Goal: Information Seeking & Learning: Learn about a topic

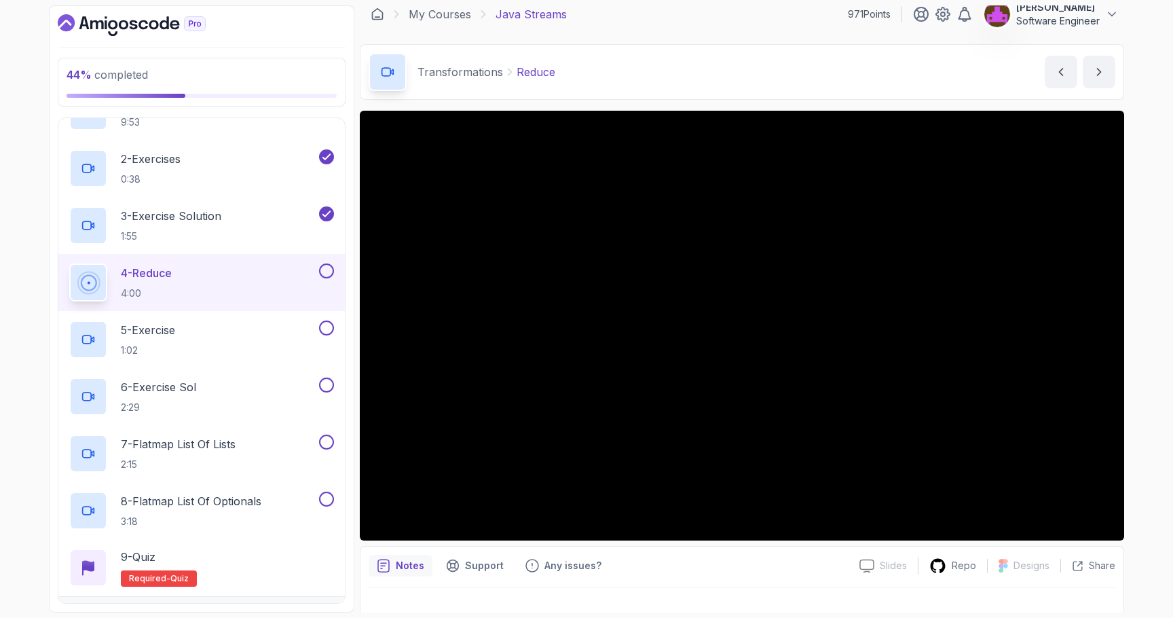
scroll to position [283, 0]
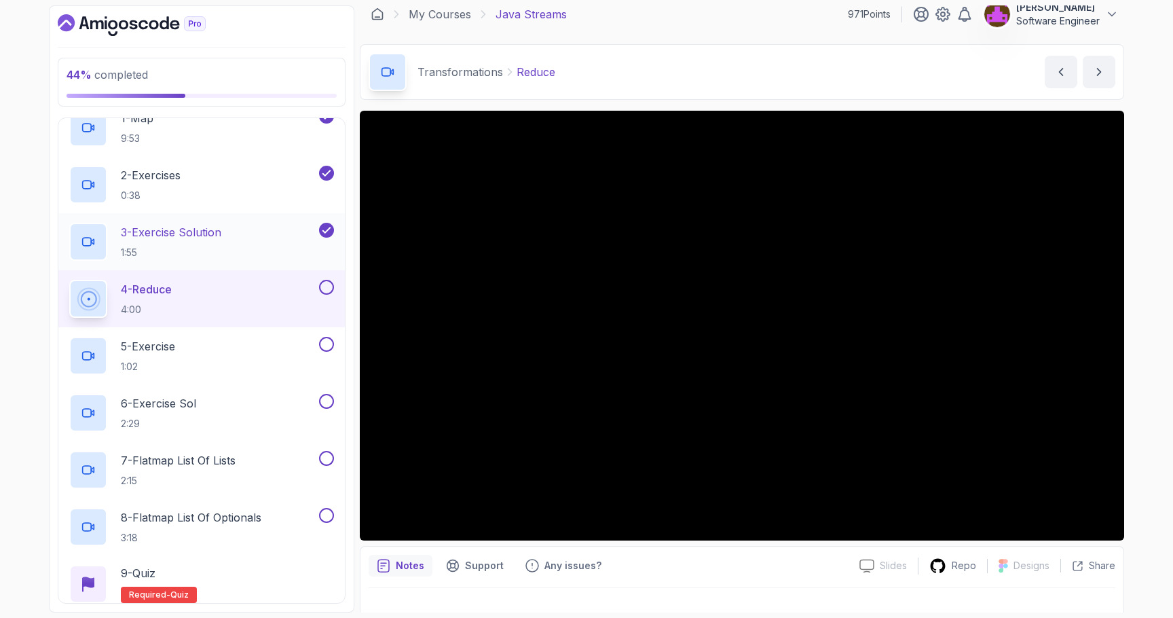
click at [211, 242] on h2 "3 - Exercise Solution 1:55" at bounding box center [171, 241] width 100 height 35
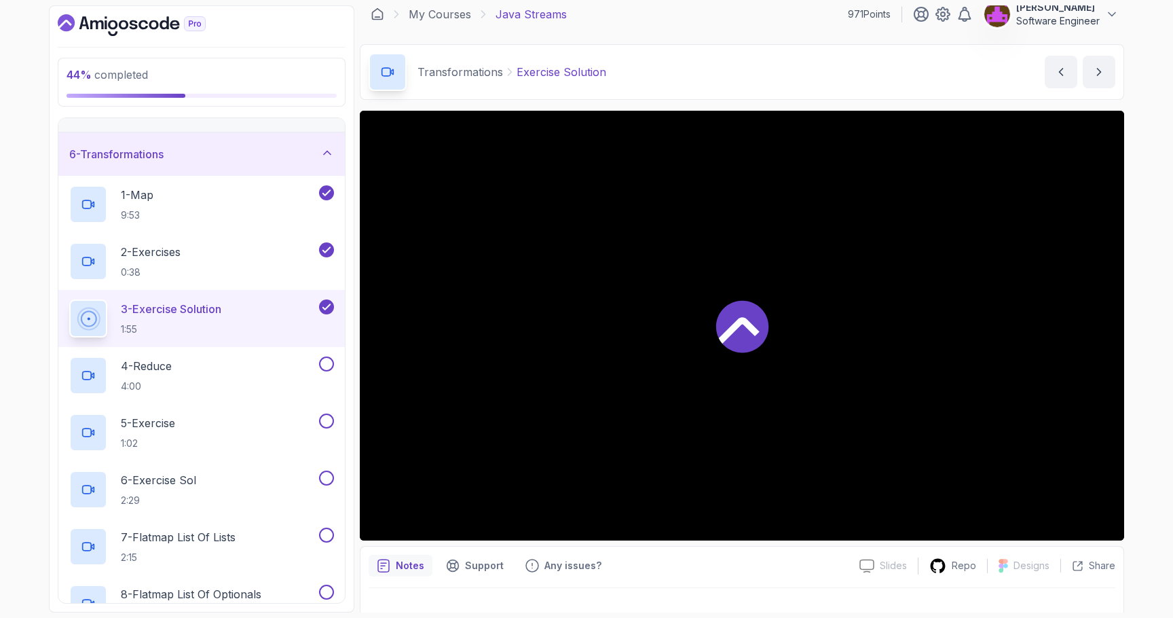
scroll to position [198, 0]
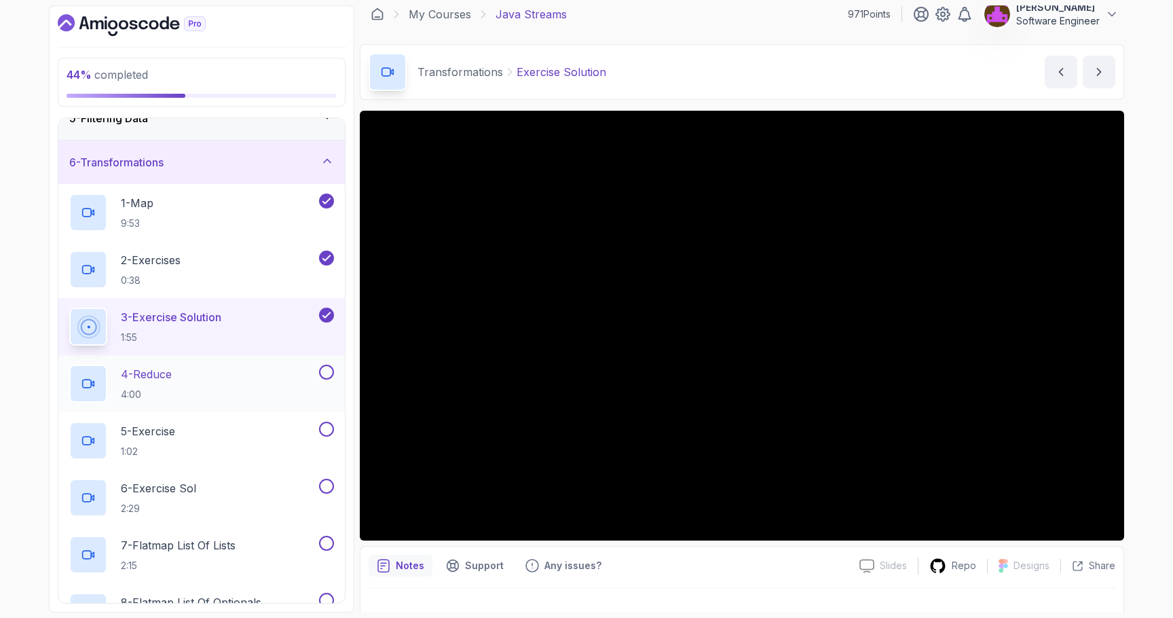
click at [170, 381] on p "4 - Reduce" at bounding box center [146, 374] width 51 height 16
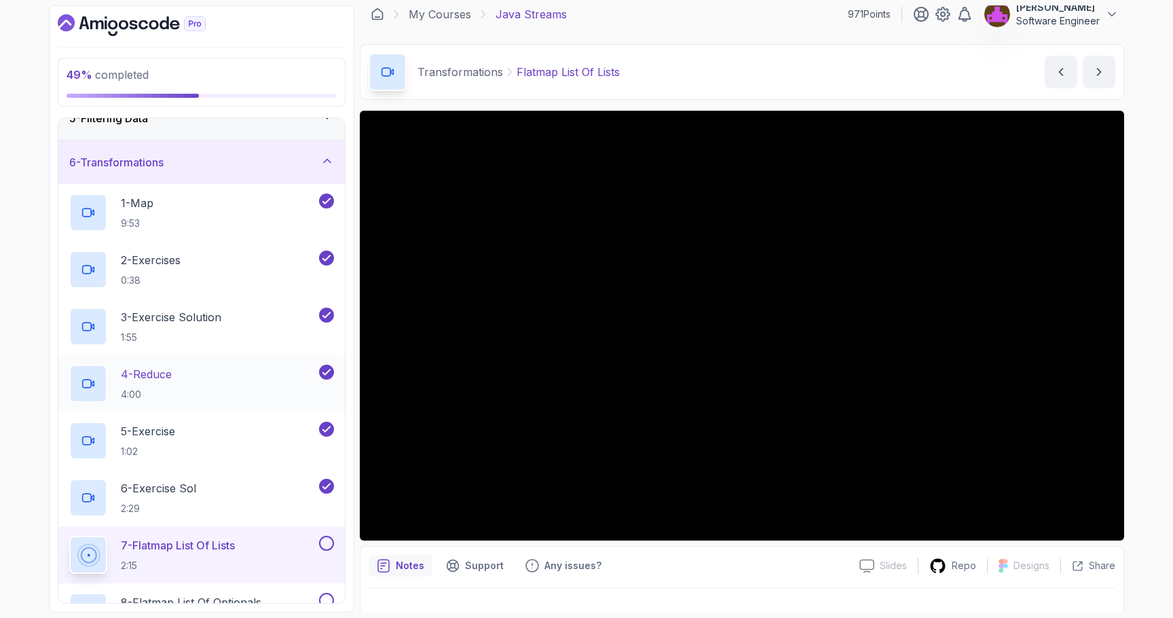
click at [170, 381] on p "4 - Reduce" at bounding box center [146, 374] width 51 height 16
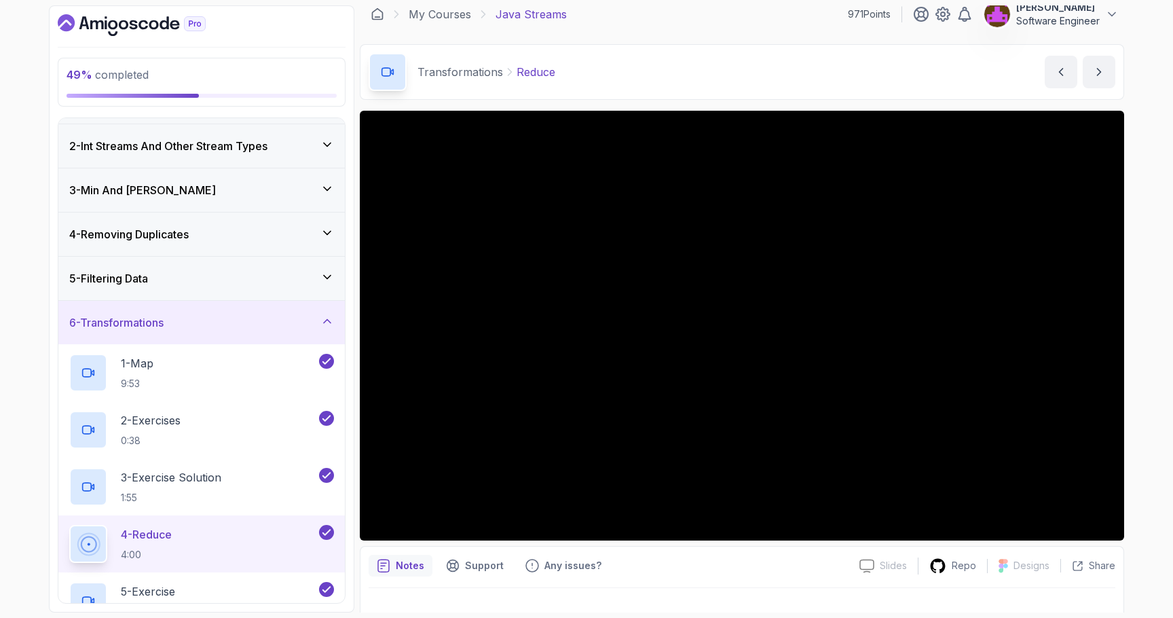
scroll to position [34, 0]
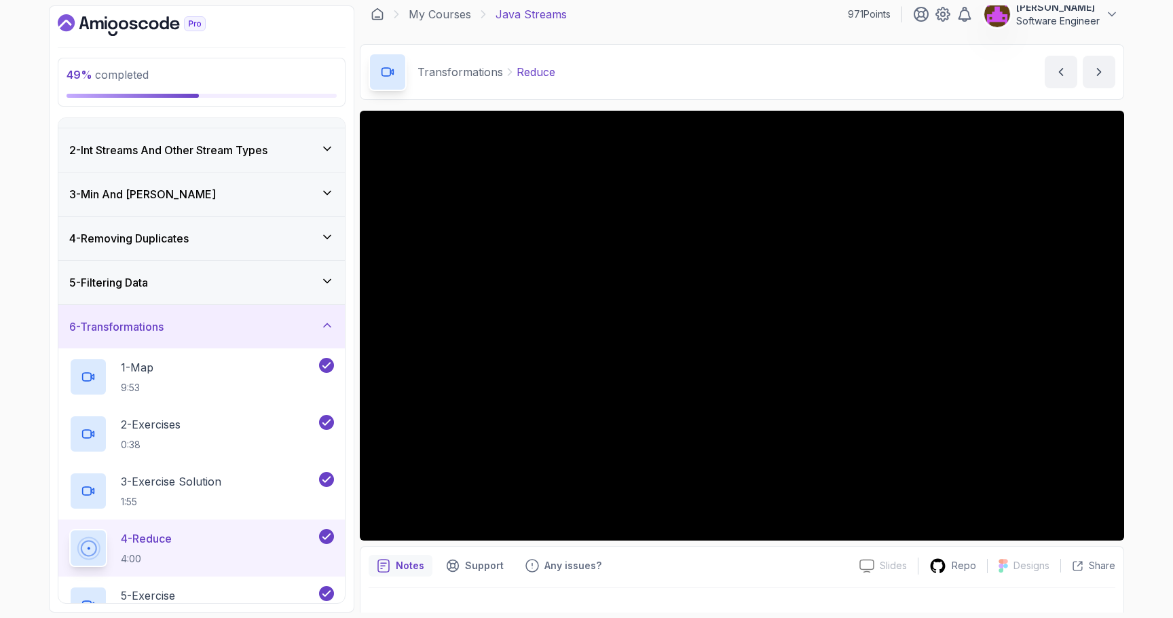
click at [239, 278] on div "5 - Filtering Data" at bounding box center [201, 282] width 265 height 16
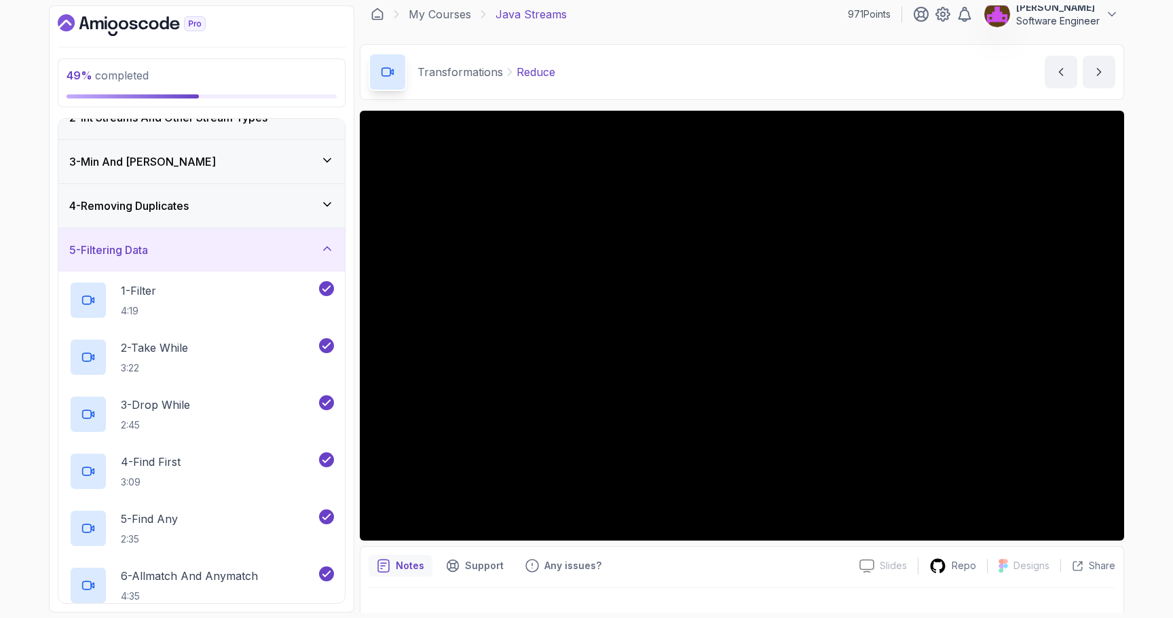
scroll to position [48, 0]
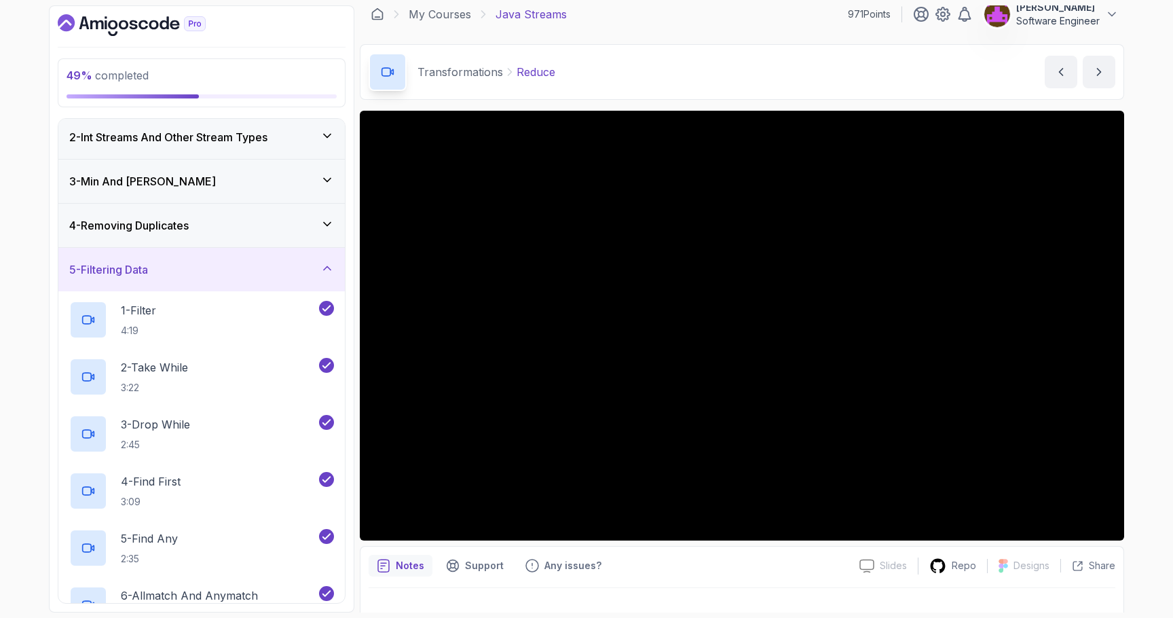
click at [215, 231] on div "4 - Removing Duplicates" at bounding box center [201, 225] width 265 height 16
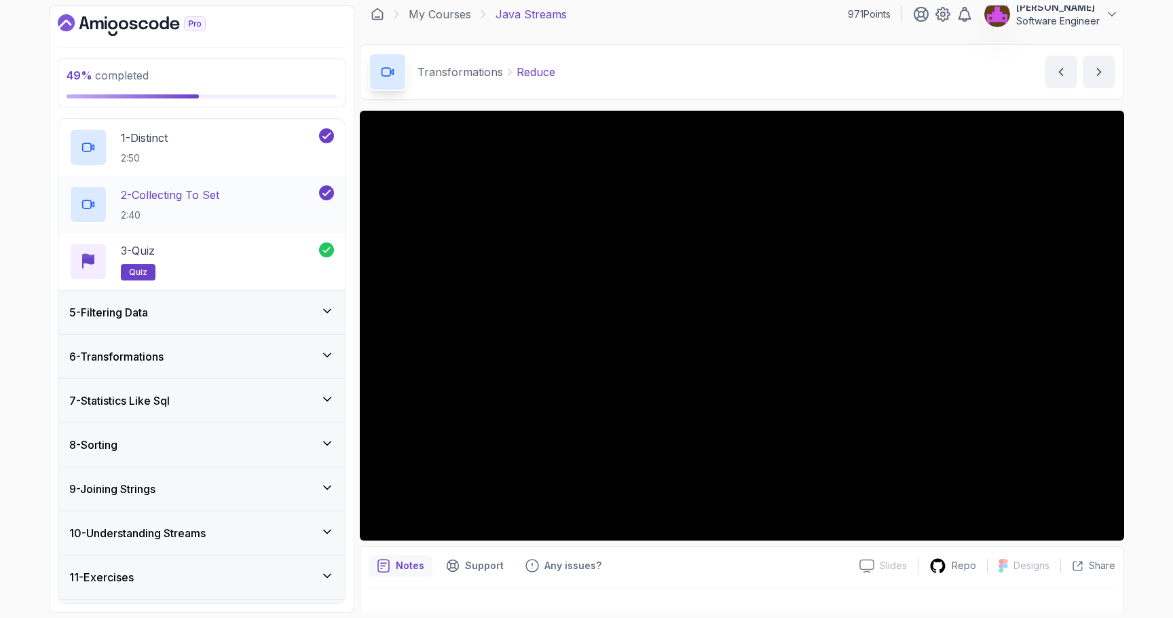
scroll to position [215, 0]
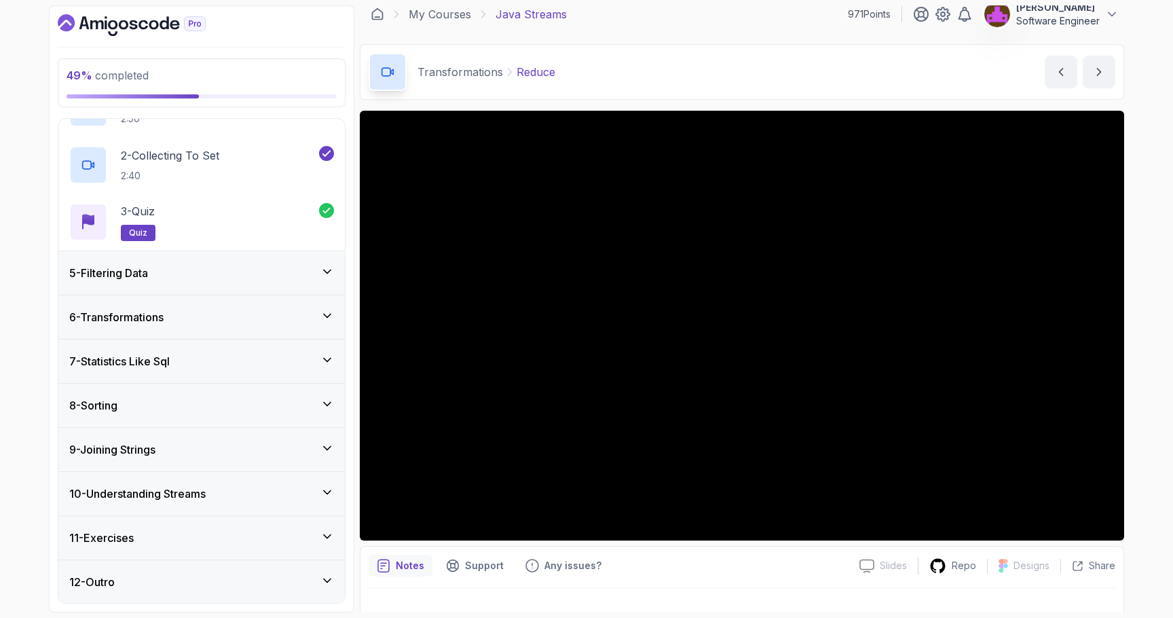
click at [168, 417] on div "8 - Sorting" at bounding box center [201, 405] width 286 height 43
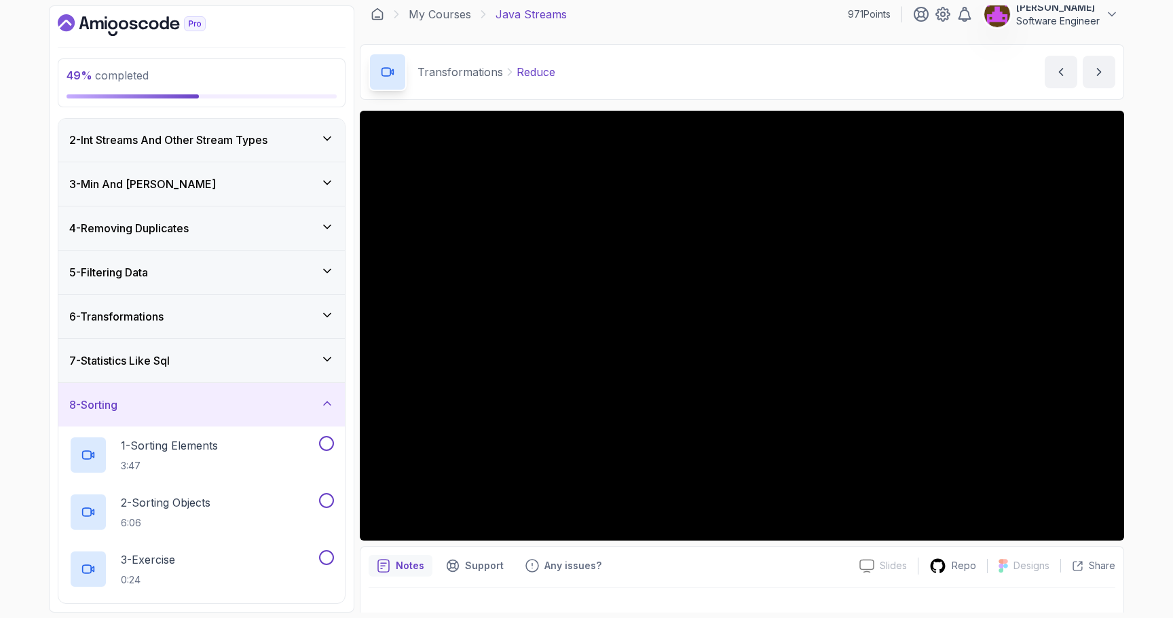
click at [170, 327] on div "6 - Transformations" at bounding box center [201, 316] width 286 height 43
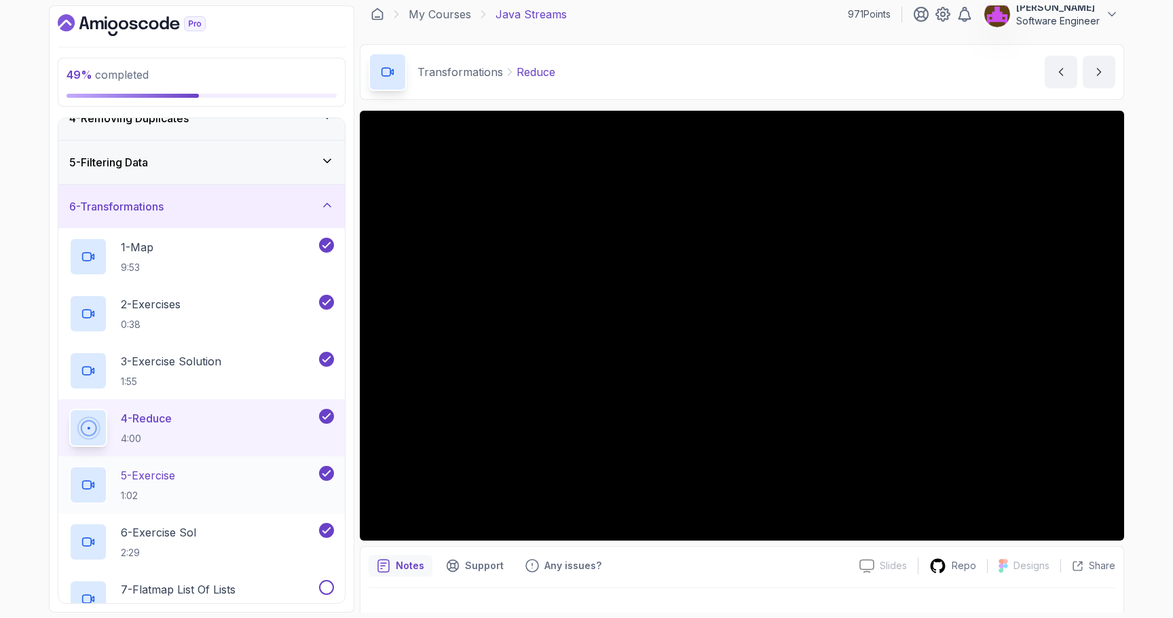
scroll to position [150, 0]
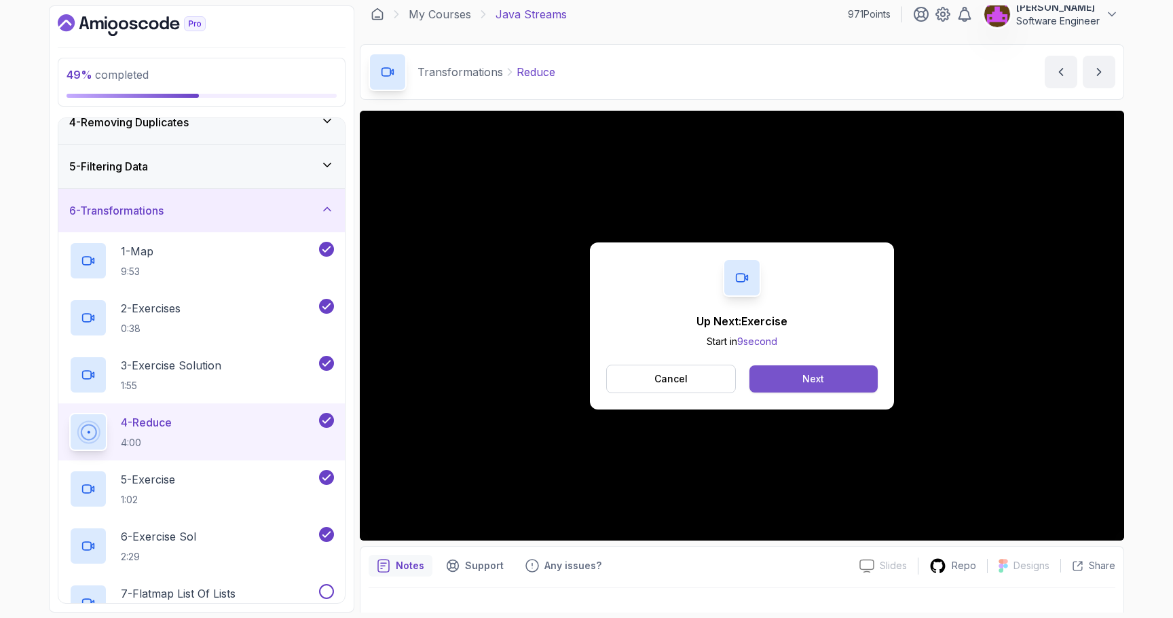
click at [782, 374] on button "Next" at bounding box center [813, 378] width 128 height 27
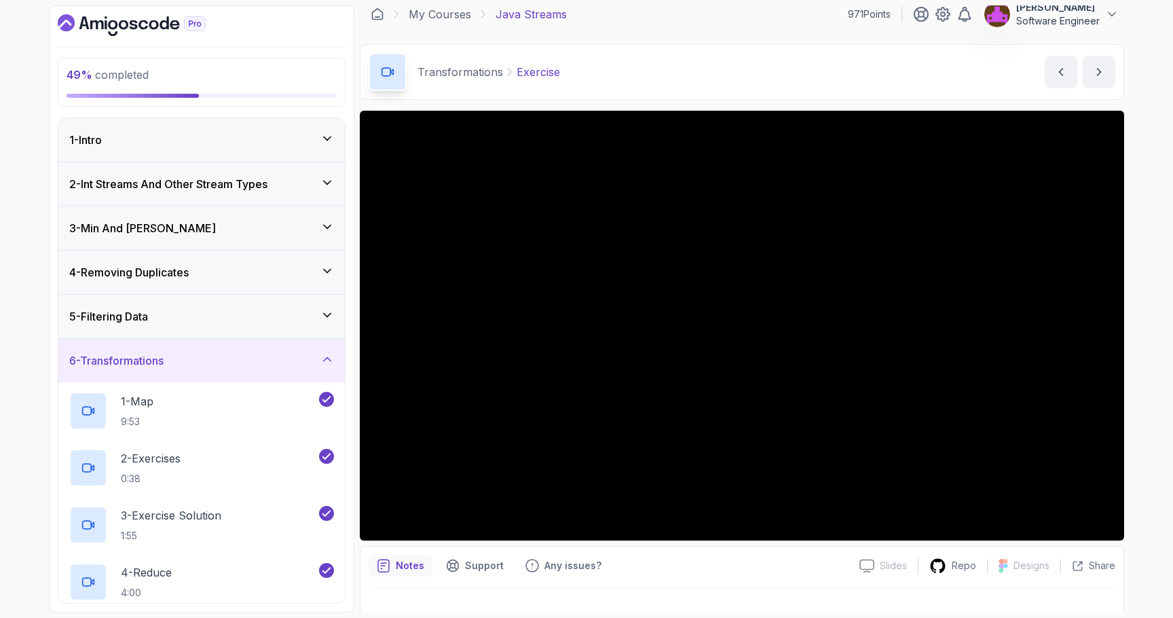
click at [183, 189] on h3 "2 - Int Streams And Other Stream Types" at bounding box center [168, 184] width 198 height 16
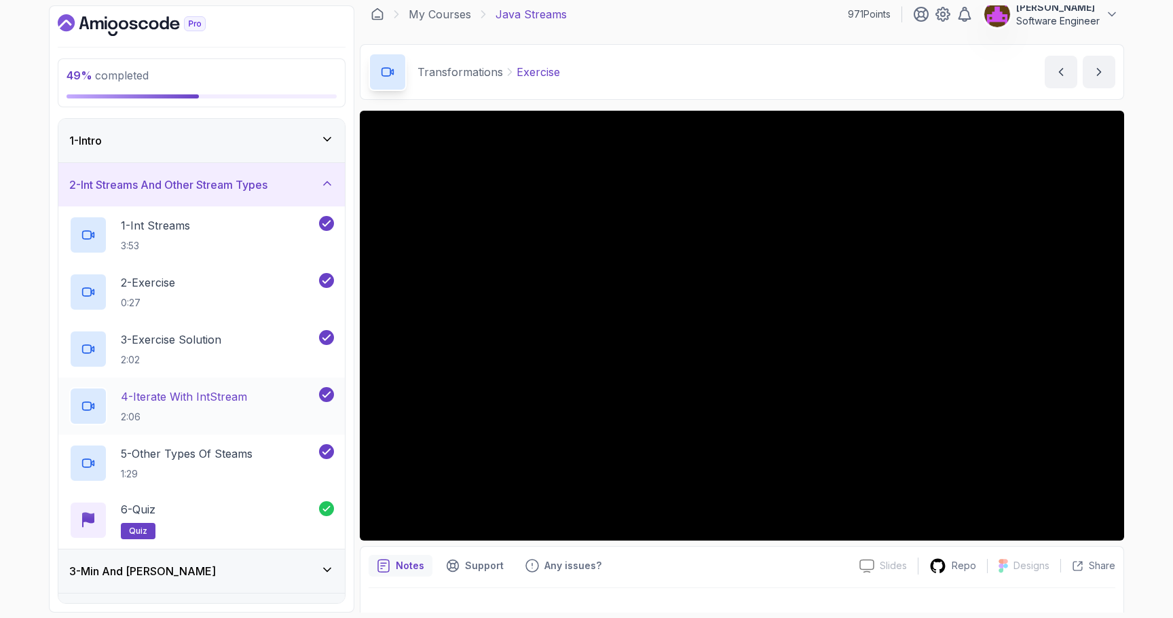
click at [217, 405] on h2 "4 - Iterate with IntStream 2:06" at bounding box center [184, 405] width 126 height 35
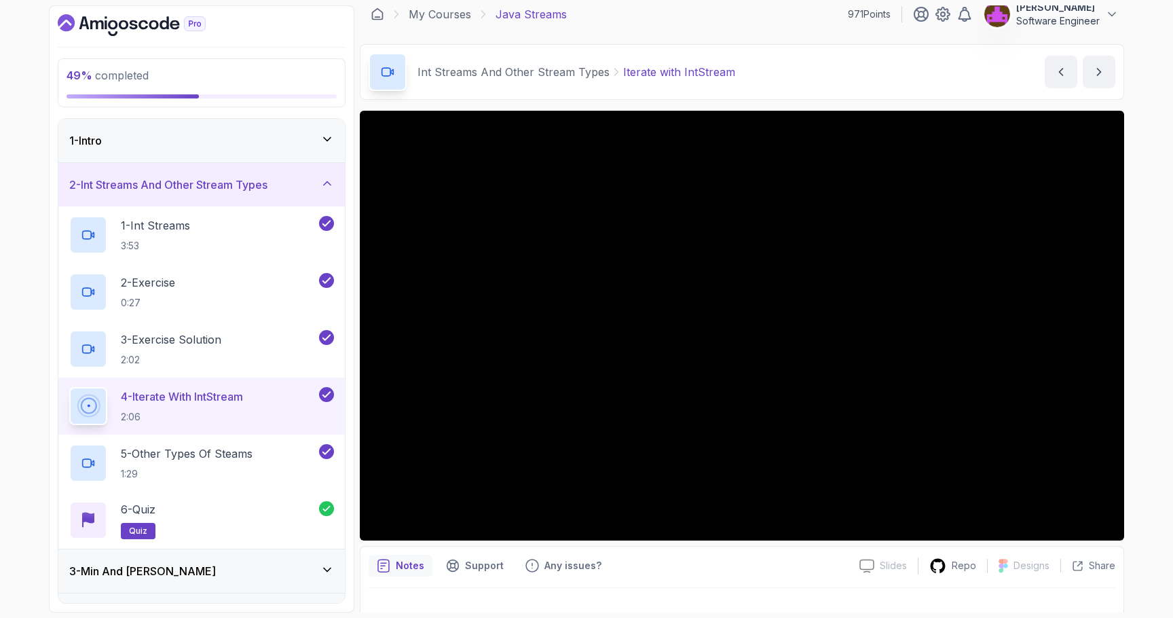
click at [225, 123] on div "1 - Intro" at bounding box center [201, 140] width 286 height 43
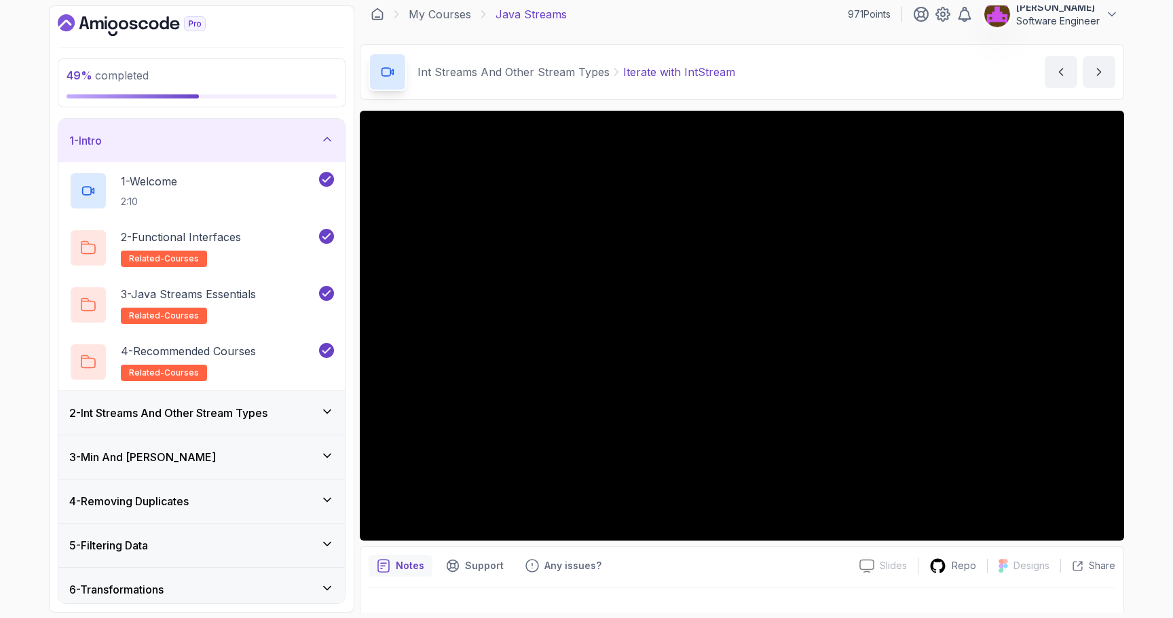
click at [223, 130] on div "1 - Intro" at bounding box center [201, 140] width 286 height 43
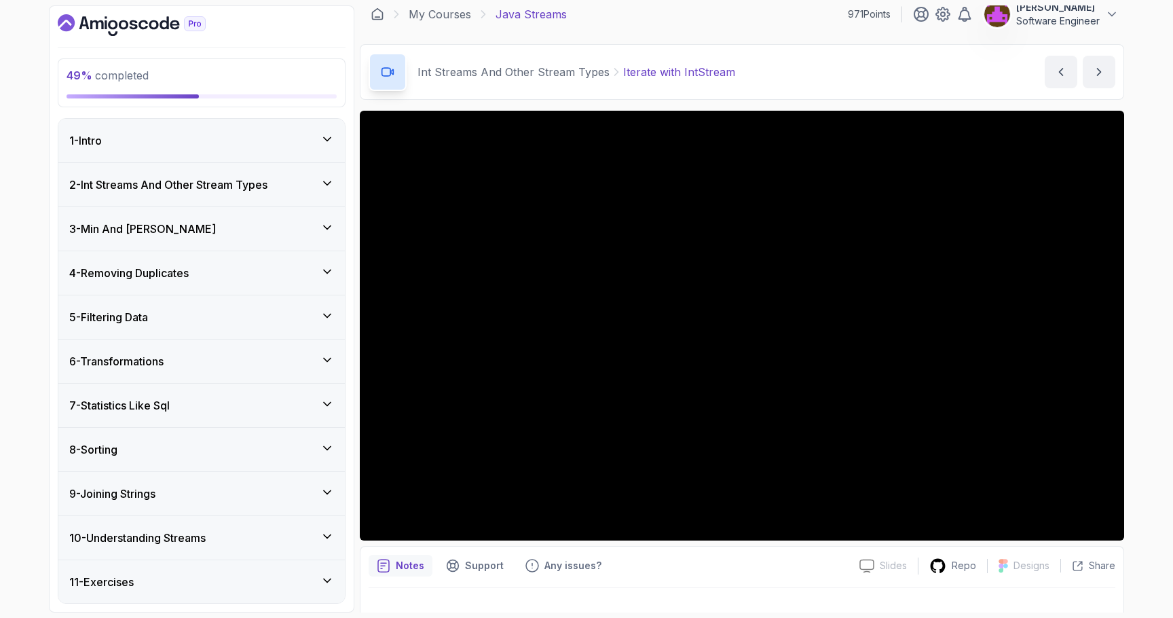
click at [200, 193] on div "2 - Int Streams And Other Stream Types" at bounding box center [201, 184] width 286 height 43
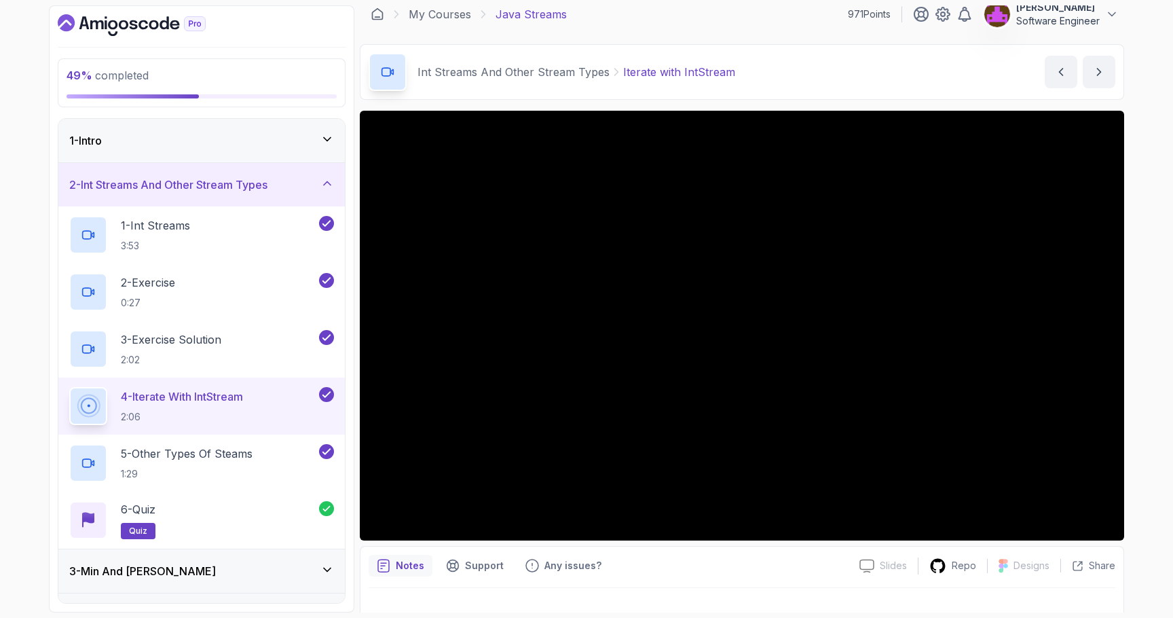
click at [216, 177] on h3 "2 - Int Streams And Other Stream Types" at bounding box center [168, 185] width 198 height 16
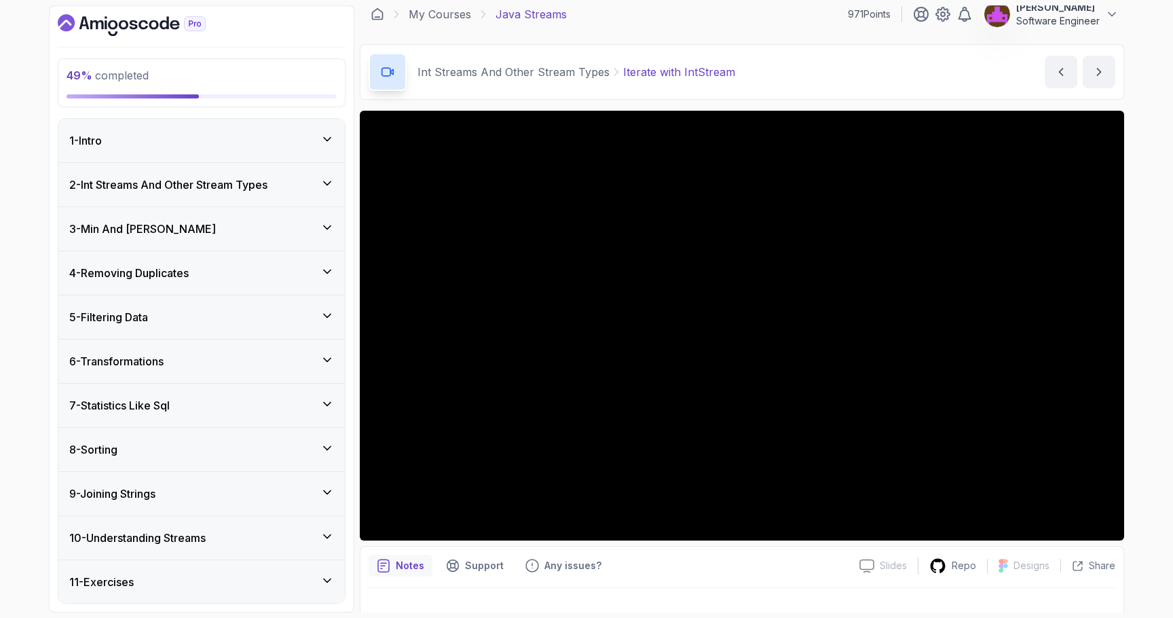
click at [181, 189] on h3 "2 - Int Streams And Other Stream Types" at bounding box center [168, 185] width 198 height 16
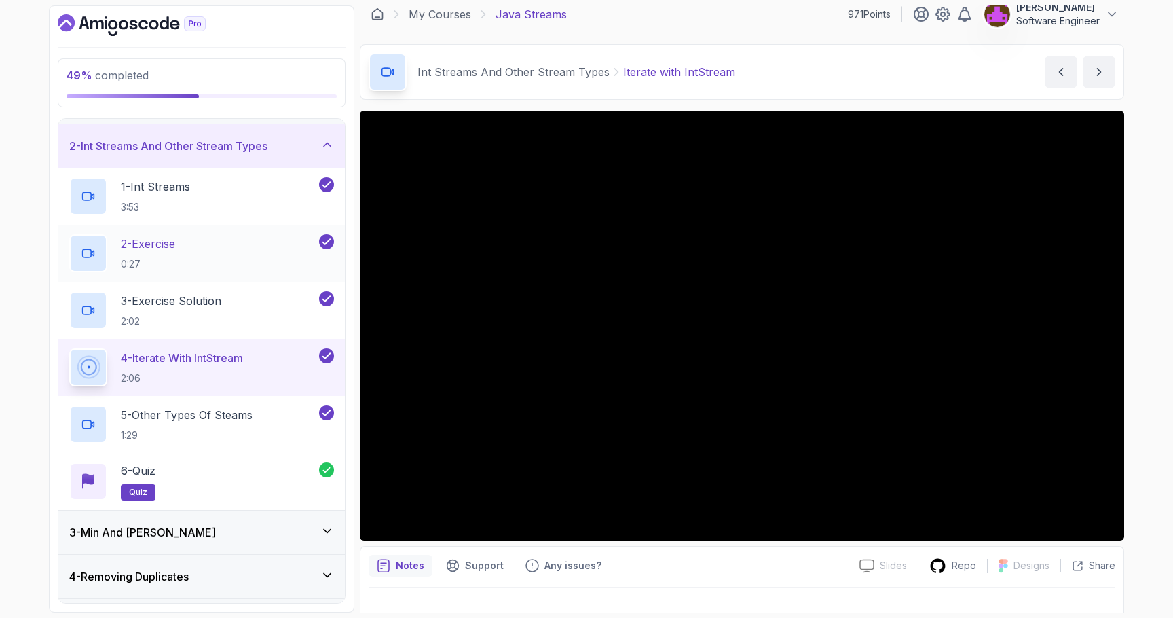
scroll to position [40, 0]
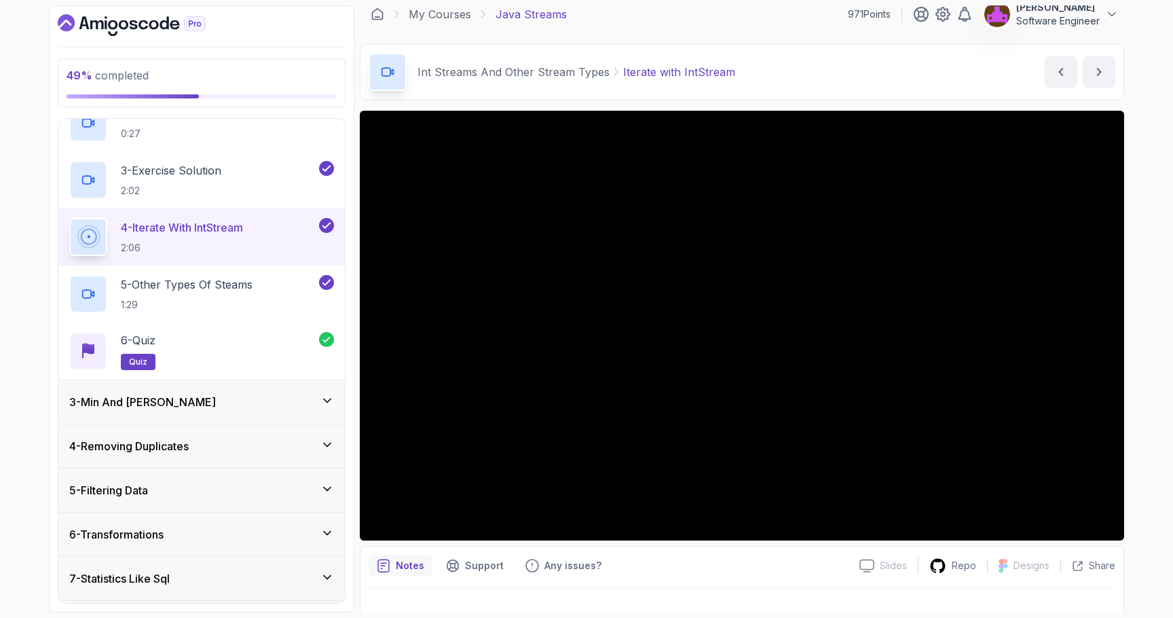
click at [202, 408] on div "3 - Min And Max" at bounding box center [201, 402] width 265 height 16
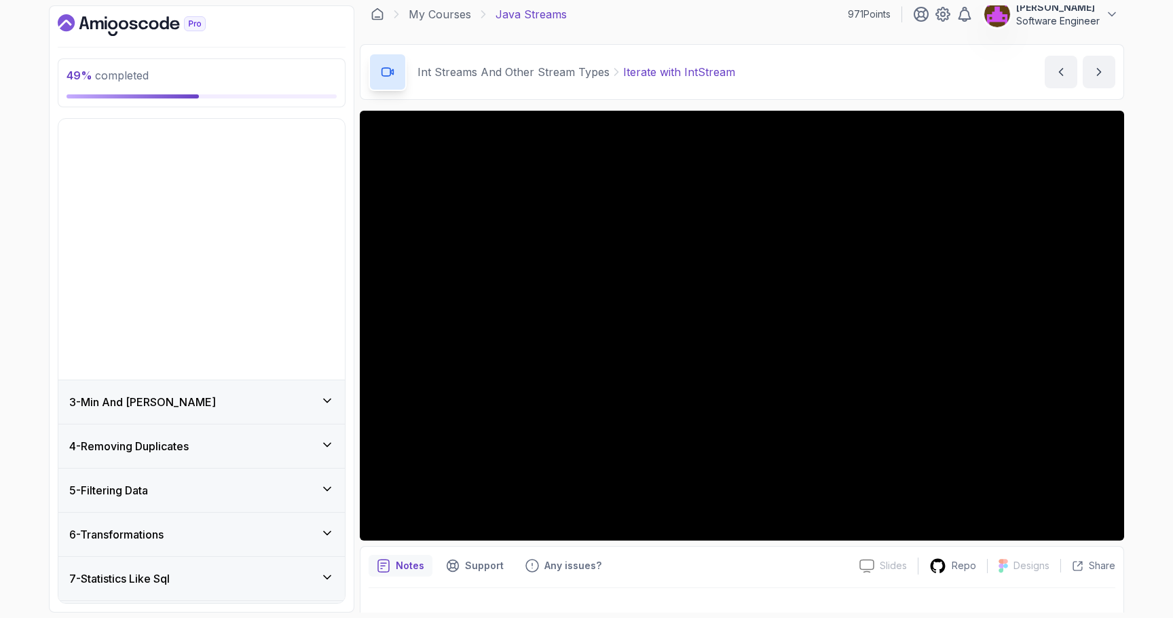
scroll to position [45, 0]
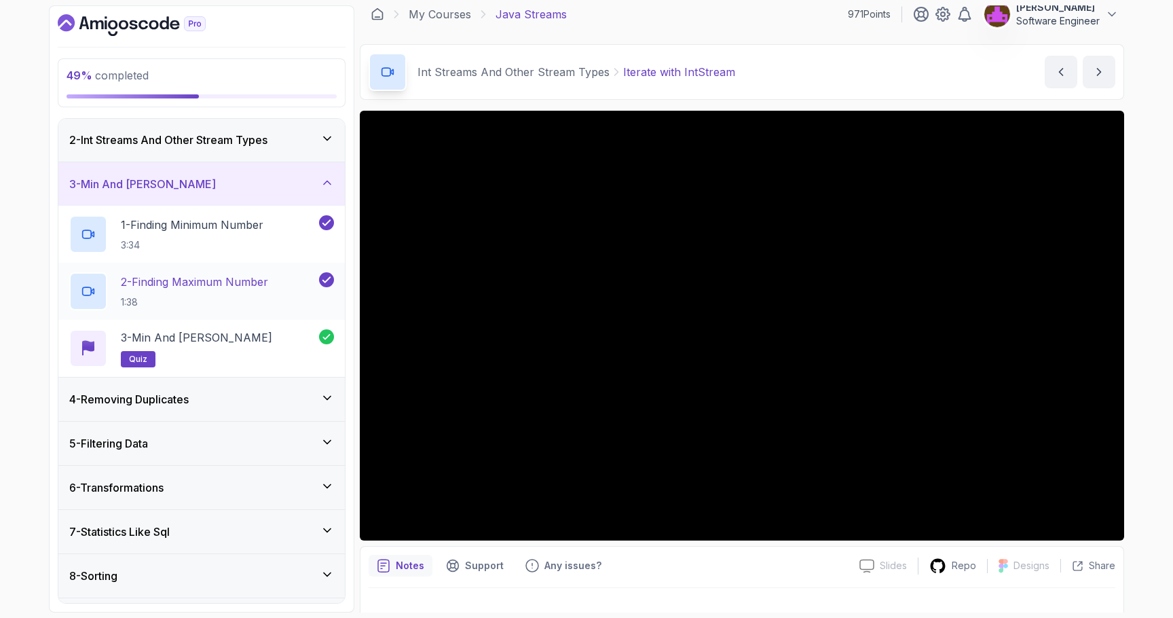
click at [222, 284] on p "2 - Finding Maximum Number" at bounding box center [194, 282] width 147 height 16
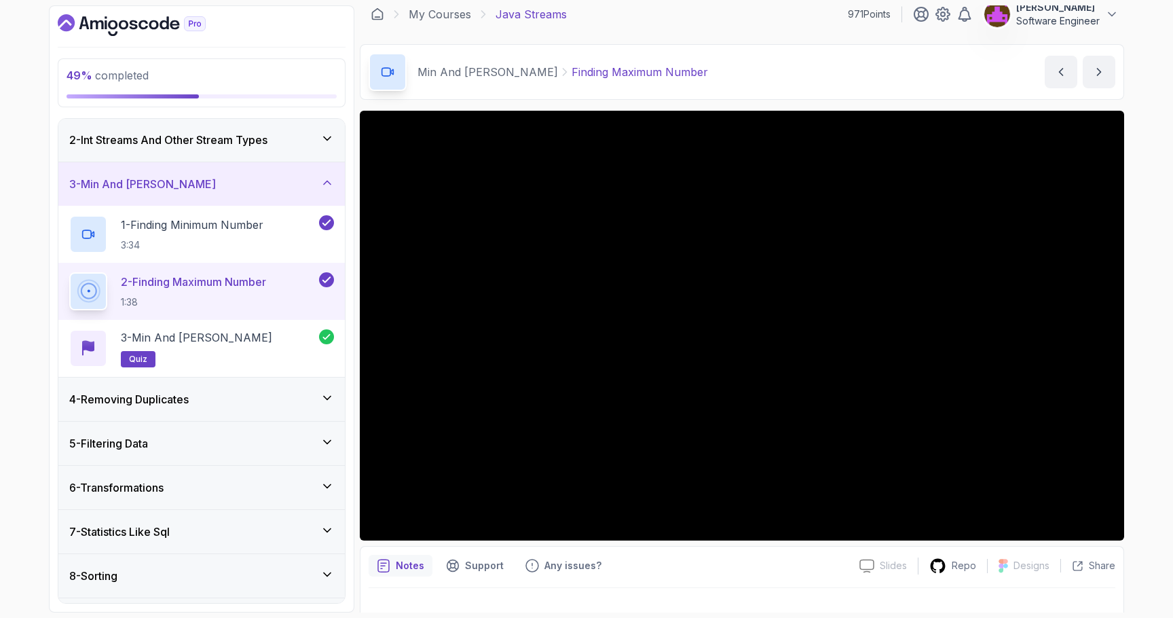
click at [185, 395] on h3 "4 - Removing Duplicates" at bounding box center [128, 399] width 119 height 16
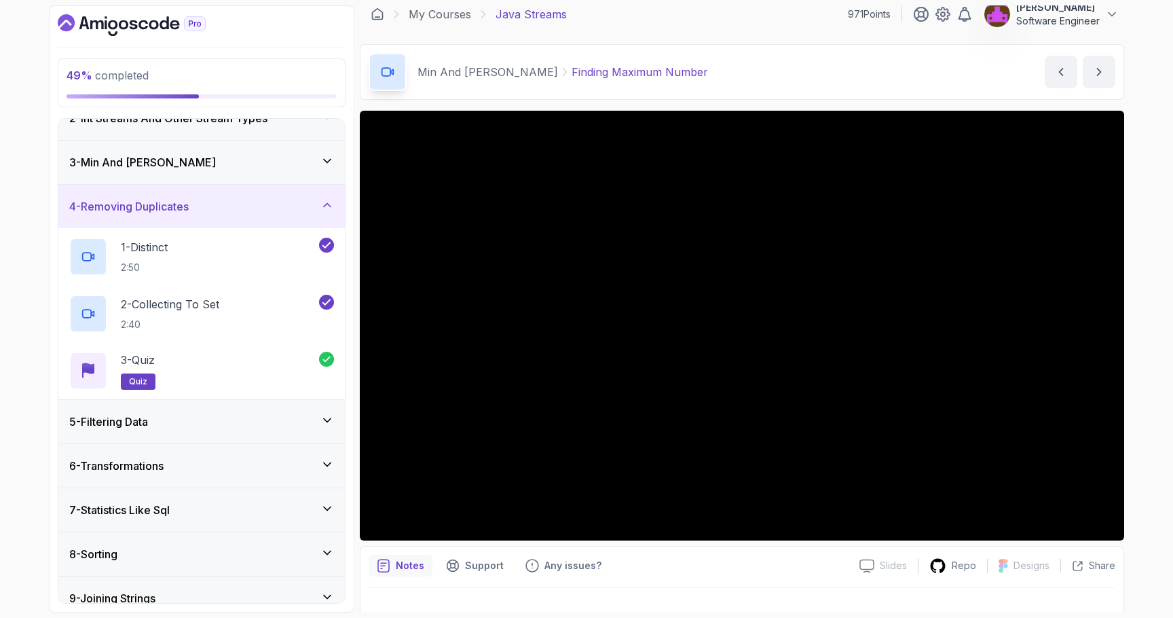
scroll to position [69, 0]
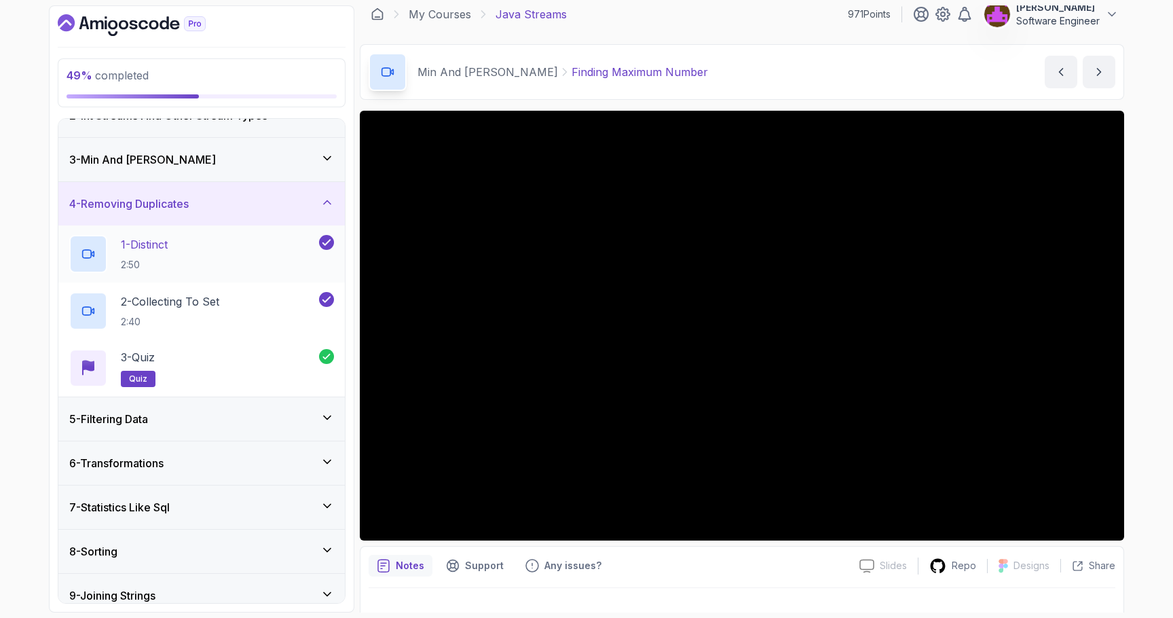
click at [191, 246] on div "1 - Distinct 2:50" at bounding box center [192, 254] width 247 height 38
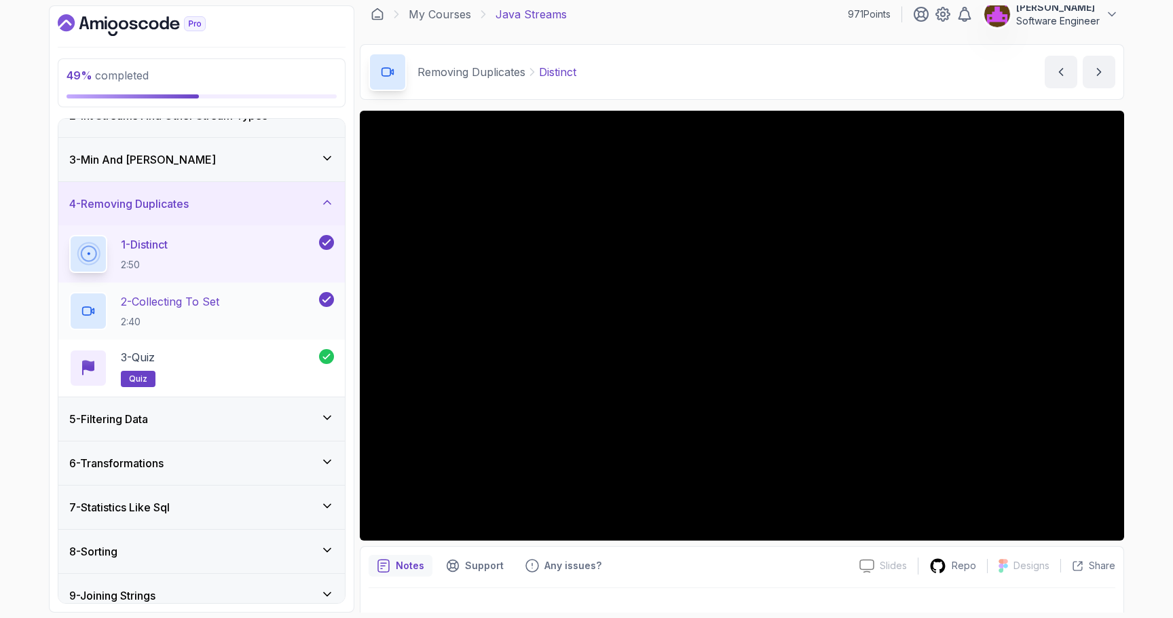
click at [156, 304] on p "2 - Collecting To Set" at bounding box center [170, 301] width 98 height 16
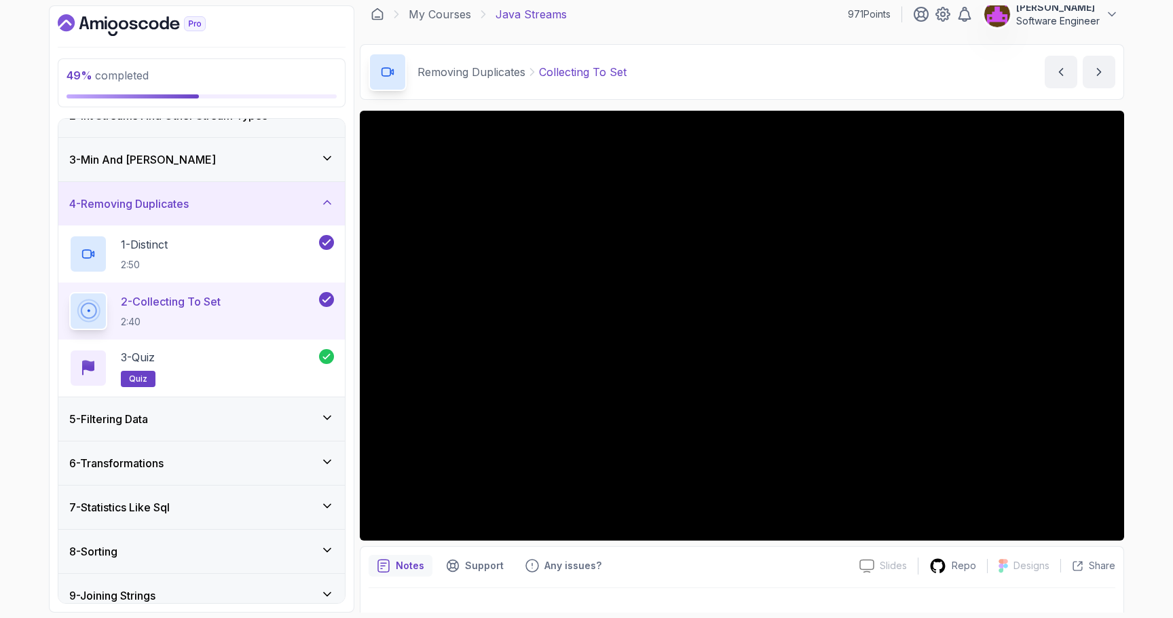
click at [186, 421] on div "5 - Filtering Data" at bounding box center [201, 419] width 265 height 16
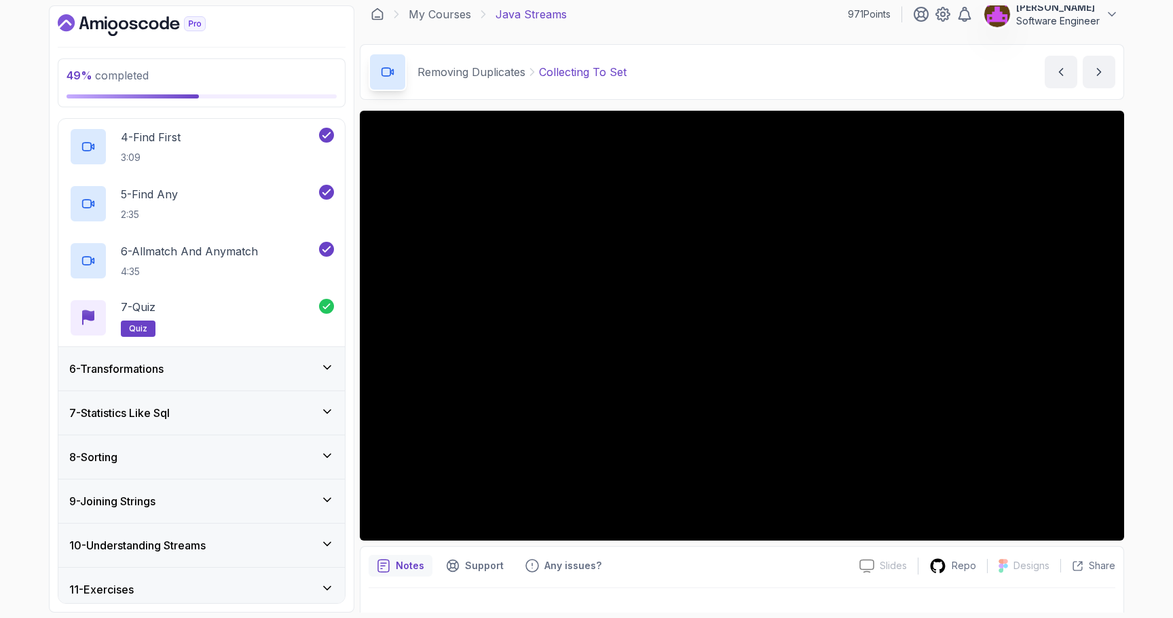
scroll to position [390, 0]
click at [179, 375] on div "6 - Transformations" at bounding box center [201, 370] width 265 height 16
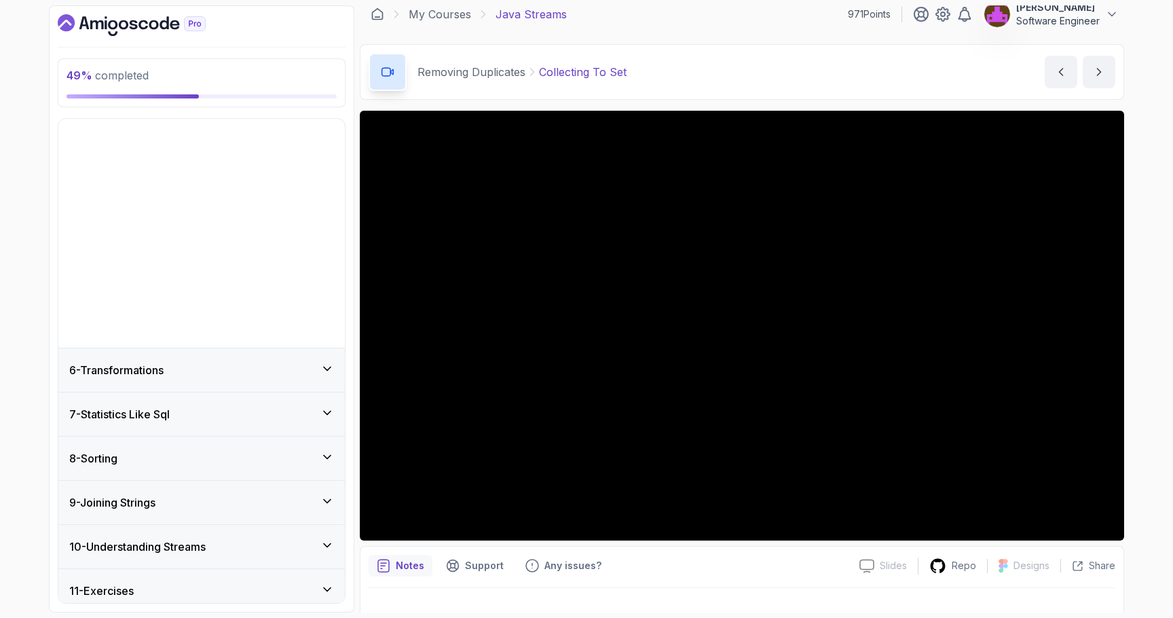
scroll to position [45, 0]
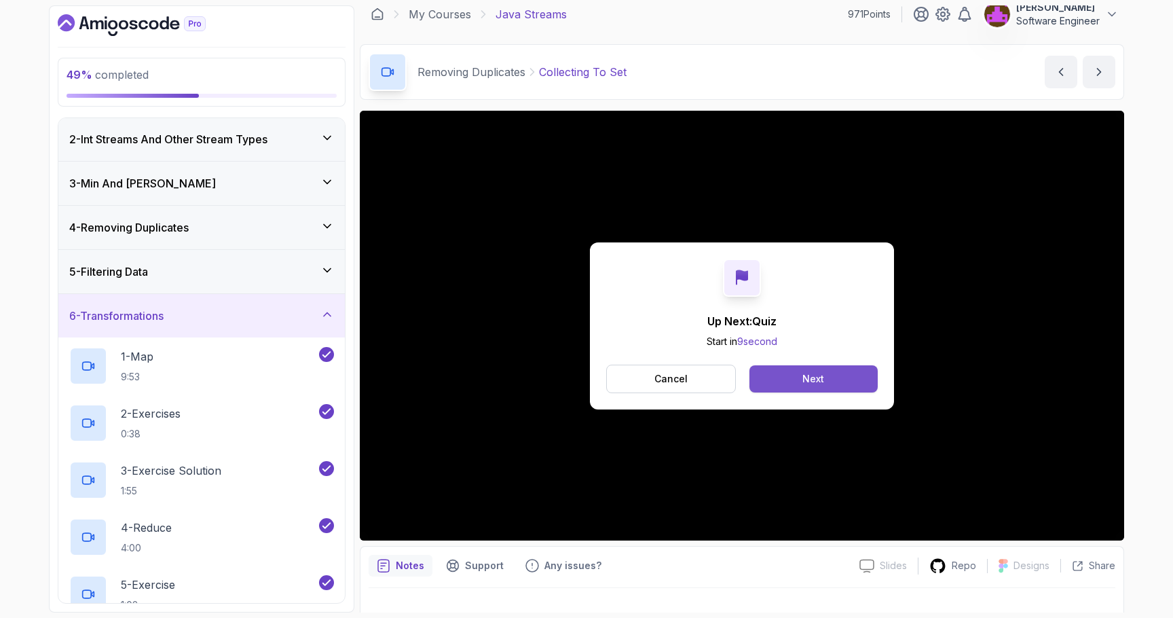
click at [789, 384] on button "Next" at bounding box center [813, 378] width 128 height 27
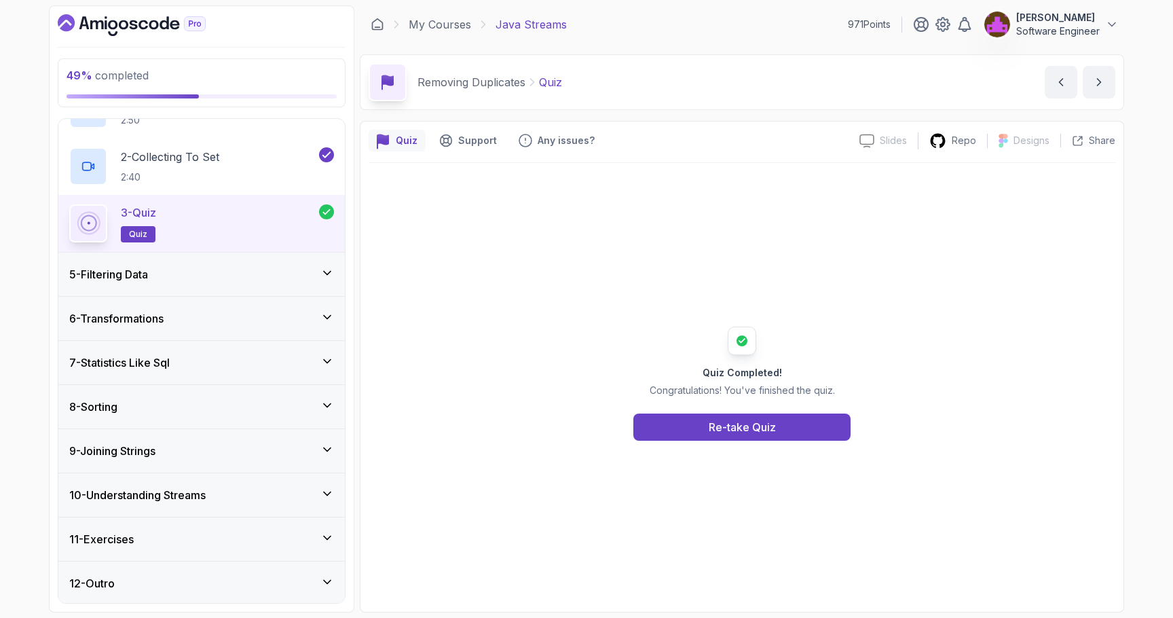
click at [179, 309] on div "6 - Transformations" at bounding box center [201, 318] width 286 height 43
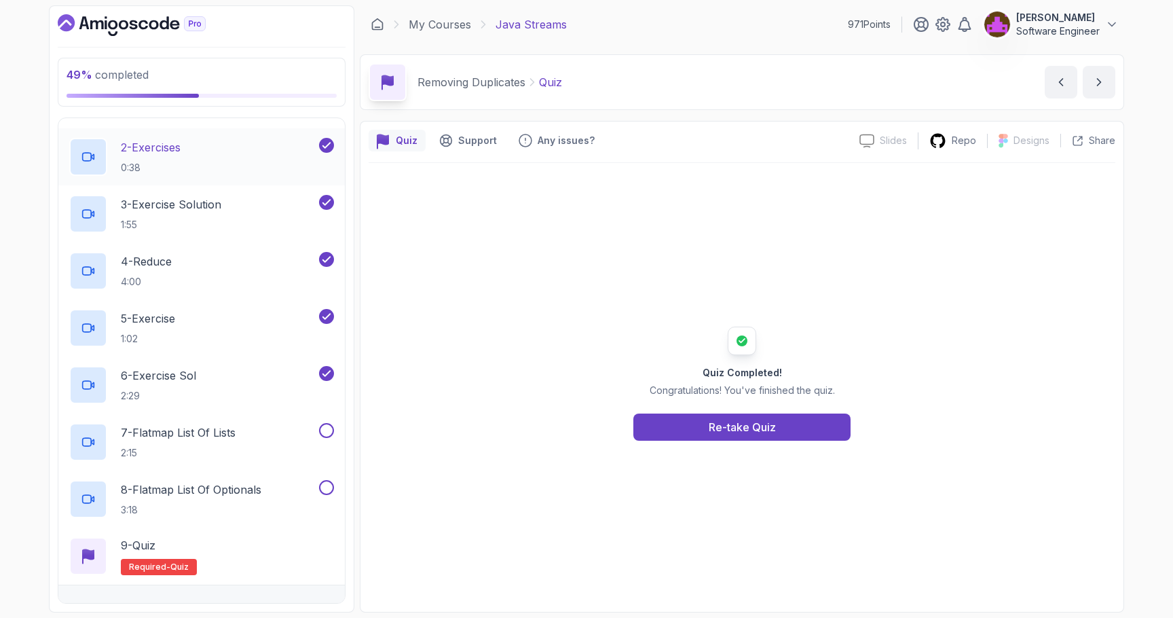
scroll to position [310, 0]
click at [175, 331] on h2 "5 - Exercise 1:02" at bounding box center [148, 329] width 54 height 35
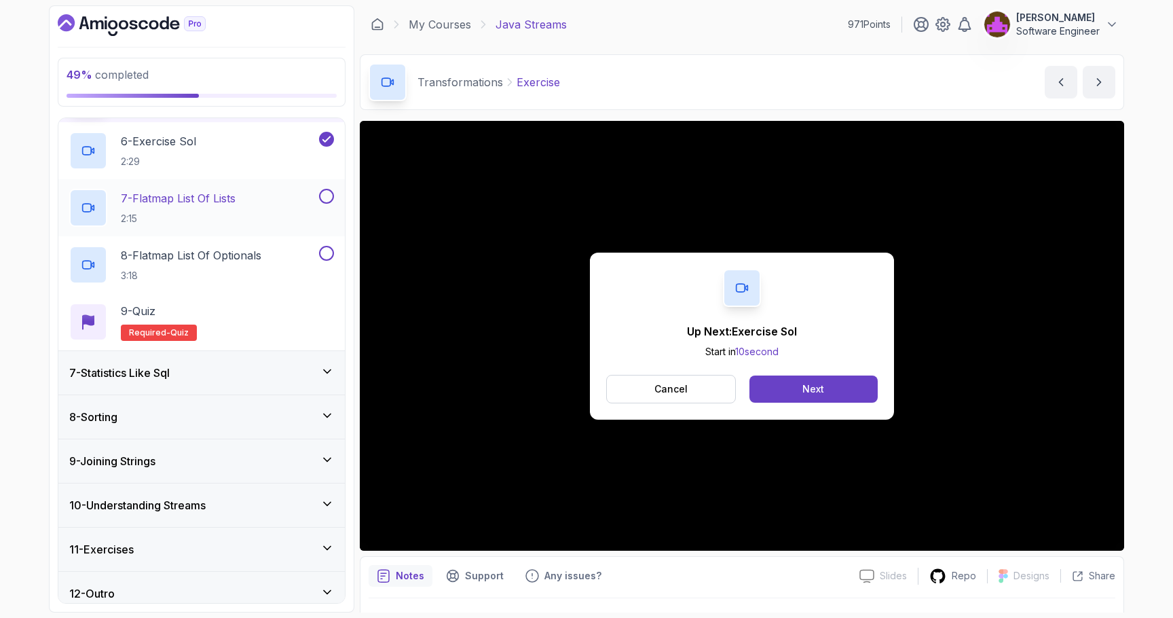
scroll to position [557, 0]
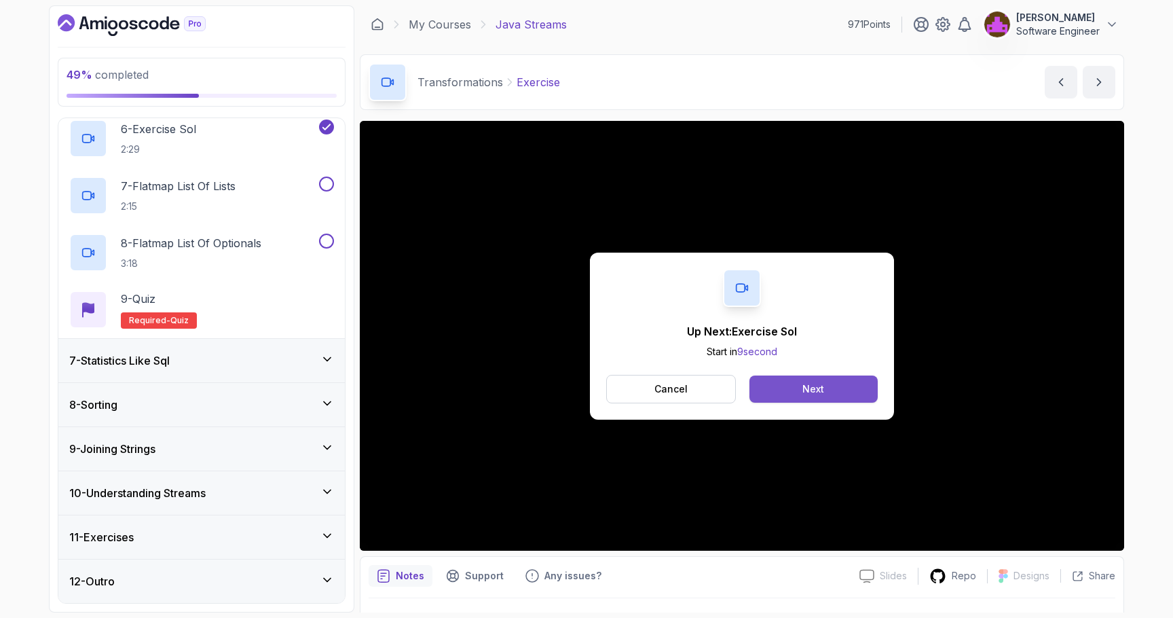
click at [805, 390] on div "Next" at bounding box center [813, 389] width 22 height 14
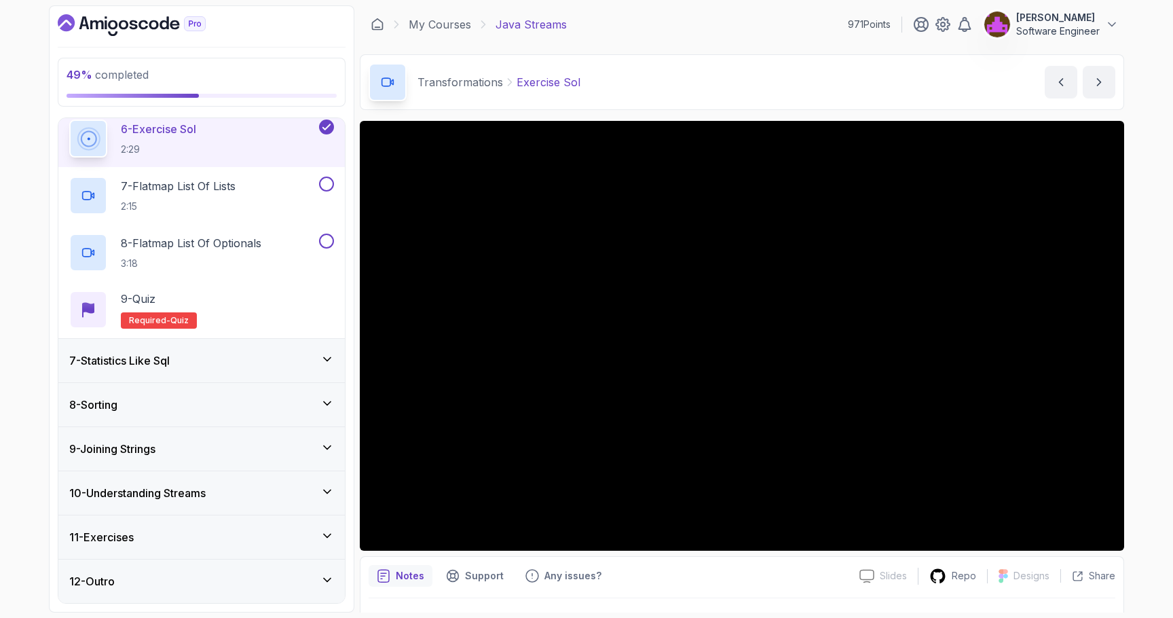
click at [159, 365] on h3 "7 - Statistics Like Sql" at bounding box center [119, 360] width 100 height 16
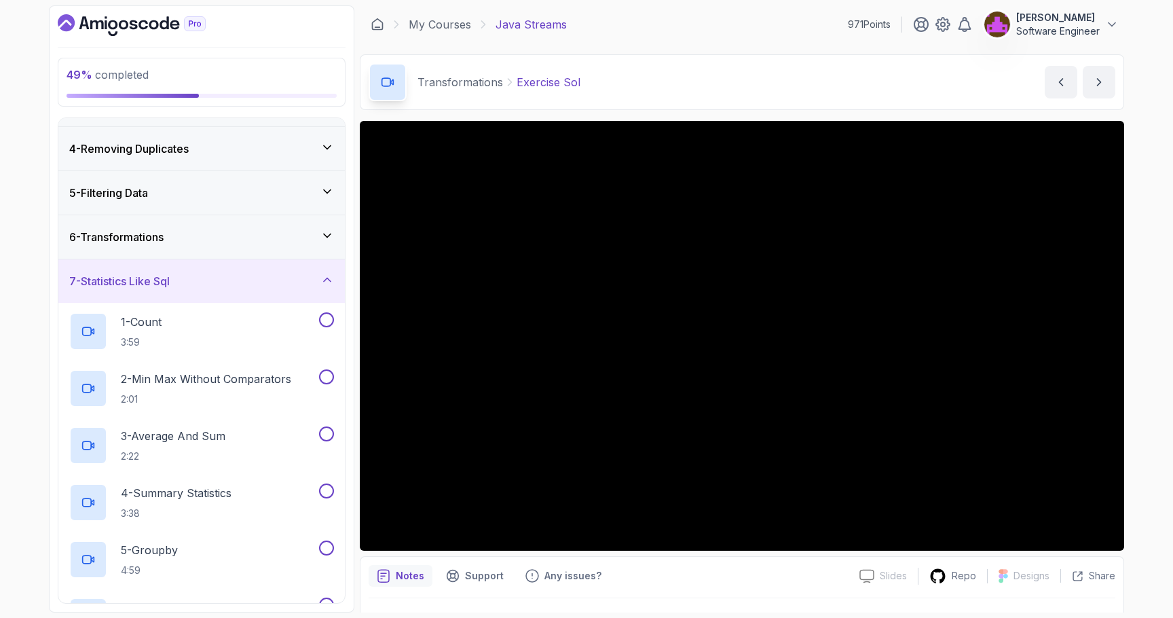
click at [164, 271] on div "7 - Statistics Like Sql" at bounding box center [201, 280] width 286 height 43
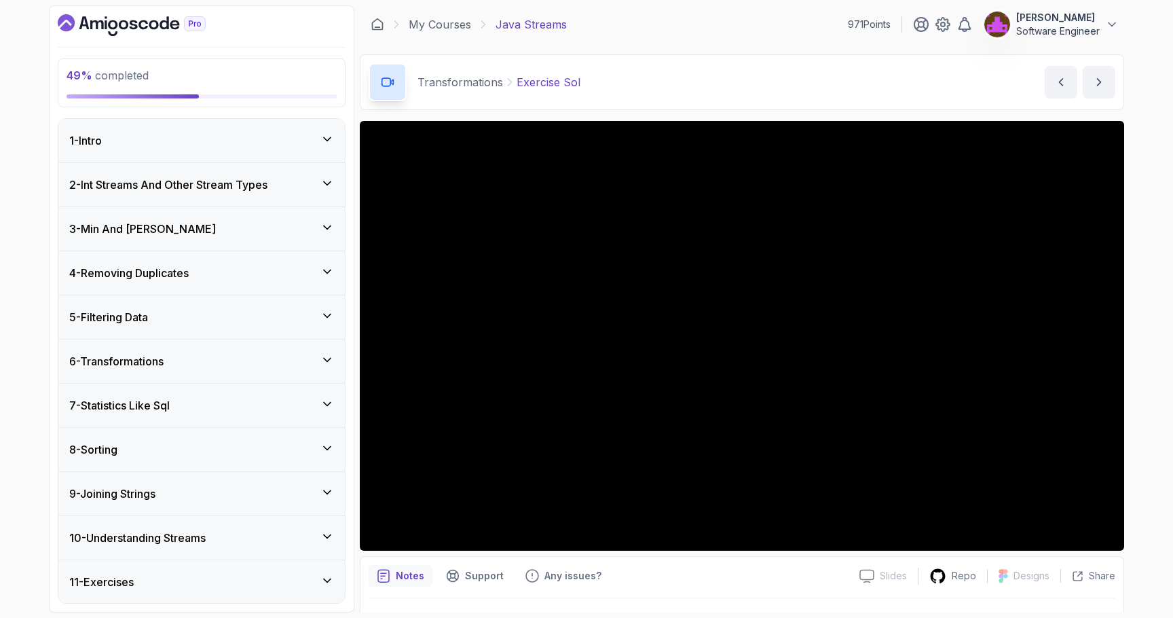
click at [172, 374] on div "6 - Transformations" at bounding box center [201, 360] width 286 height 43
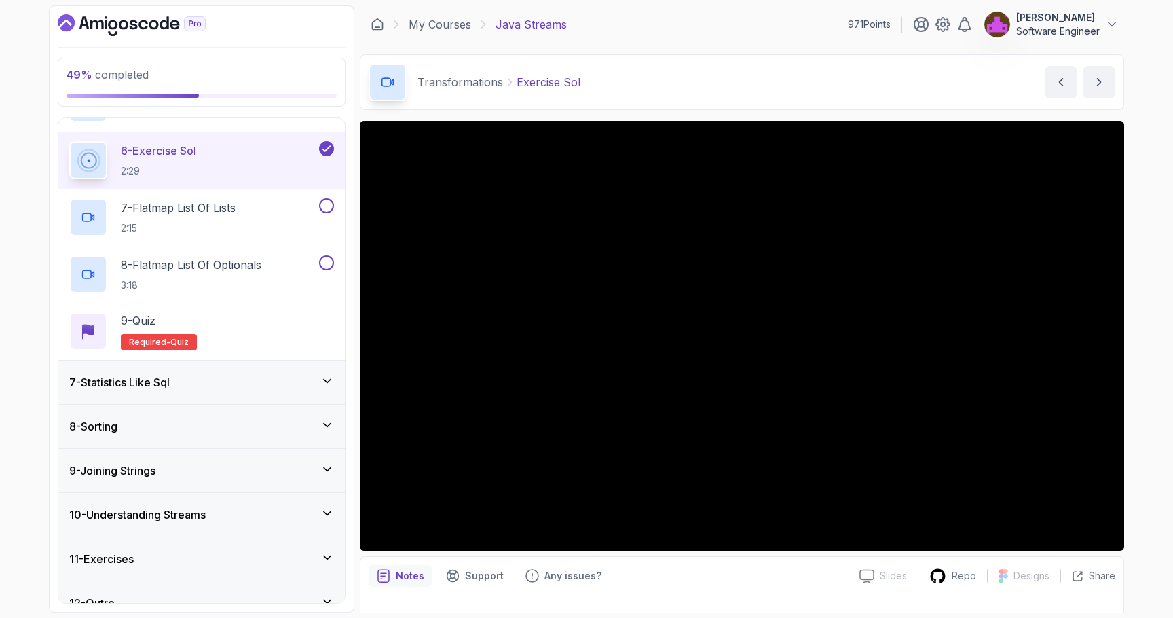
scroll to position [557, 0]
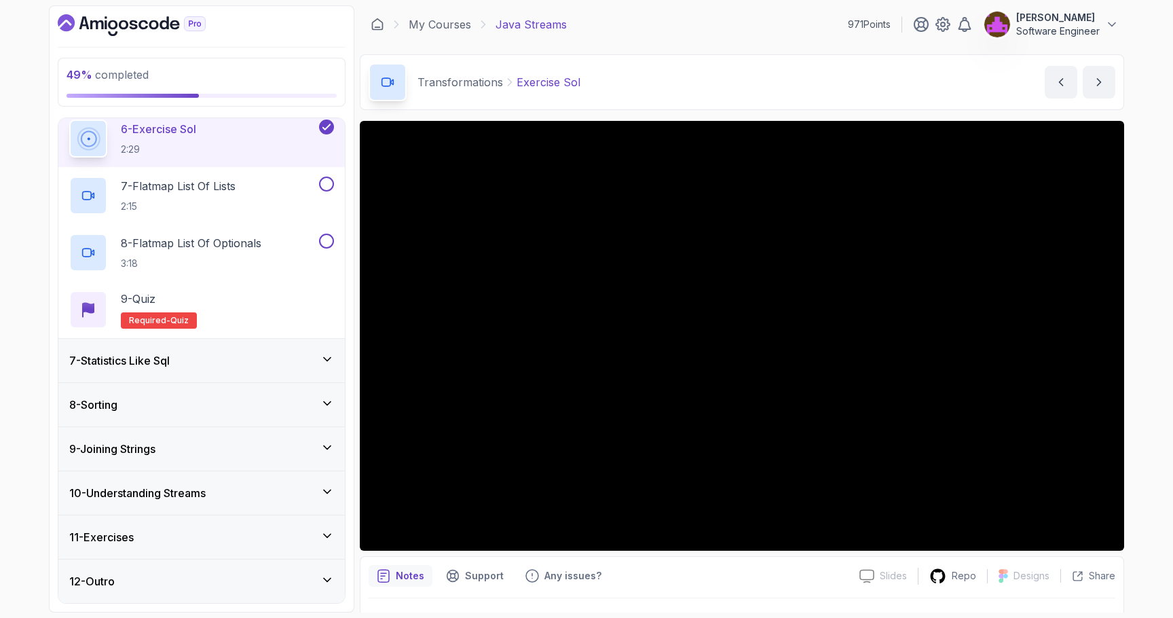
click at [155, 538] on div "11 - Exercises" at bounding box center [201, 537] width 265 height 16
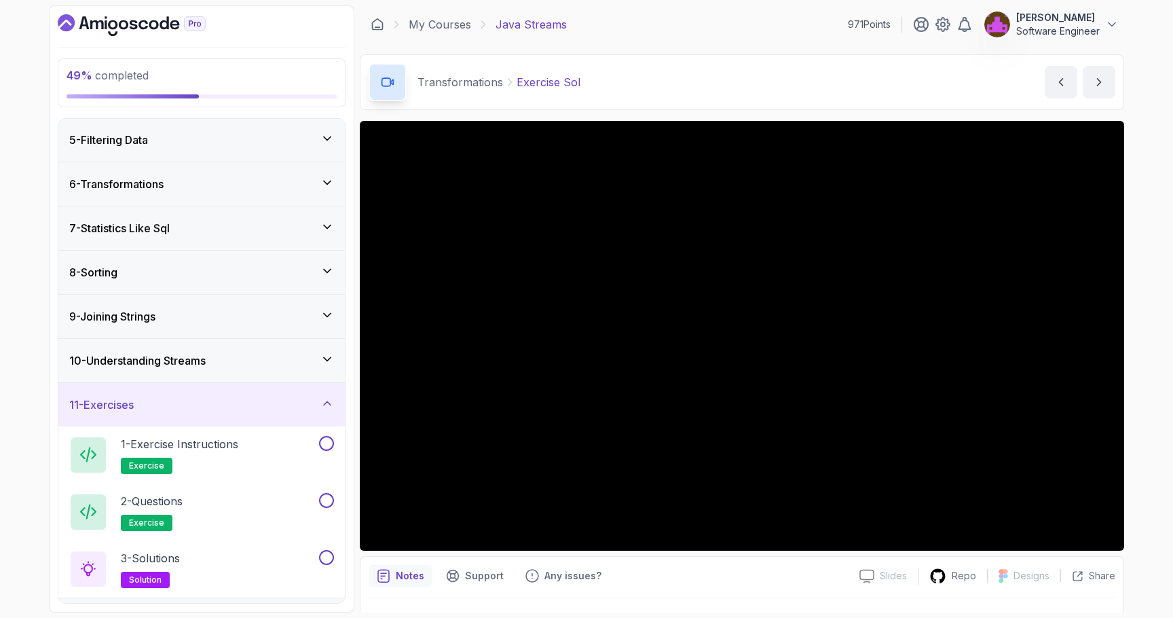
click at [180, 270] on div "8 - Sorting" at bounding box center [201, 272] width 265 height 16
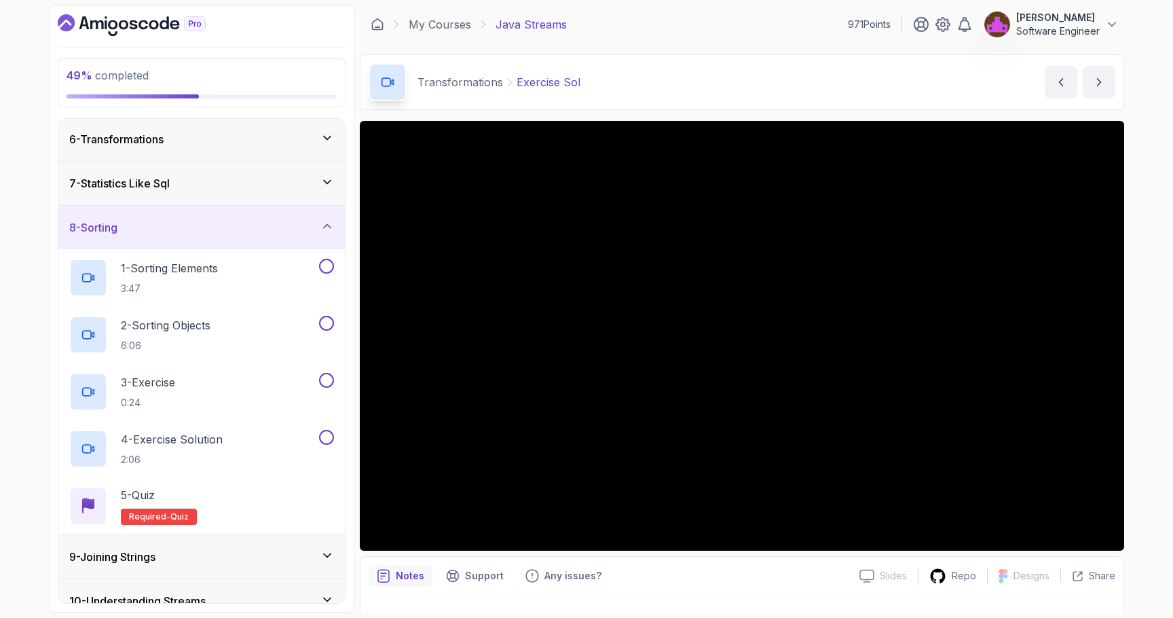
scroll to position [223, 0]
click at [158, 218] on div "8 - Sorting" at bounding box center [201, 226] width 265 height 16
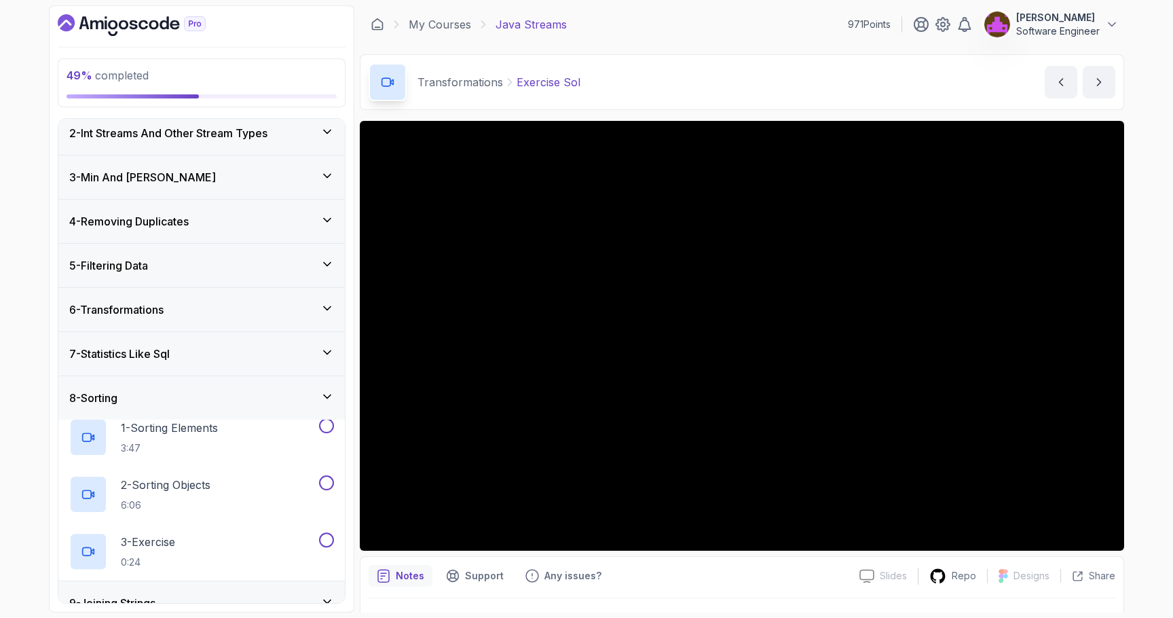
scroll to position [45, 0]
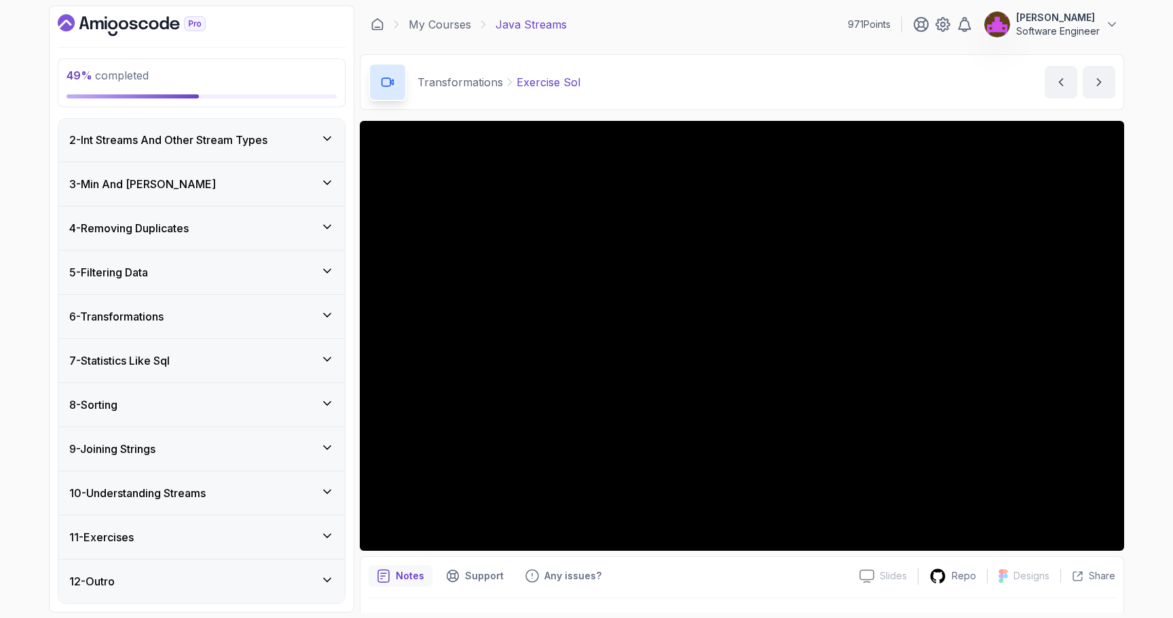
click at [136, 441] on h3 "9 - Joining Strings" at bounding box center [112, 449] width 86 height 16
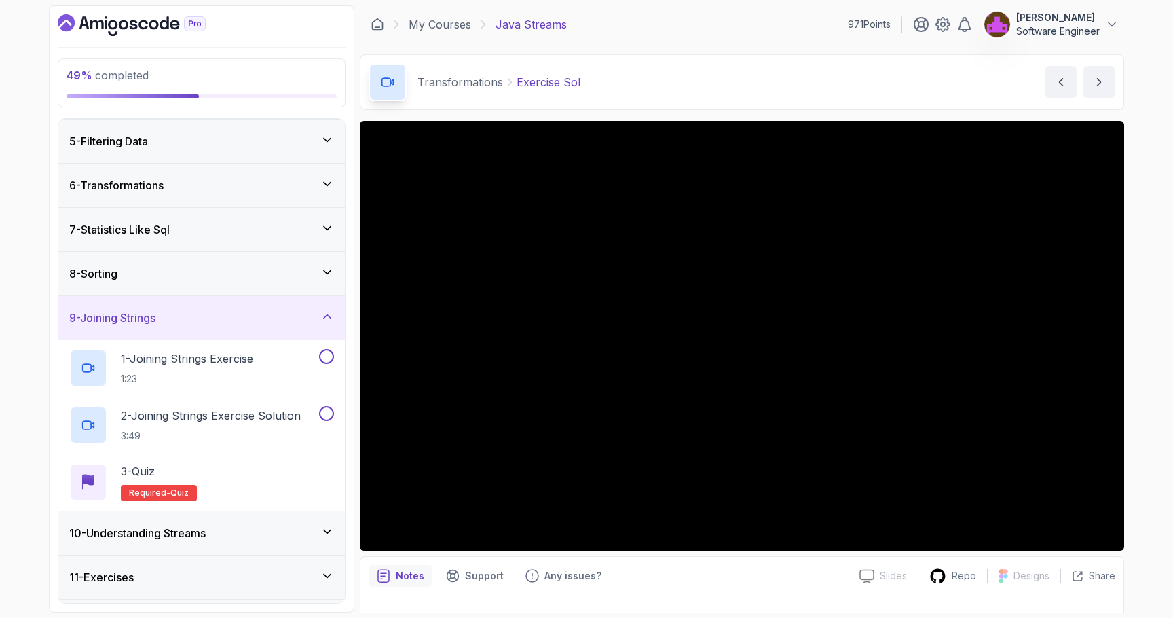
scroll to position [179, 0]
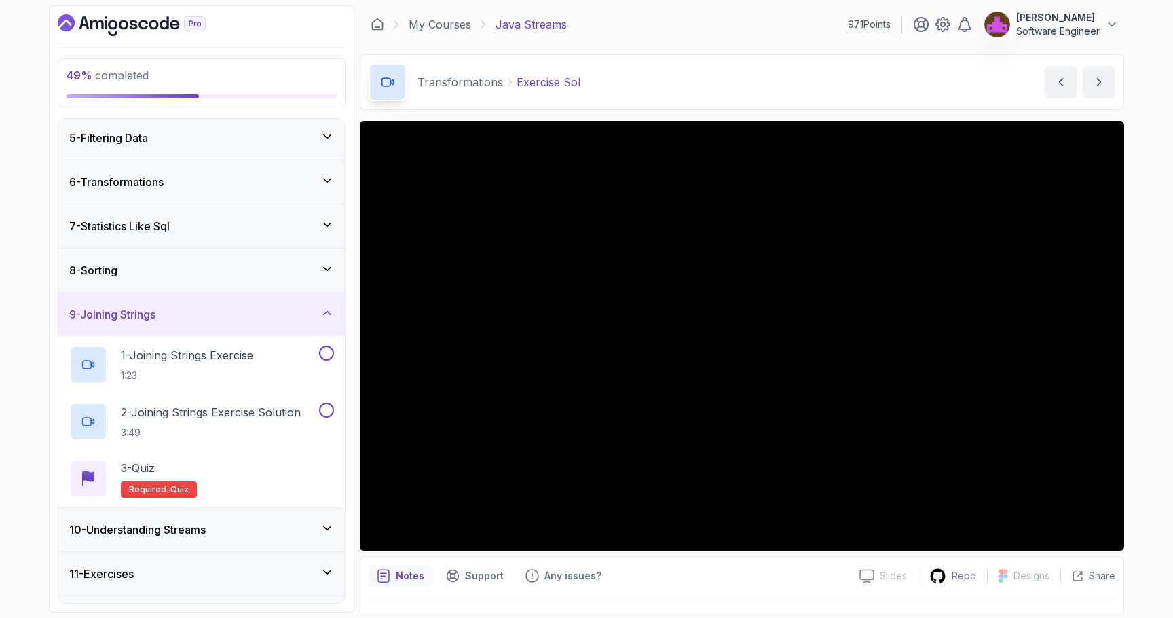
click at [155, 312] on h3 "9 - Joining Strings" at bounding box center [112, 314] width 86 height 16
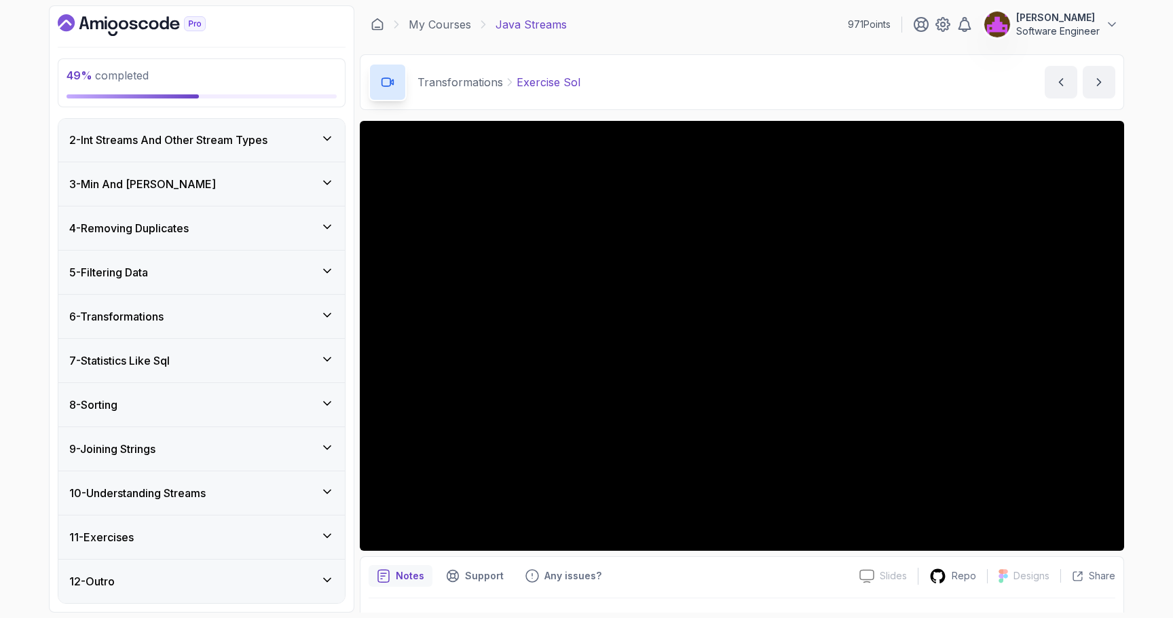
click at [142, 497] on h3 "10 - Understanding Streams" at bounding box center [137, 493] width 136 height 16
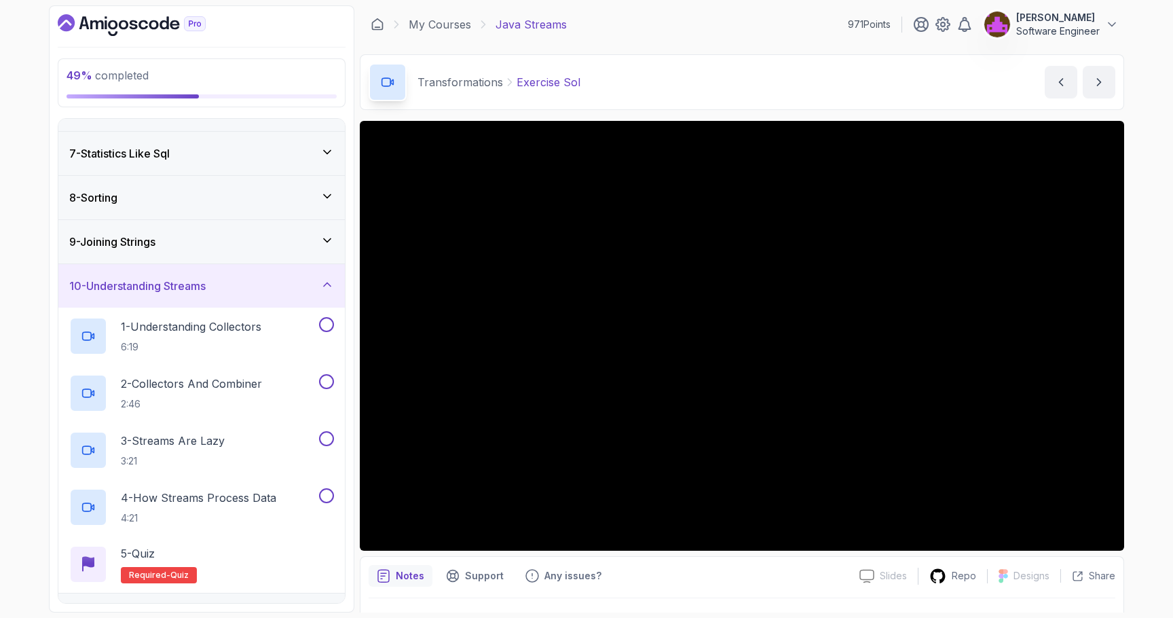
scroll to position [259, 0]
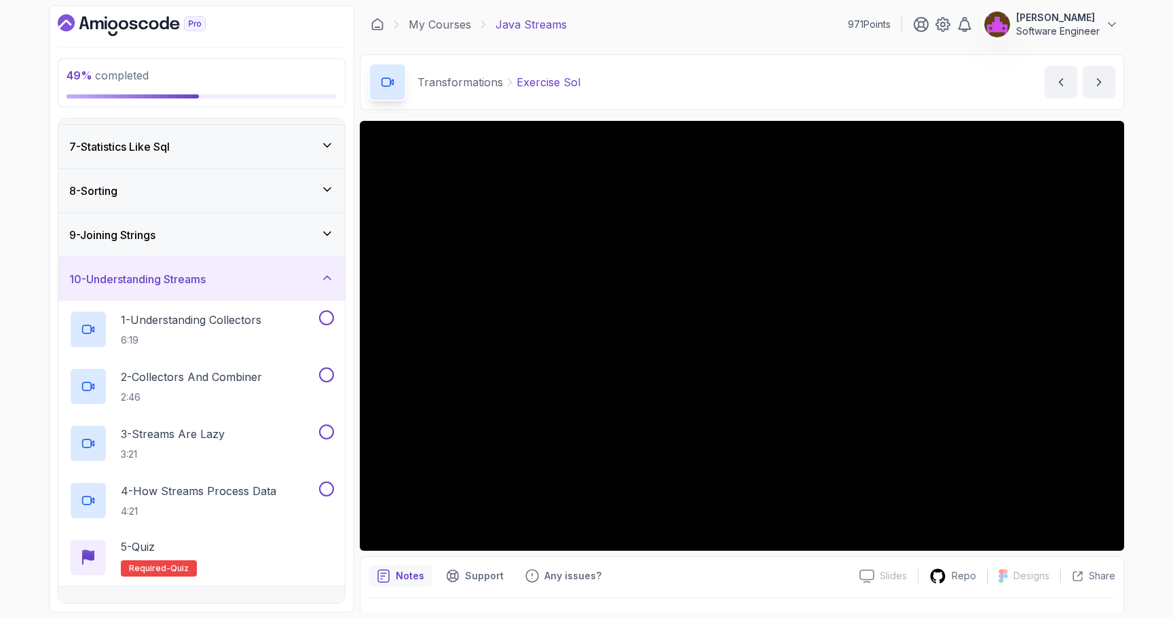
click at [158, 291] on div "10 - Understanding Streams" at bounding box center [201, 278] width 286 height 43
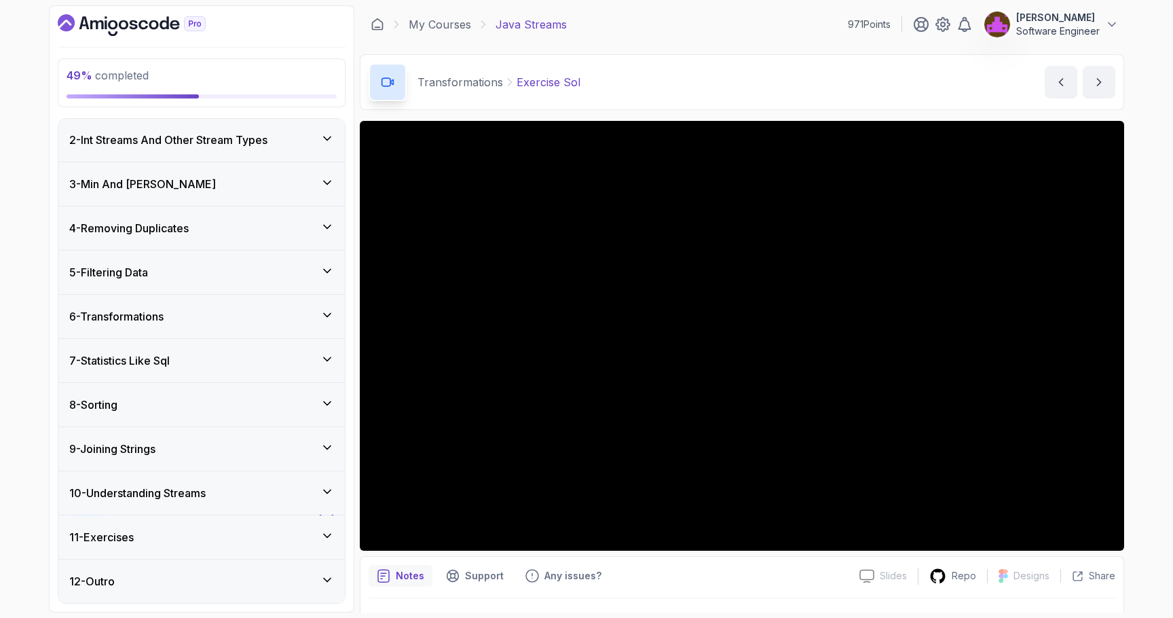
scroll to position [45, 0]
click at [185, 538] on div "11 - Exercises" at bounding box center [201, 537] width 265 height 16
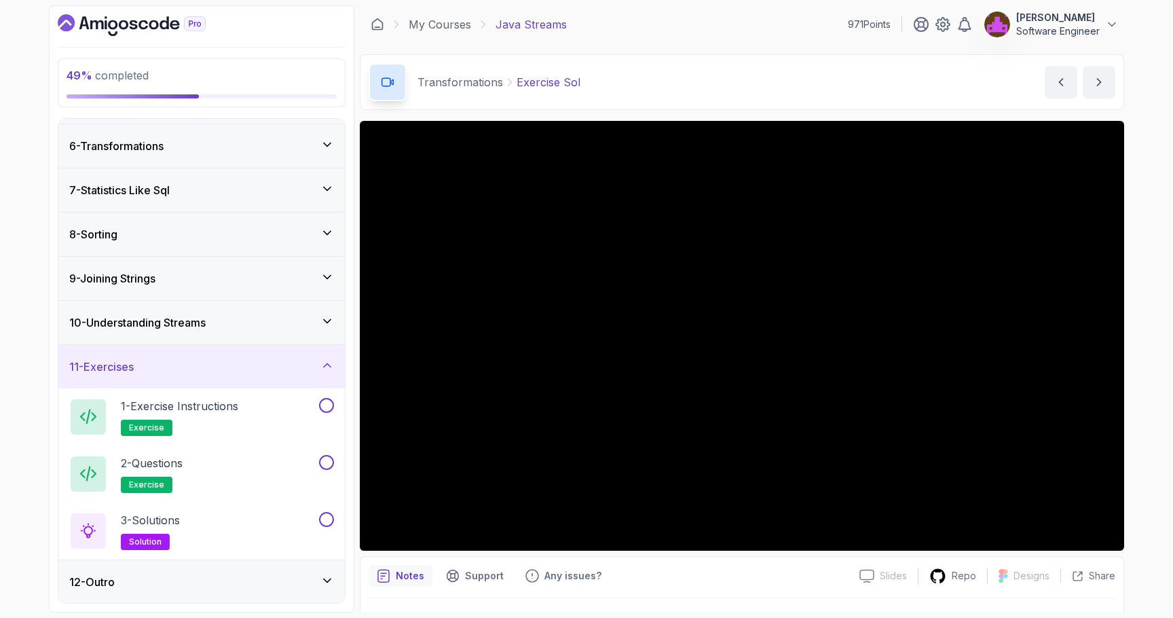
click at [185, 352] on div "11 - Exercises" at bounding box center [201, 366] width 286 height 43
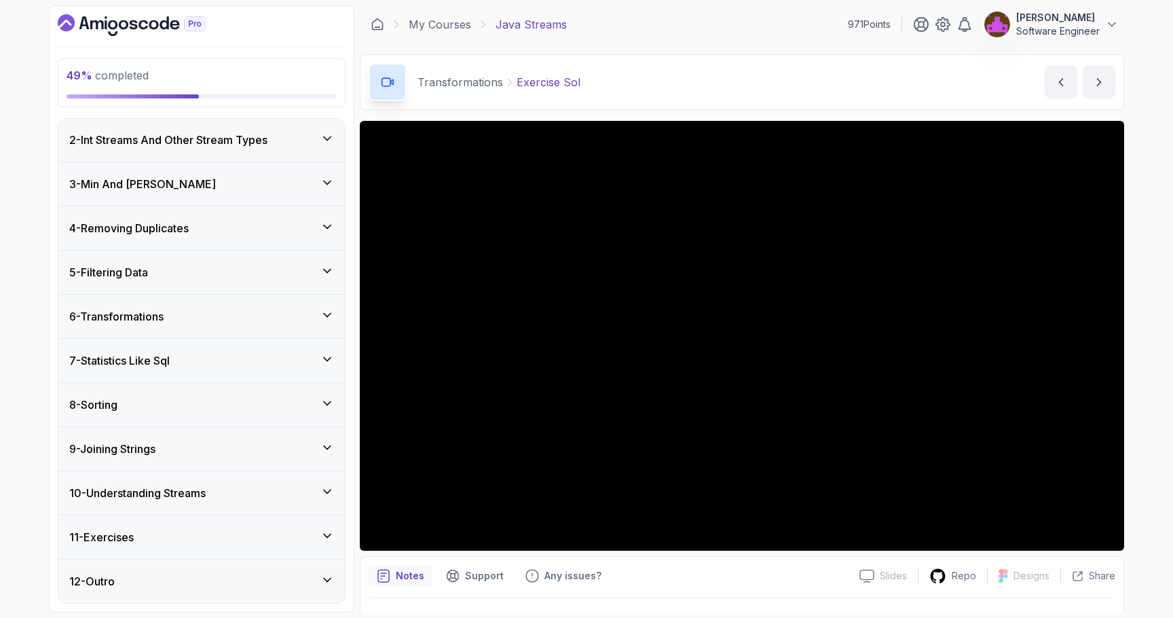
click at [151, 309] on h3 "6 - Transformations" at bounding box center [116, 316] width 94 height 16
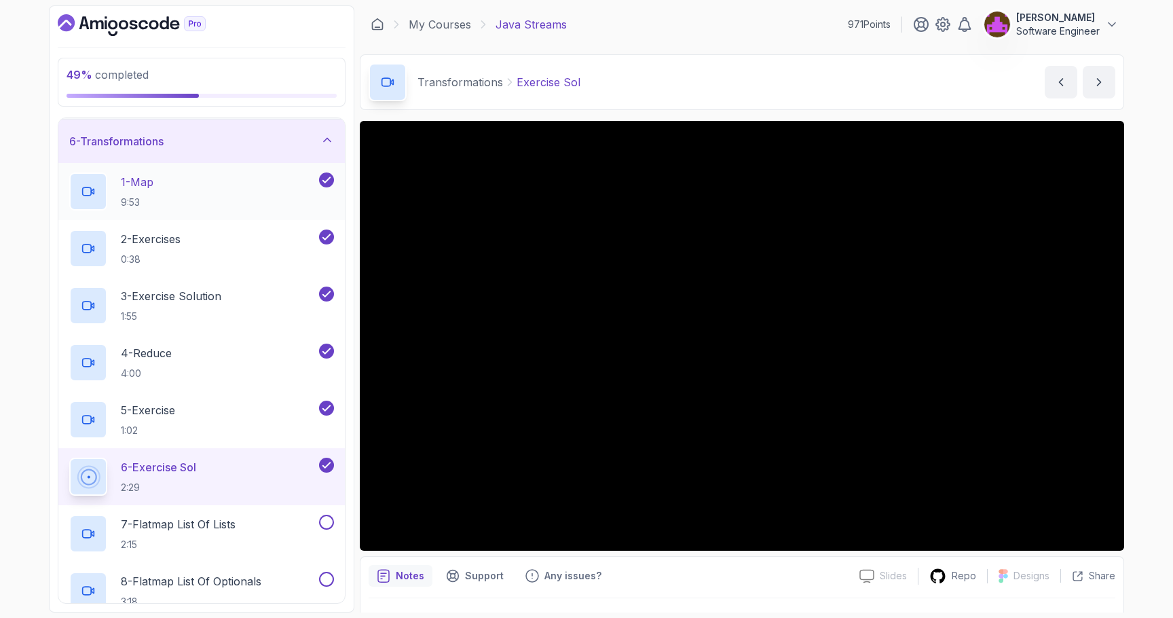
scroll to position [225, 0]
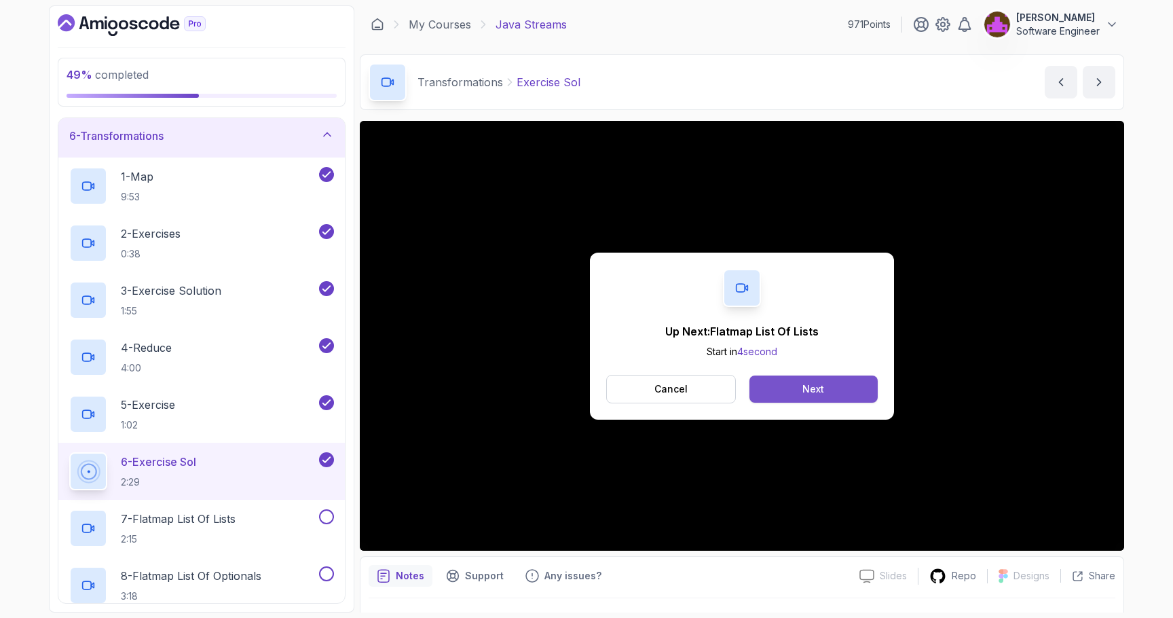
click at [797, 385] on button "Next" at bounding box center [813, 388] width 128 height 27
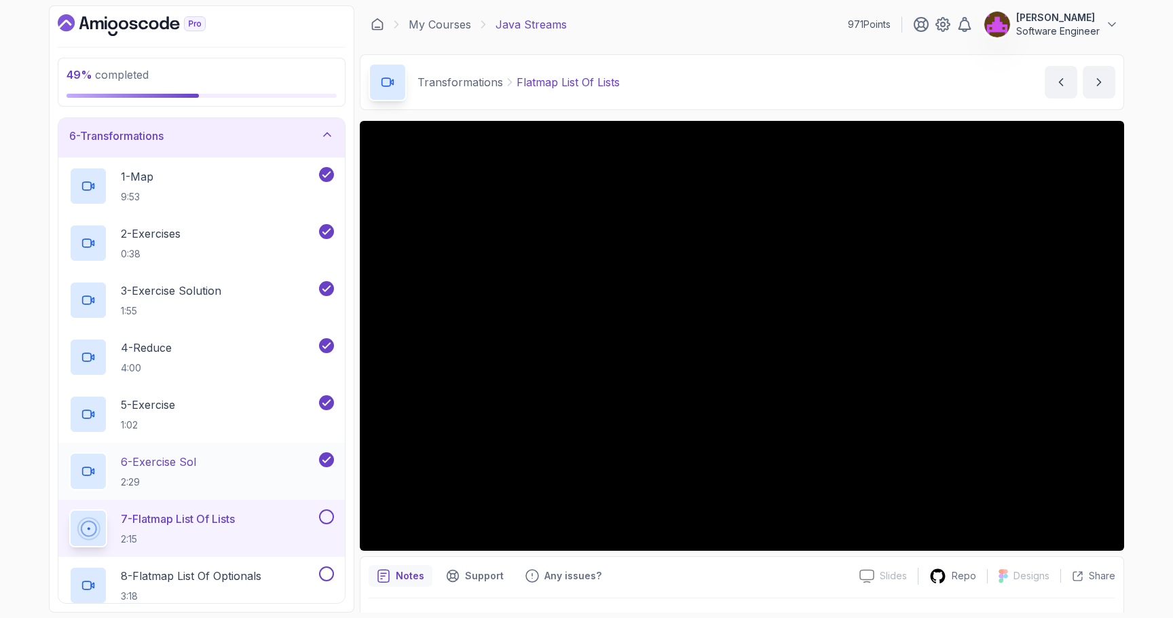
click at [174, 460] on p "6 - Exercise Sol" at bounding box center [158, 461] width 75 height 16
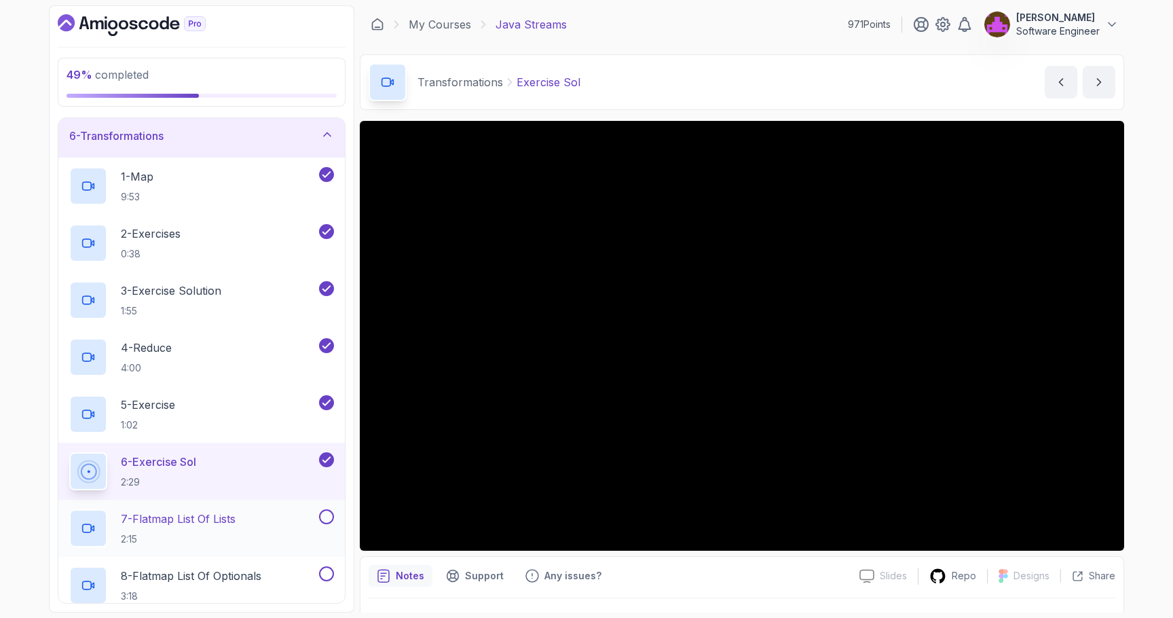
click at [155, 521] on p "7 - Flatmap List Of Lists" at bounding box center [178, 519] width 115 height 16
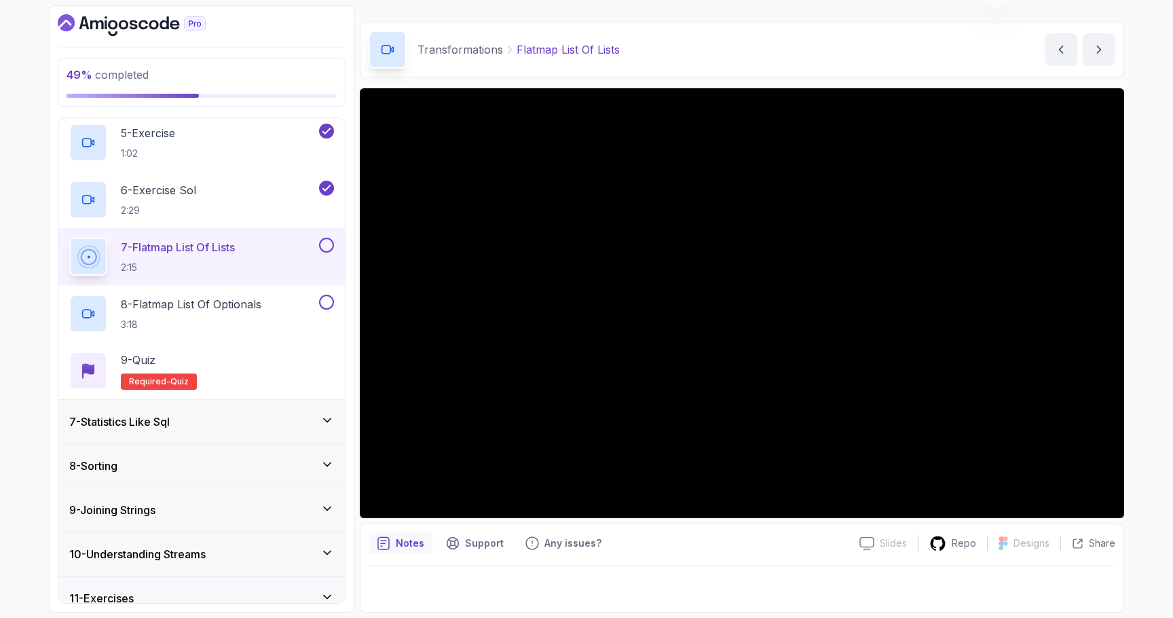
scroll to position [557, 0]
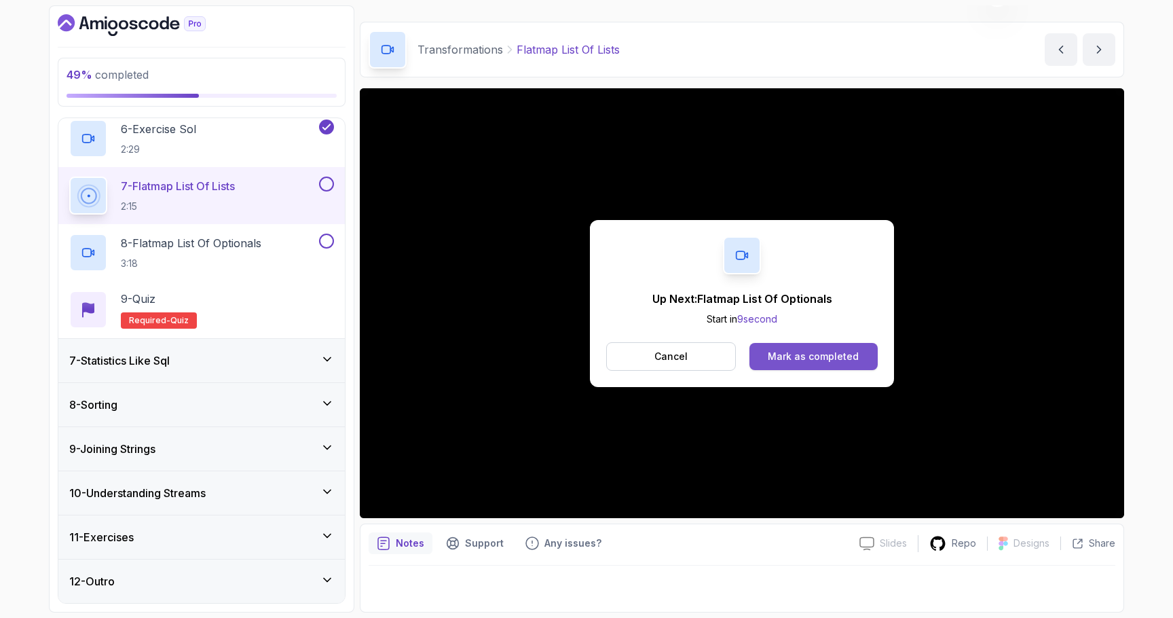
click at [826, 359] on div "Mark as completed" at bounding box center [813, 357] width 91 height 14
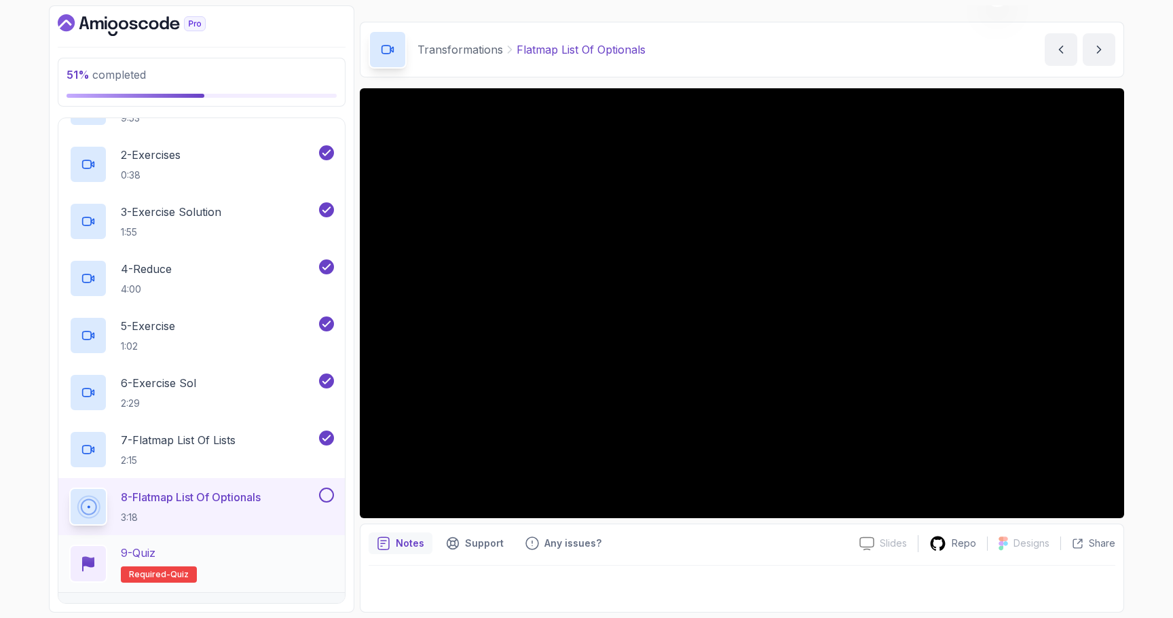
scroll to position [303, 0]
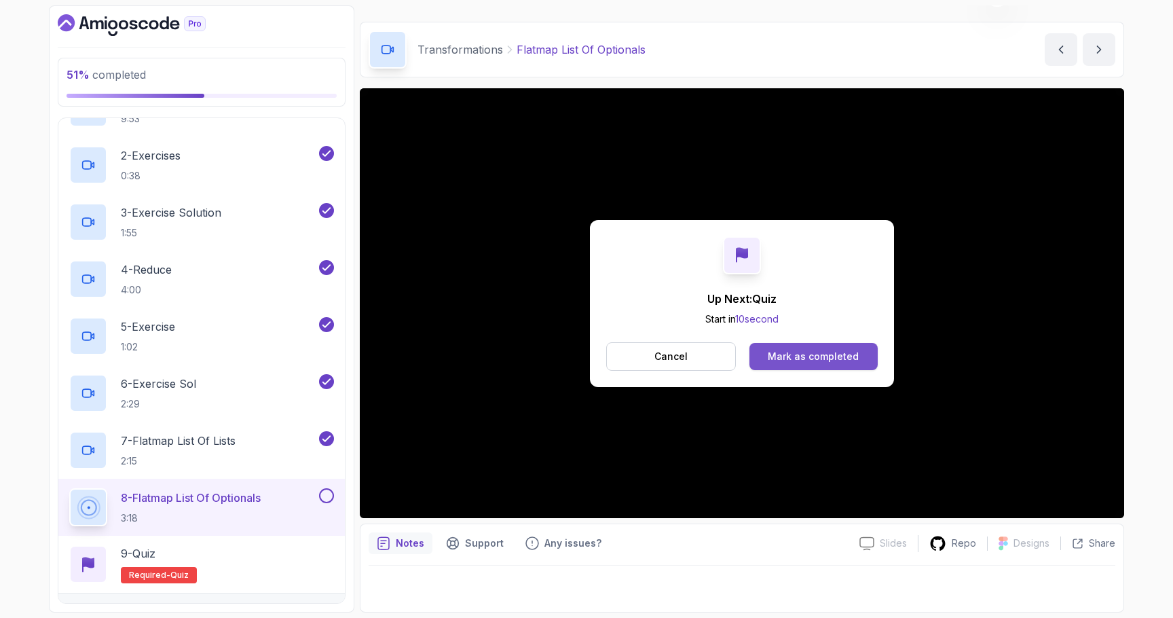
click at [801, 350] on div "Mark as completed" at bounding box center [813, 357] width 91 height 14
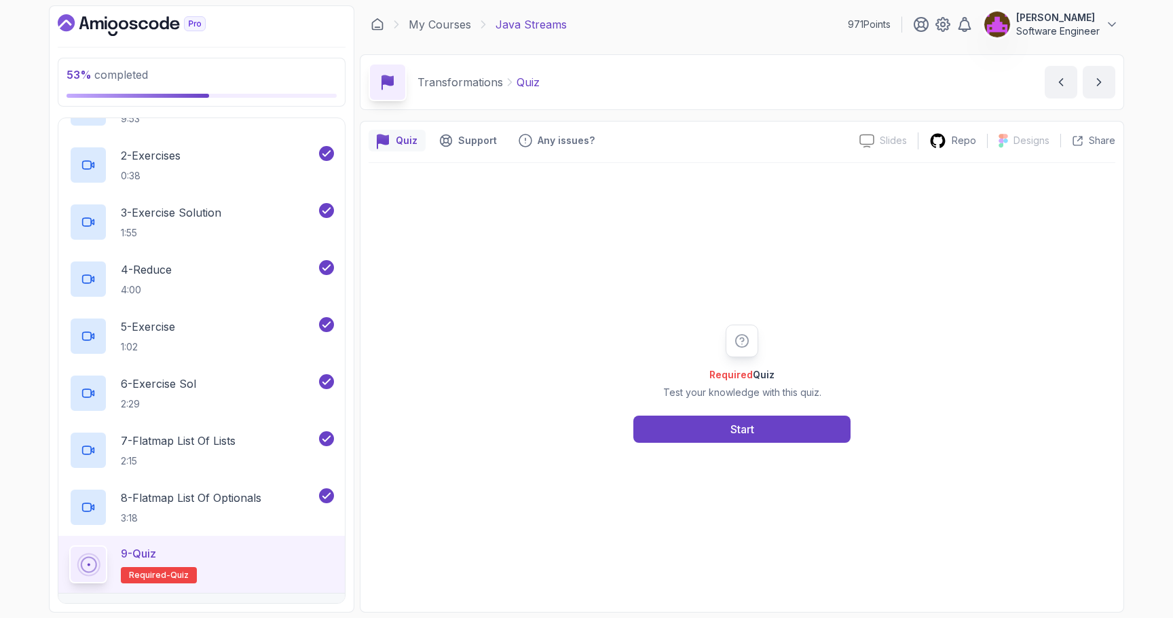
click at [750, 413] on div "Required Quiz Test your knowledge with this quiz. Start" at bounding box center [742, 383] width 261 height 118
click at [750, 420] on button "Start" at bounding box center [741, 428] width 217 height 27
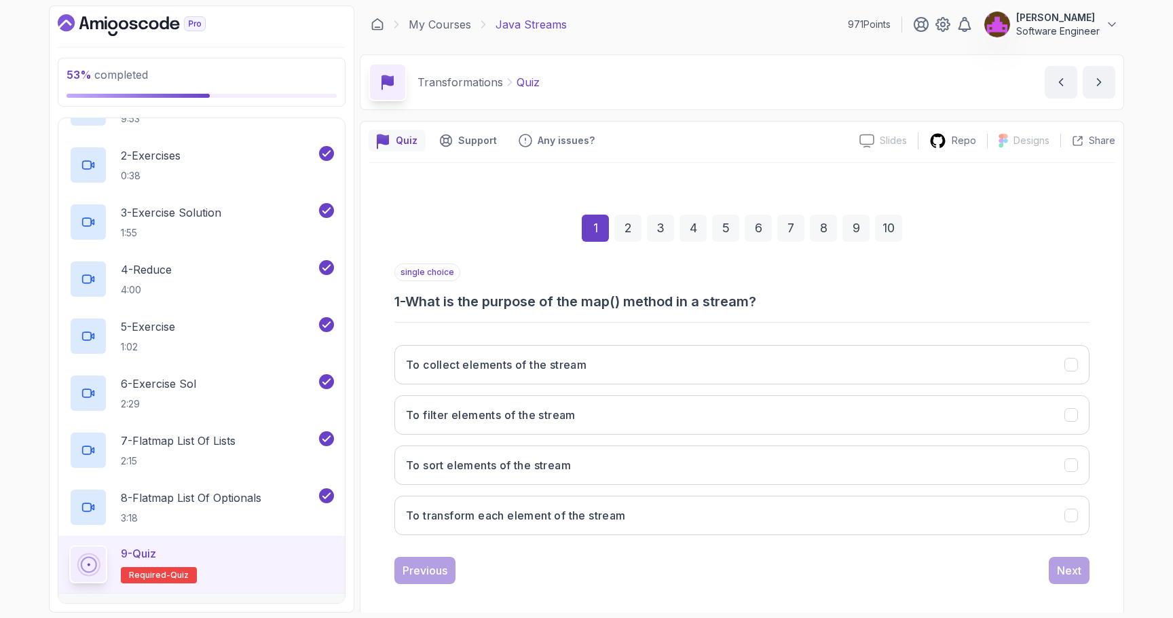
scroll to position [10, 0]
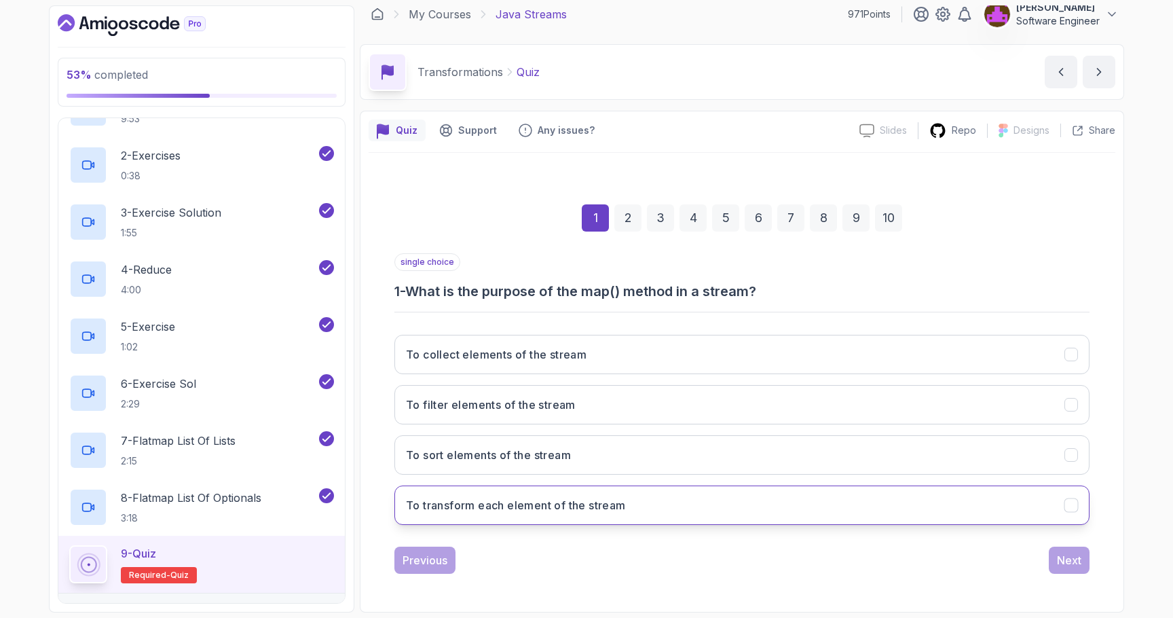
click at [575, 512] on h3 "To transform each element of the stream" at bounding box center [516, 505] width 220 height 16
click at [1062, 561] on div "Next" at bounding box center [1069, 560] width 24 height 16
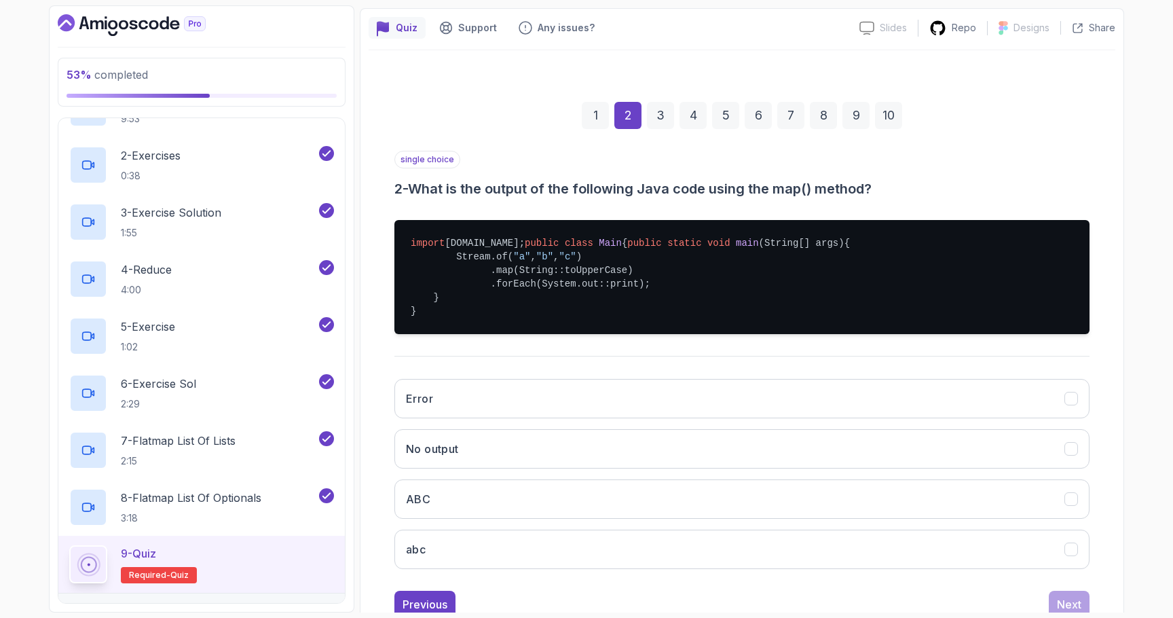
scroll to position [132, 0]
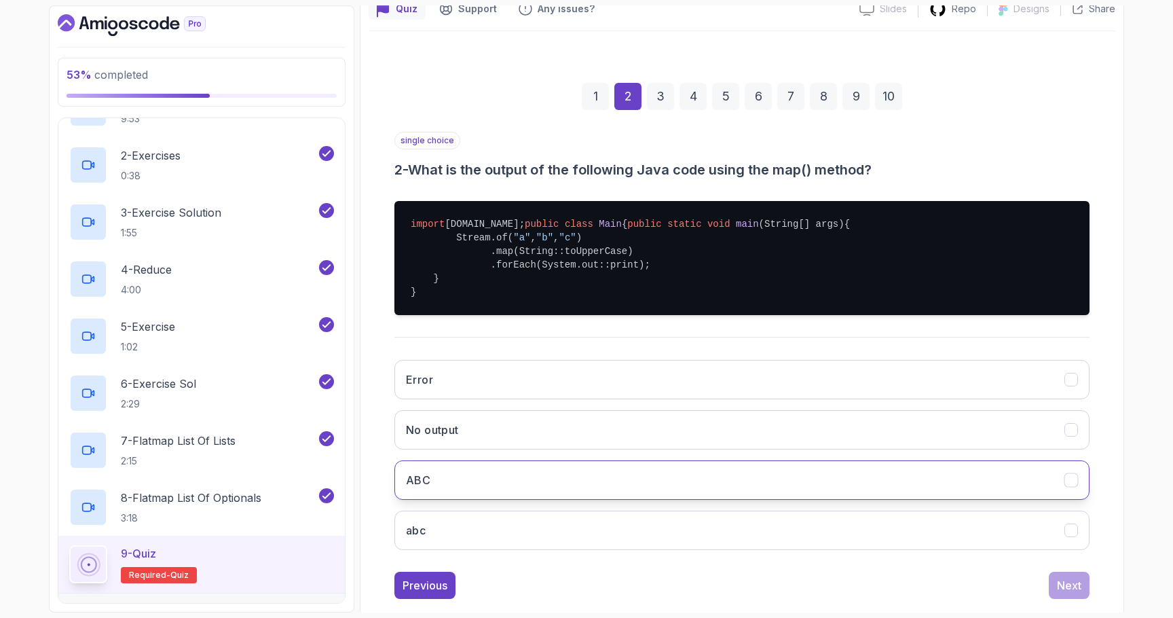
click at [509, 500] on button "ABC" at bounding box center [741, 479] width 695 height 39
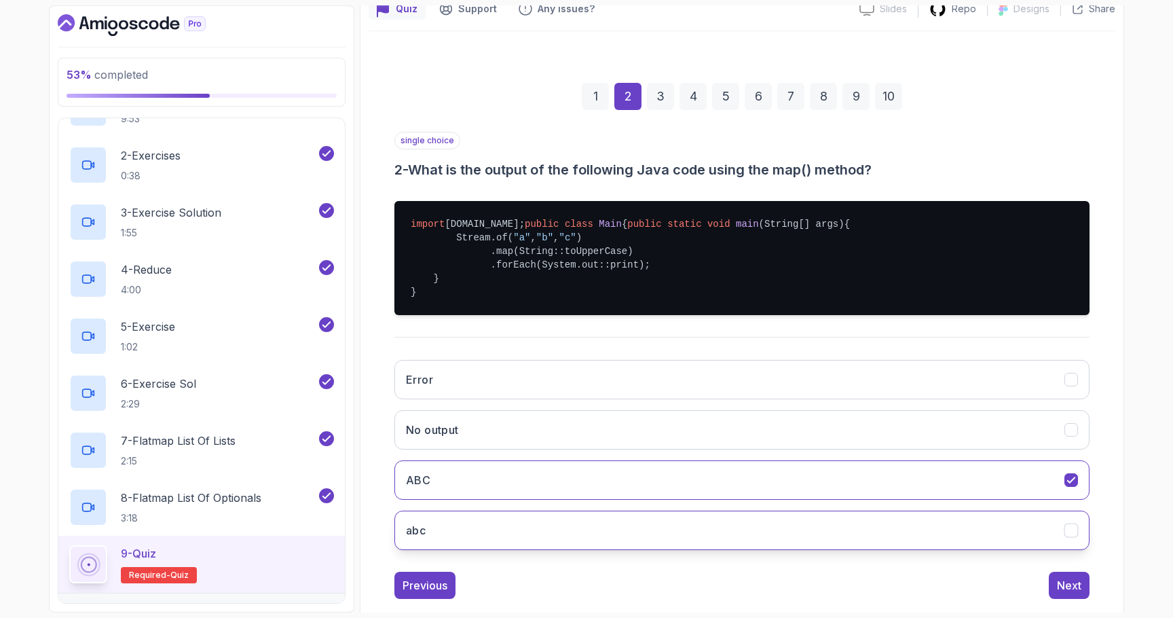
scroll to position [170, 0]
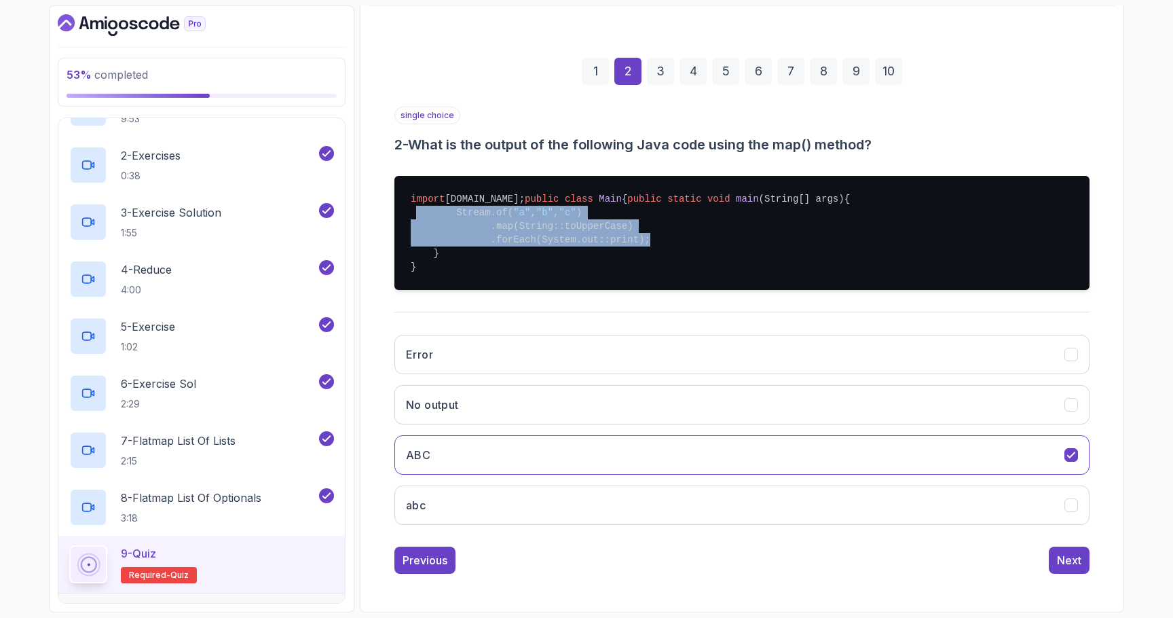
drag, startPoint x: 657, startPoint y: 266, endPoint x: 362, endPoint y: 240, distance: 296.4
click at [362, 240] on div "Quiz Support Any issues? Slides Slides not available Repo Designs Design not av…" at bounding box center [742, 288] width 764 height 648
copy pre "Stream.of( "a" , "b" , "c" ) .map(String::toUpperCase) .forEach(System.out::pri…"
click at [420, 568] on div "Previous" at bounding box center [425, 560] width 45 height 16
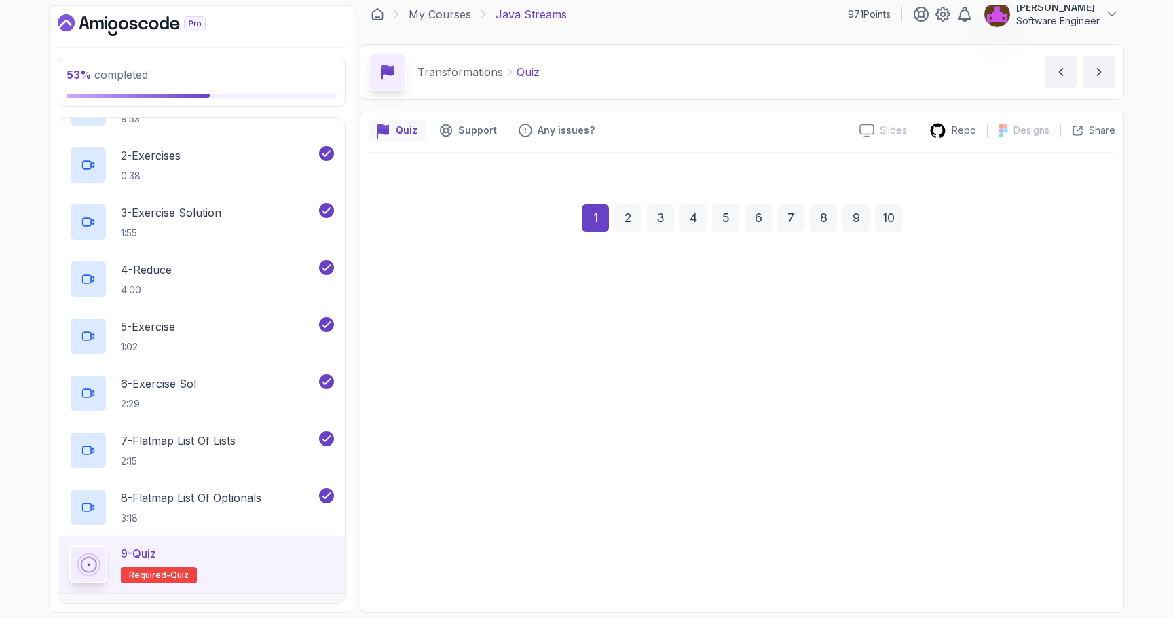
scroll to position [10, 0]
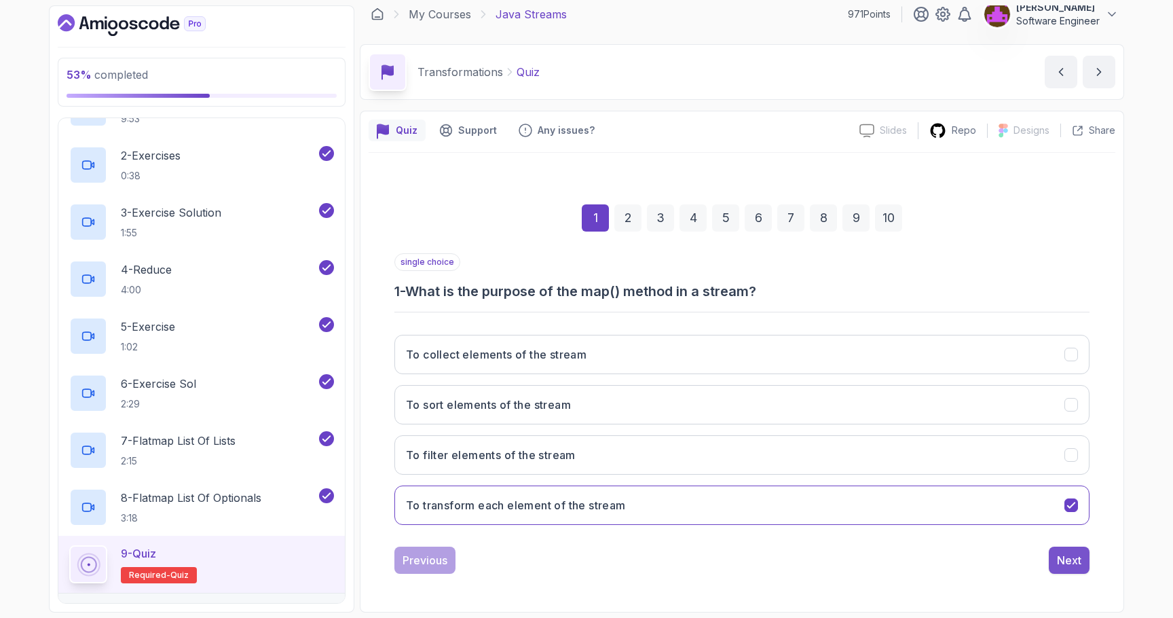
click at [1070, 557] on div "Next" at bounding box center [1069, 560] width 24 height 16
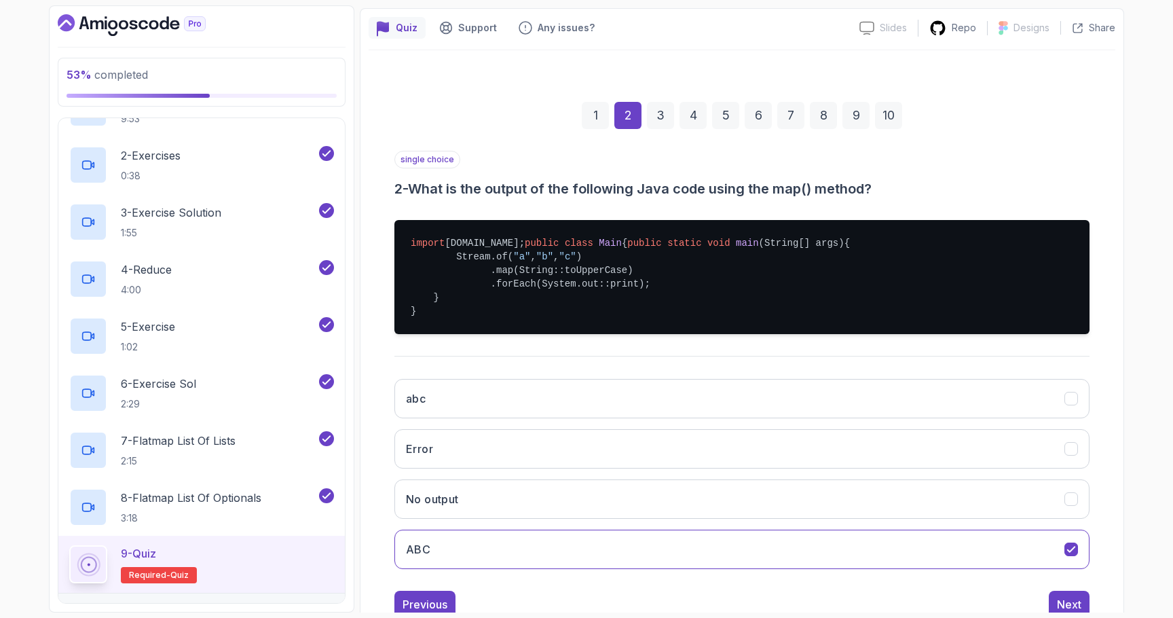
scroll to position [145, 0]
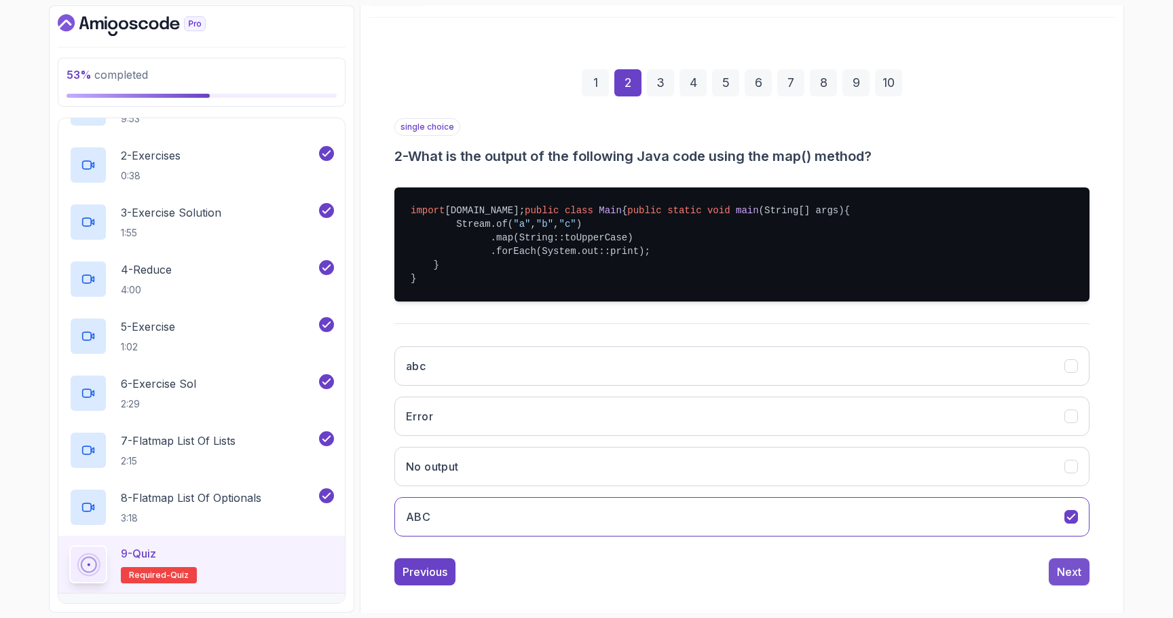
click at [1057, 585] on button "Next" at bounding box center [1069, 571] width 41 height 27
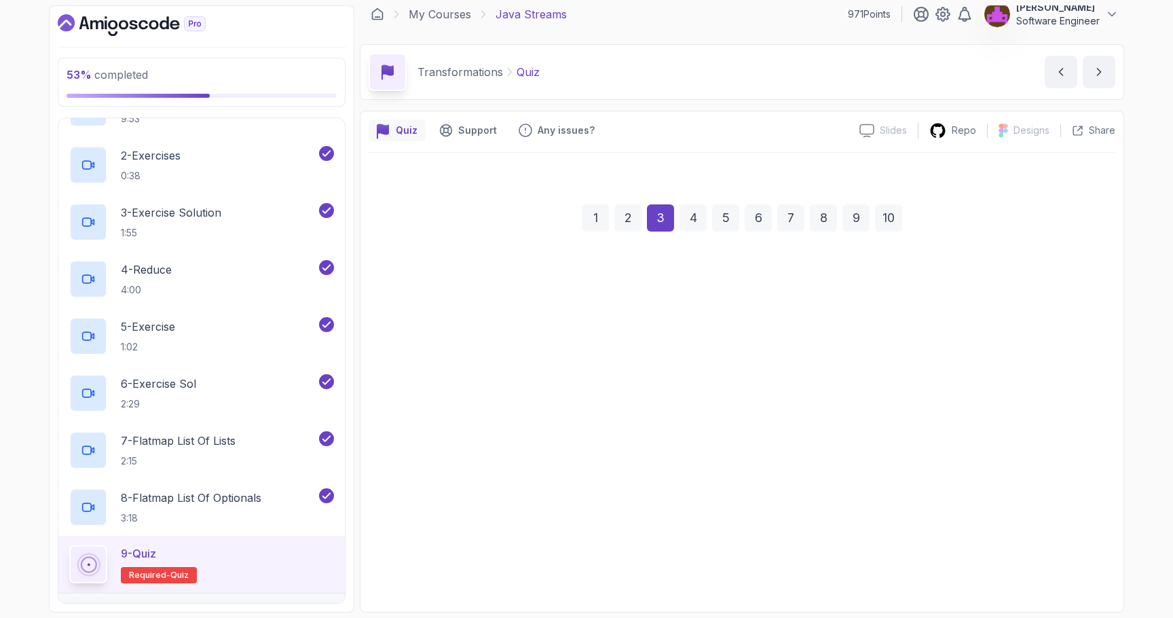
scroll to position [10, 0]
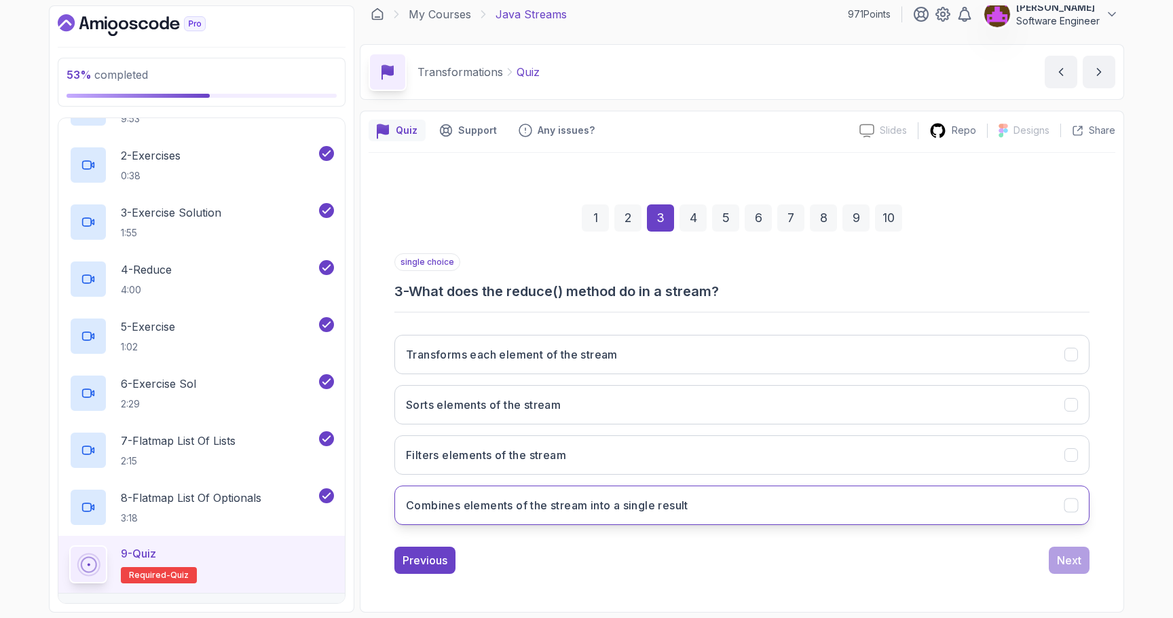
click at [744, 511] on button "Combines elements of the stream into a single result" at bounding box center [741, 504] width 695 height 39
click at [1068, 560] on div "Next" at bounding box center [1069, 560] width 24 height 16
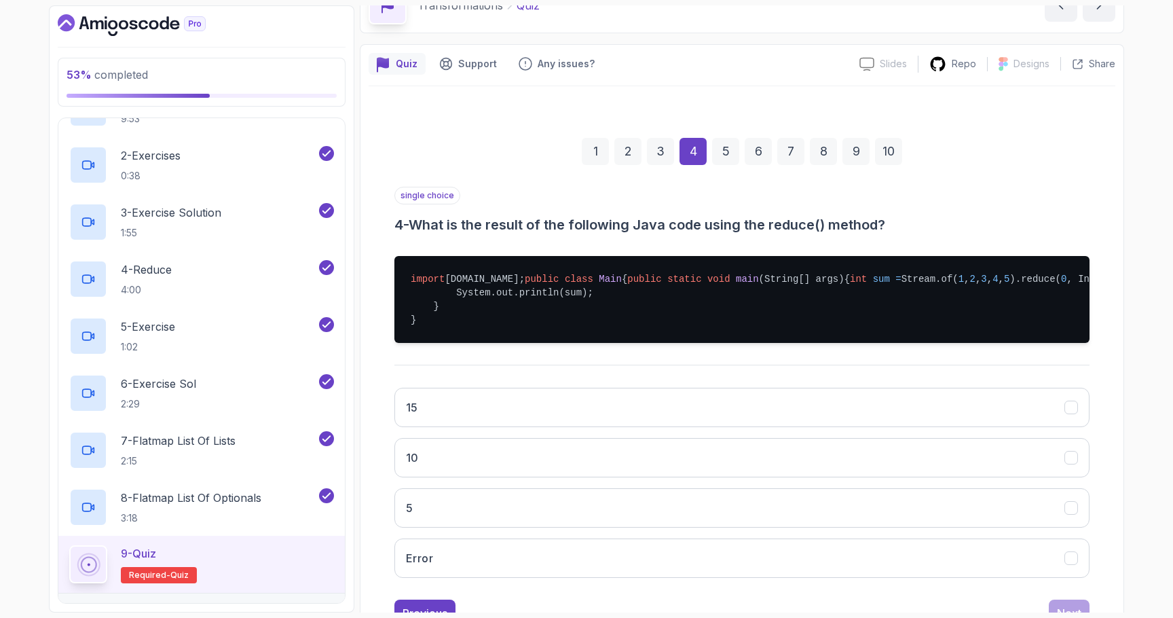
scroll to position [83, 0]
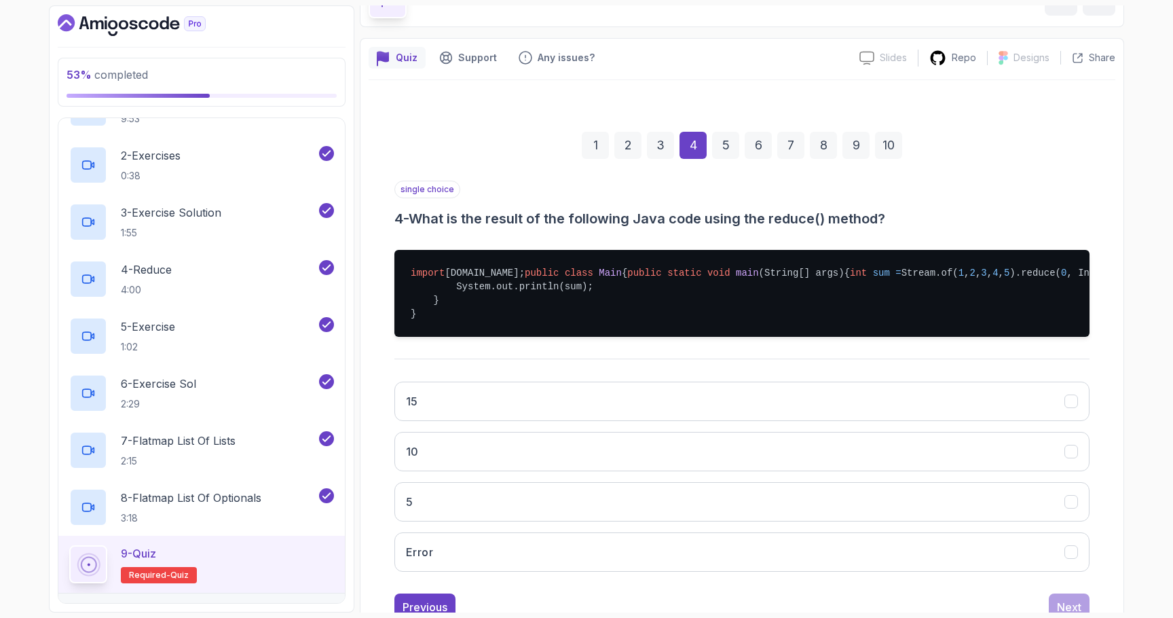
click at [711, 329] on pre "import java.util.stream.Stream; public class Main { public static void main (St…" at bounding box center [741, 293] width 695 height 87
copy pre "int sum = Stream.of( 1 , 2 , 3 , 4 , 5 ).reduce( 0 , Integer::sum);"
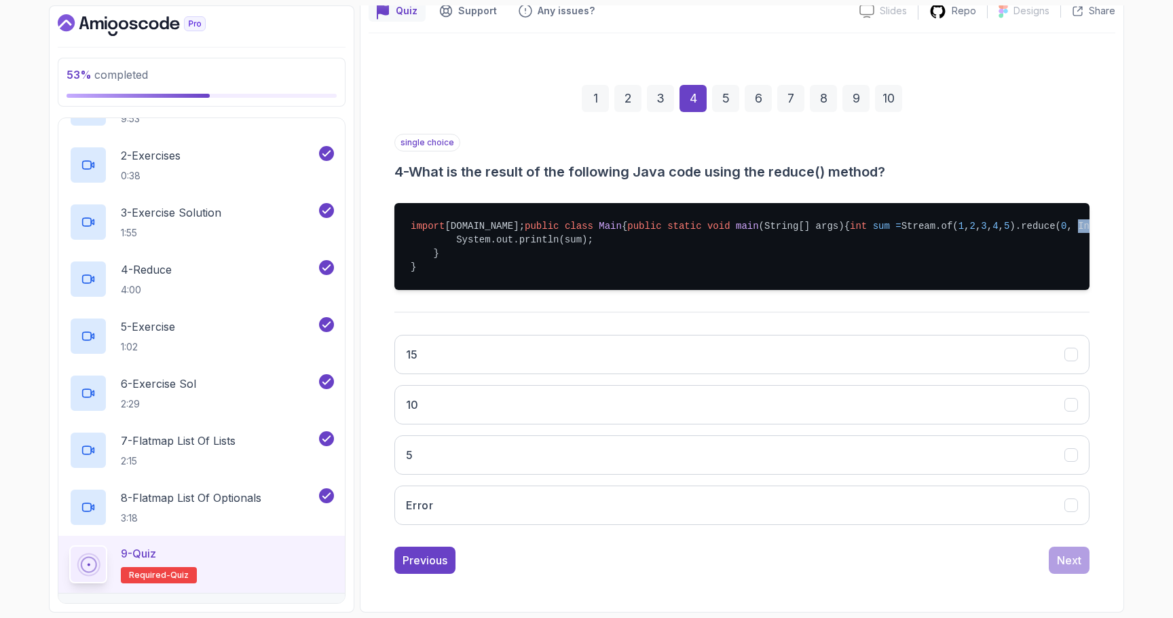
scroll to position [184, 0]
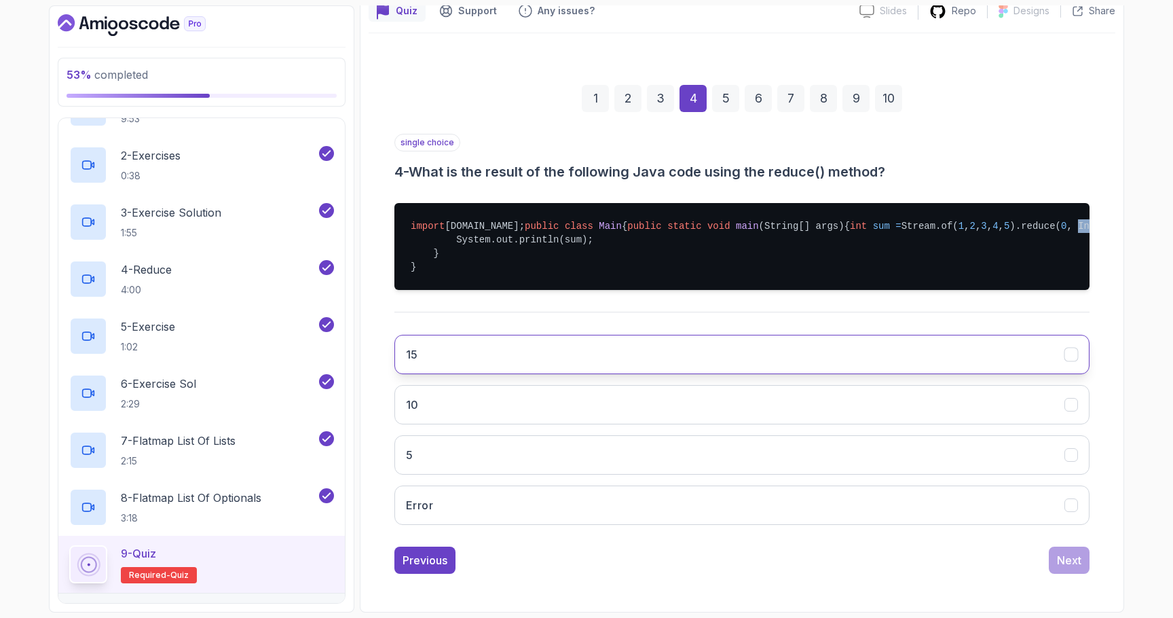
click at [489, 356] on button "15" at bounding box center [741, 354] width 695 height 39
click at [1066, 560] on div "Next" at bounding box center [1069, 560] width 24 height 16
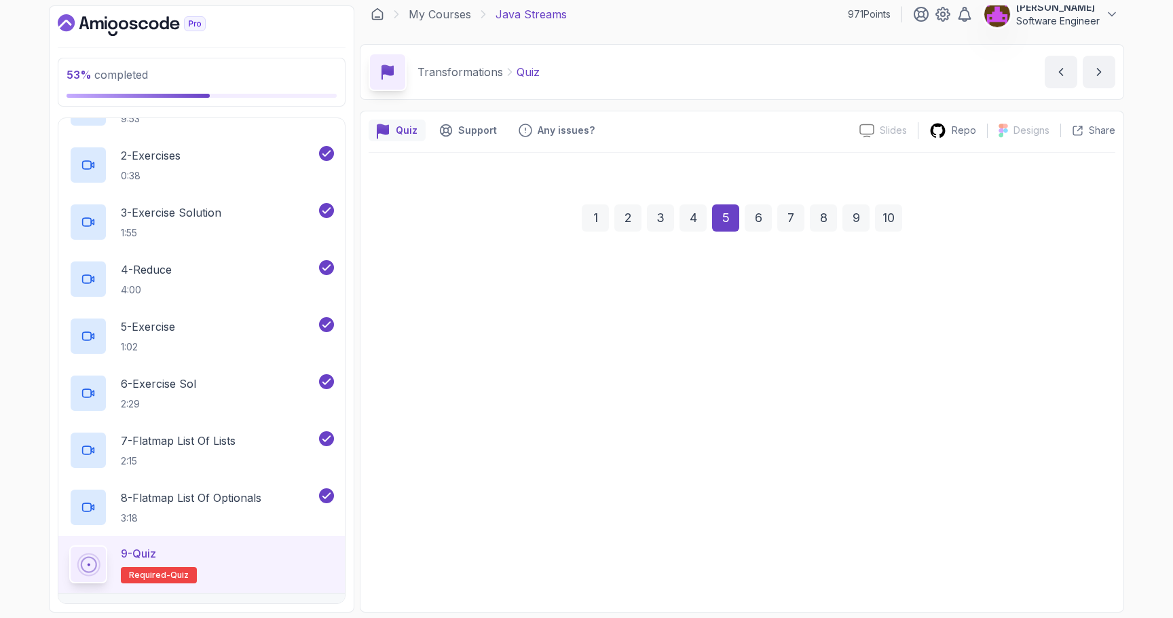
scroll to position [10, 0]
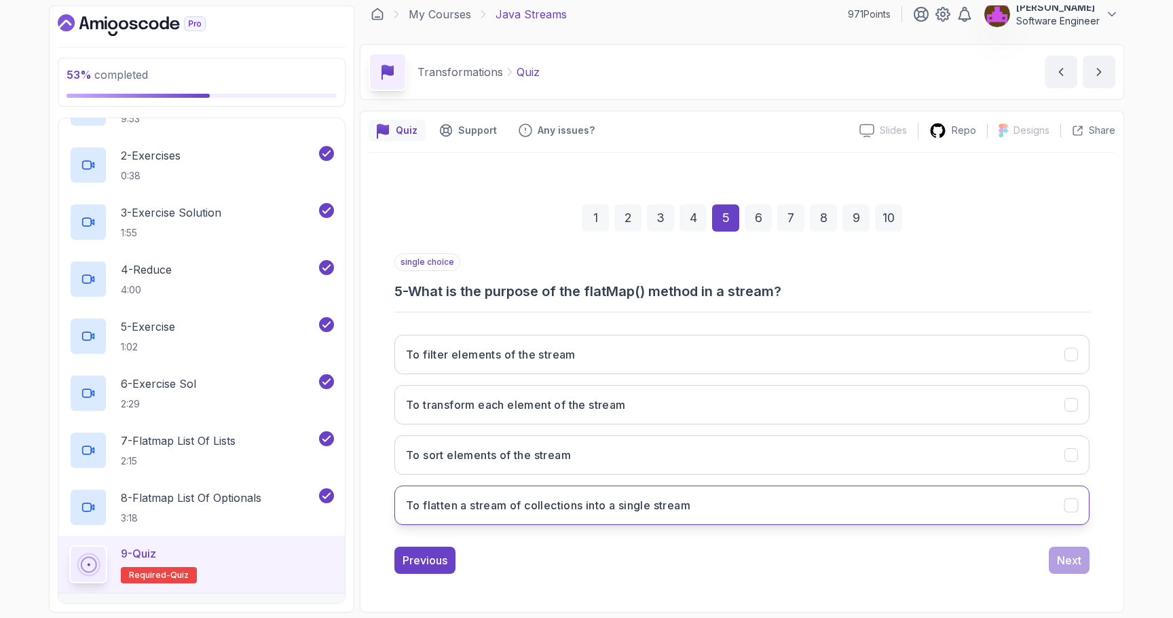
click at [525, 507] on h3 "To flatten a stream of collections into a single stream" at bounding box center [548, 505] width 284 height 16
click at [1064, 565] on div "Next" at bounding box center [1069, 560] width 24 height 16
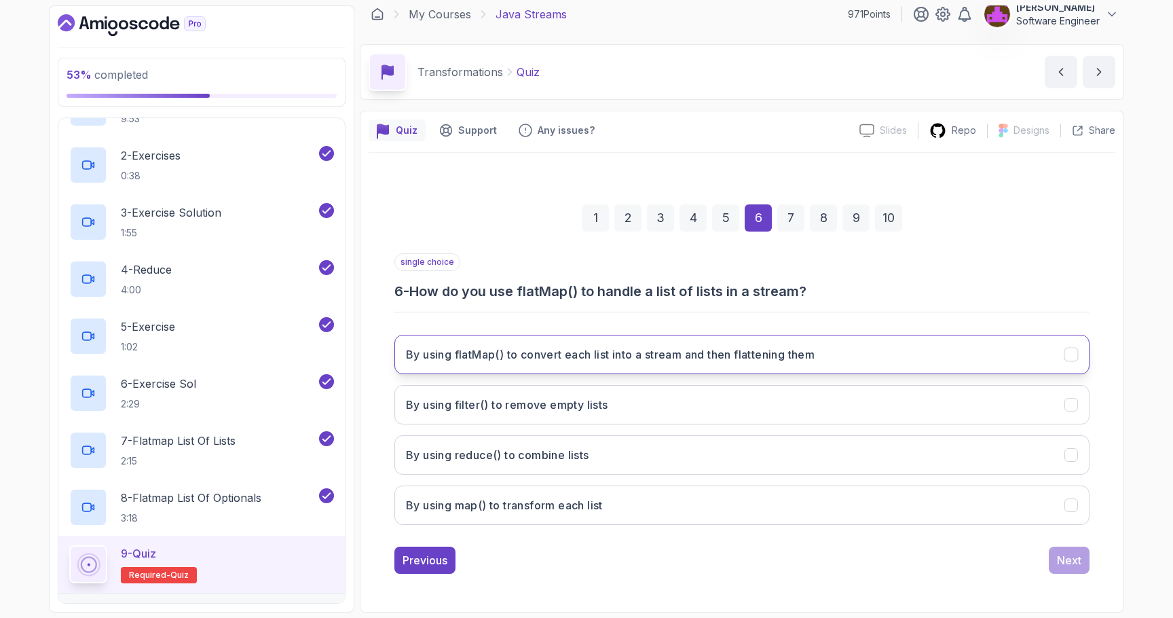
click at [608, 369] on button "By using flatMap() to convert each list into a stream and then flattening them" at bounding box center [741, 354] width 695 height 39
click at [1069, 560] on div "Next" at bounding box center [1069, 560] width 24 height 16
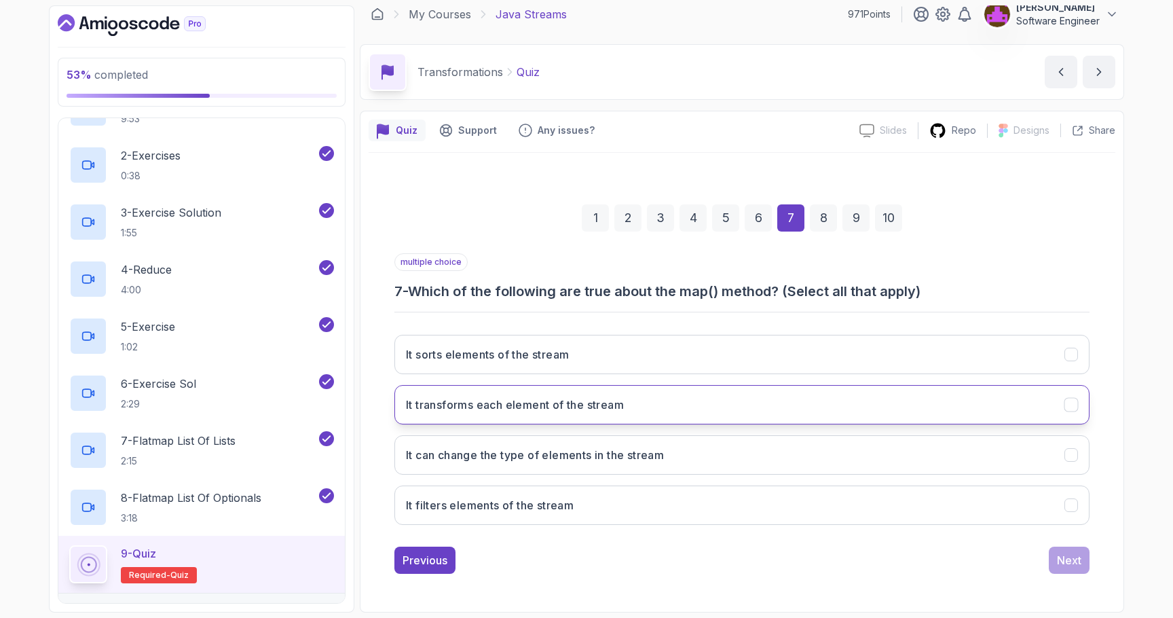
click at [573, 415] on button "It transforms each element of the stream" at bounding box center [741, 404] width 695 height 39
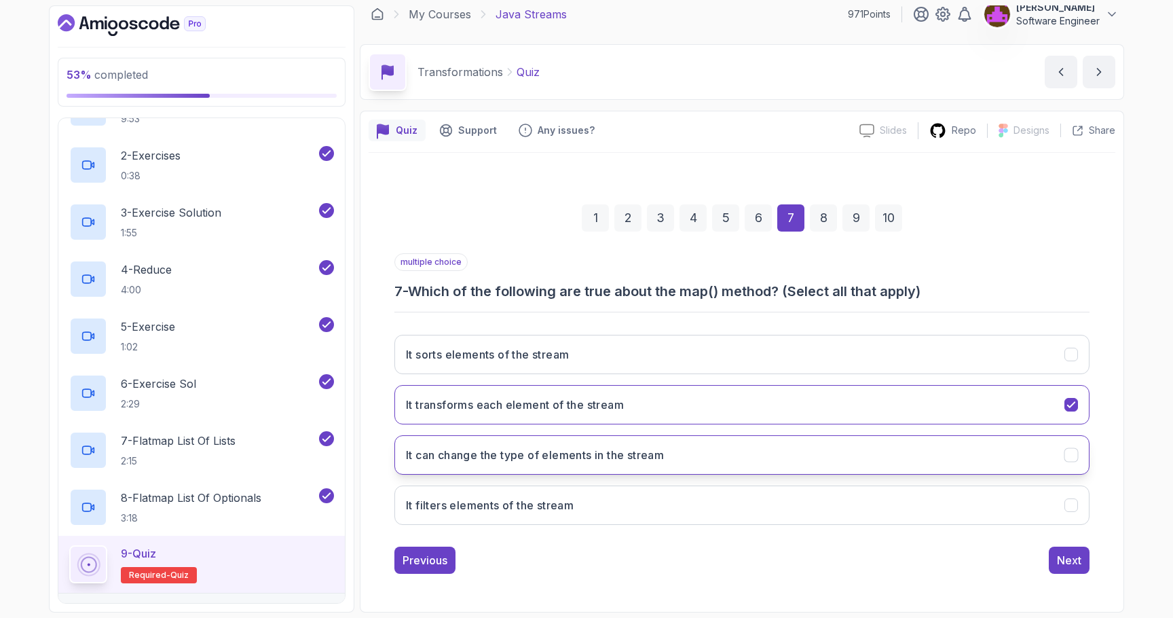
click at [584, 460] on h3 "It can change the type of elements in the stream" at bounding box center [535, 455] width 258 height 16
click at [1070, 562] on div "Next" at bounding box center [1069, 560] width 24 height 16
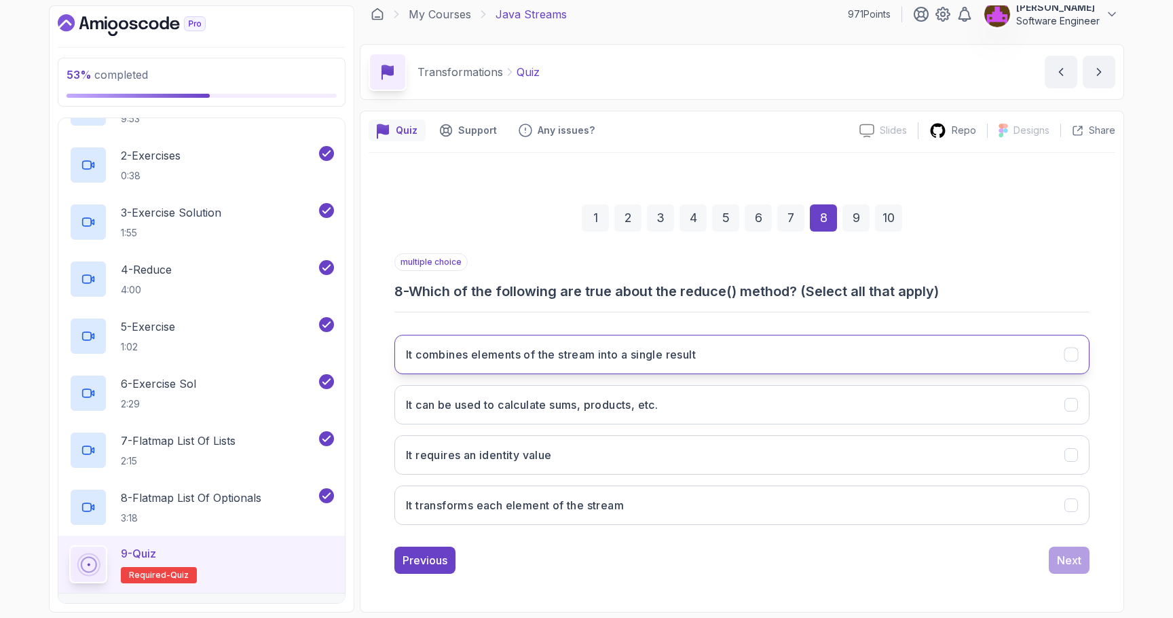
click at [555, 356] on h3 "It combines elements of the stream into a single result" at bounding box center [551, 354] width 290 height 16
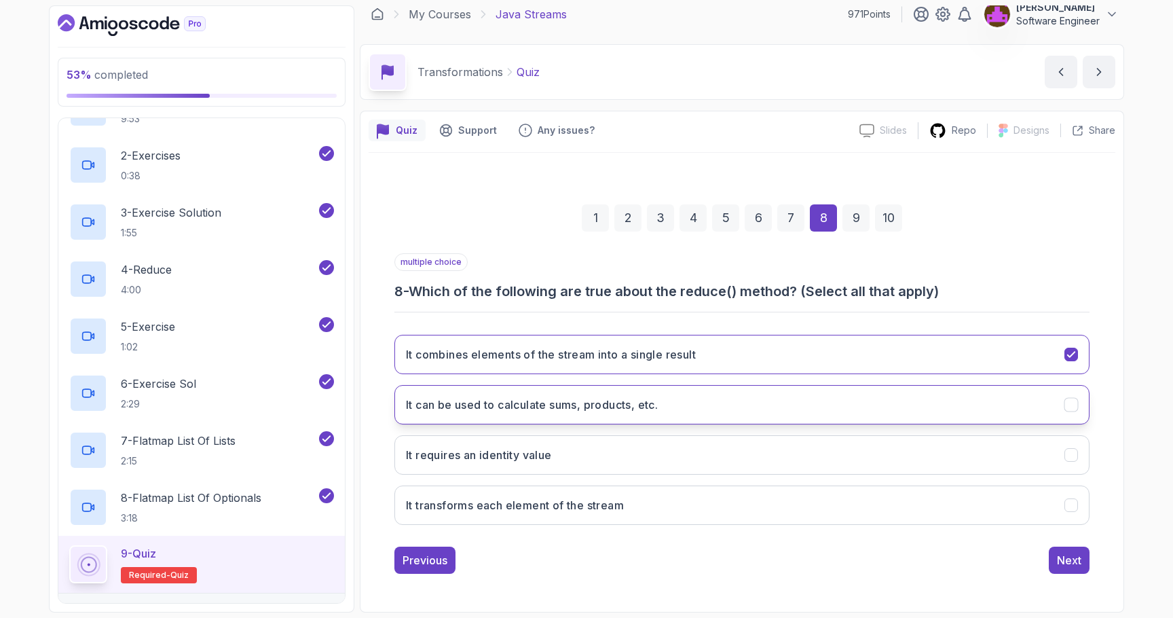
click at [549, 415] on button "It can be used to calculate sums, products, etc." at bounding box center [741, 404] width 695 height 39
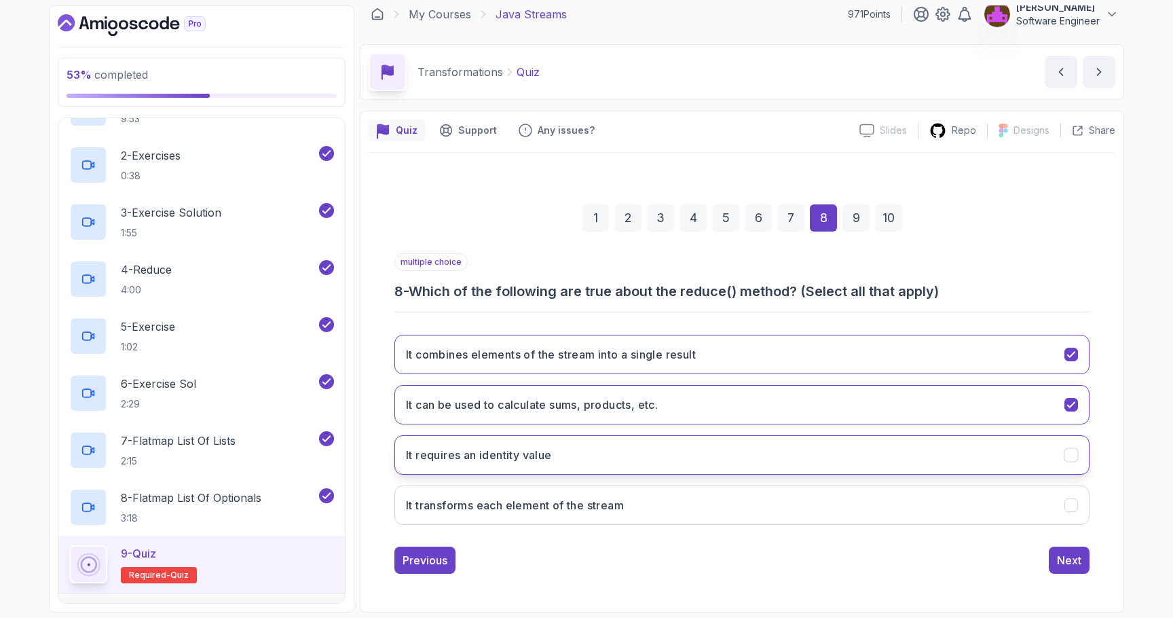
click at [540, 466] on button "It requires an identity value" at bounding box center [741, 454] width 695 height 39
click at [1066, 566] on div "Next" at bounding box center [1069, 560] width 24 height 16
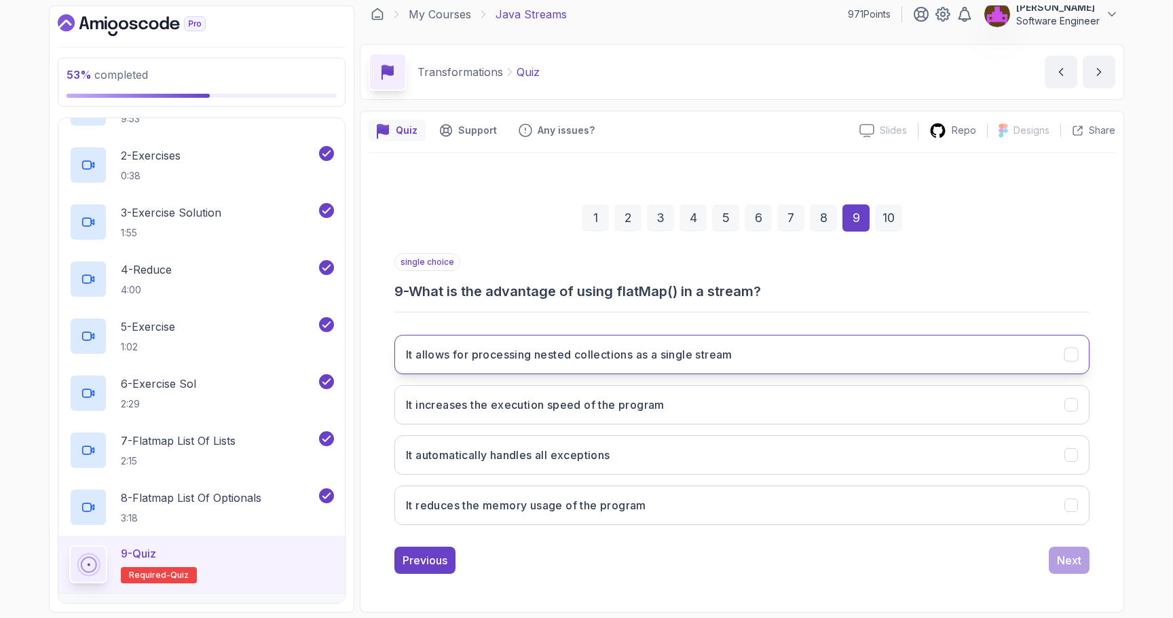
click at [564, 353] on h3 "It allows for processing nested collections as a single stream" at bounding box center [569, 354] width 327 height 16
click at [1056, 557] on button "Next" at bounding box center [1069, 559] width 41 height 27
click at [533, 360] on h3 "By using flatMap() to filter out empty Optionals and extract values" at bounding box center [582, 354] width 353 height 16
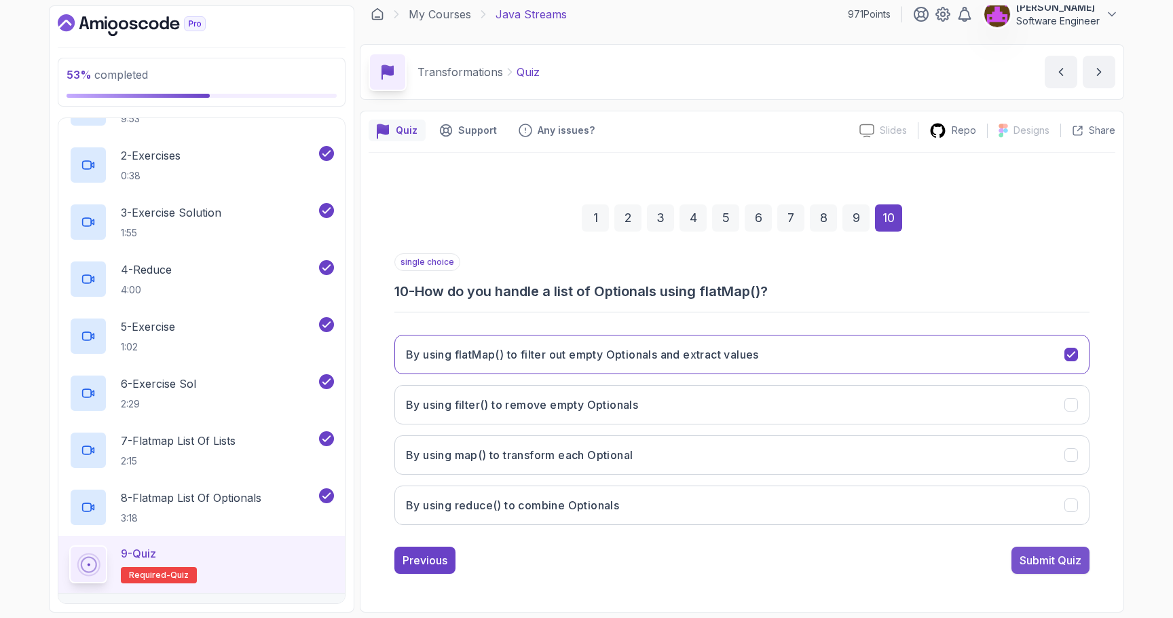
click at [1054, 559] on div "Submit Quiz" at bounding box center [1051, 560] width 62 height 16
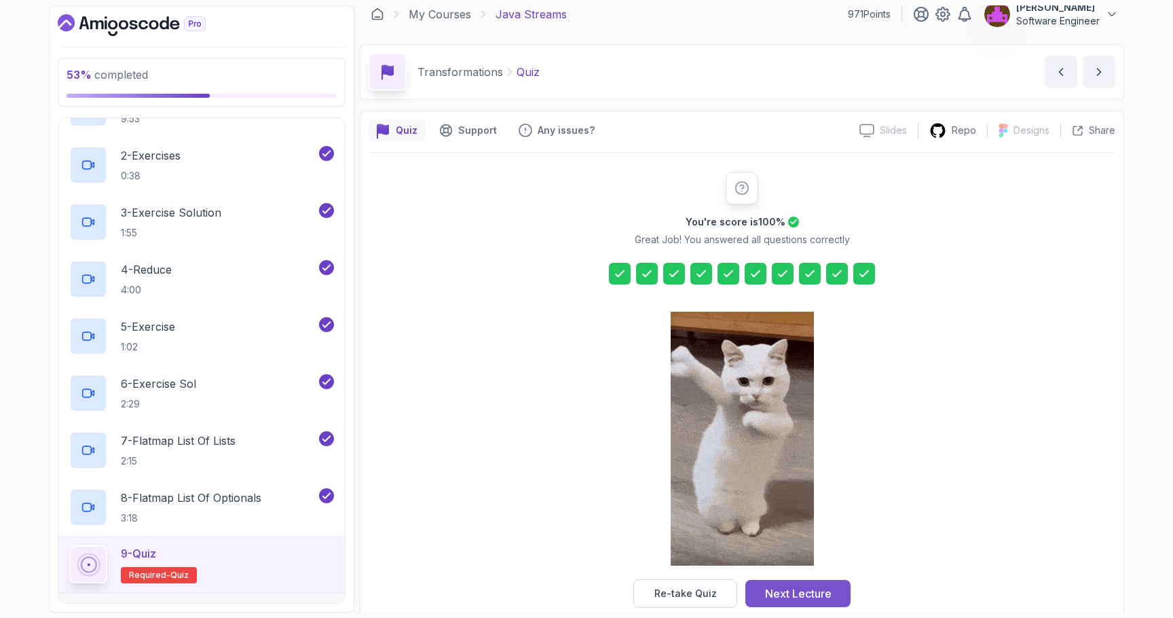
click at [807, 595] on div "Next Lecture" at bounding box center [798, 593] width 67 height 16
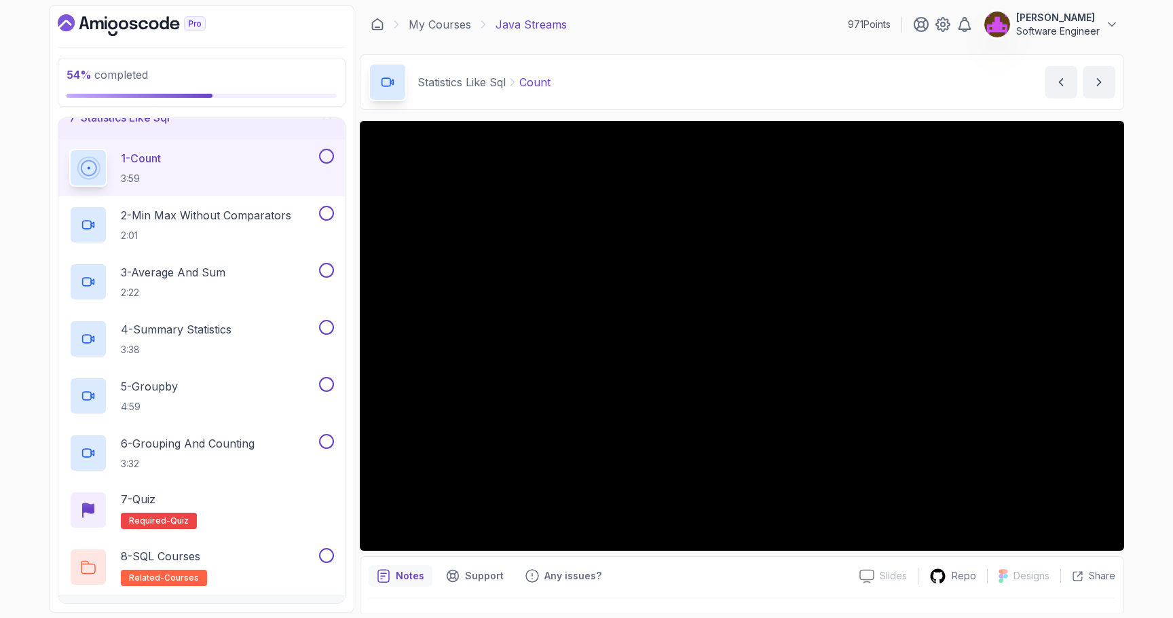
scroll to position [285, 0]
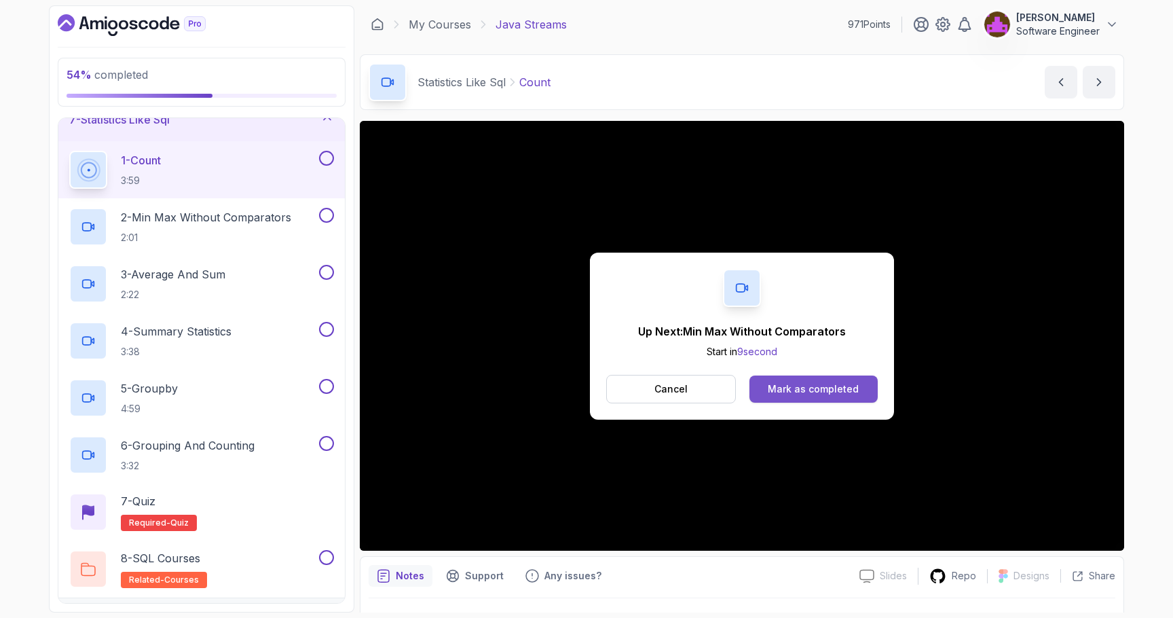
click at [807, 391] on div "Mark as completed" at bounding box center [813, 389] width 91 height 14
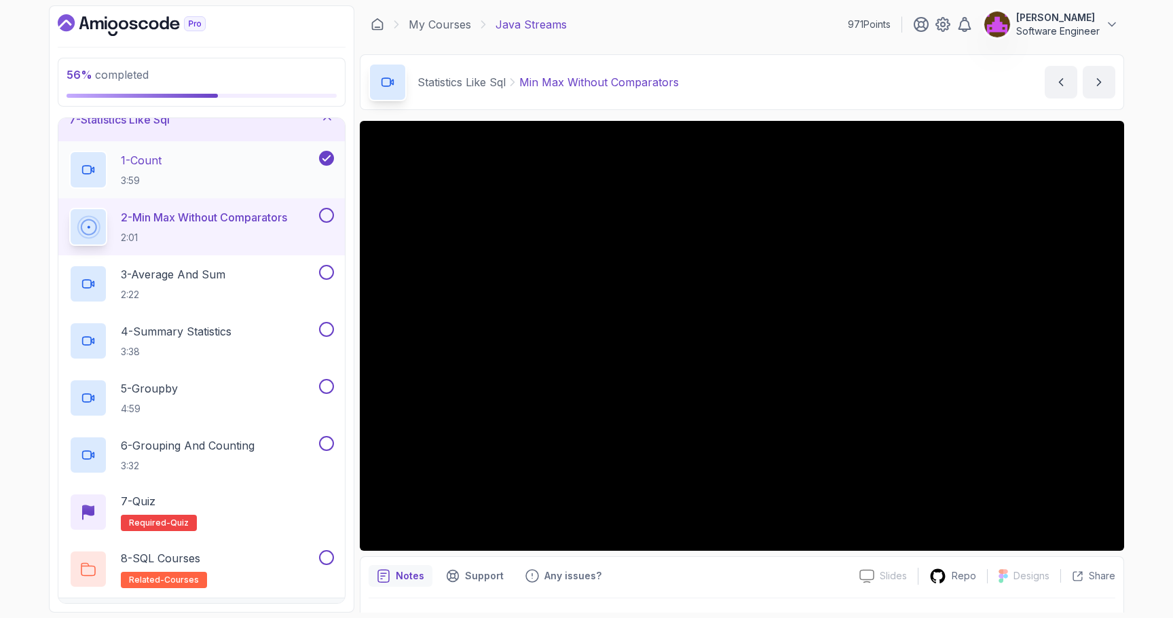
click at [178, 162] on div "1 - Count 3:59" at bounding box center [192, 170] width 247 height 38
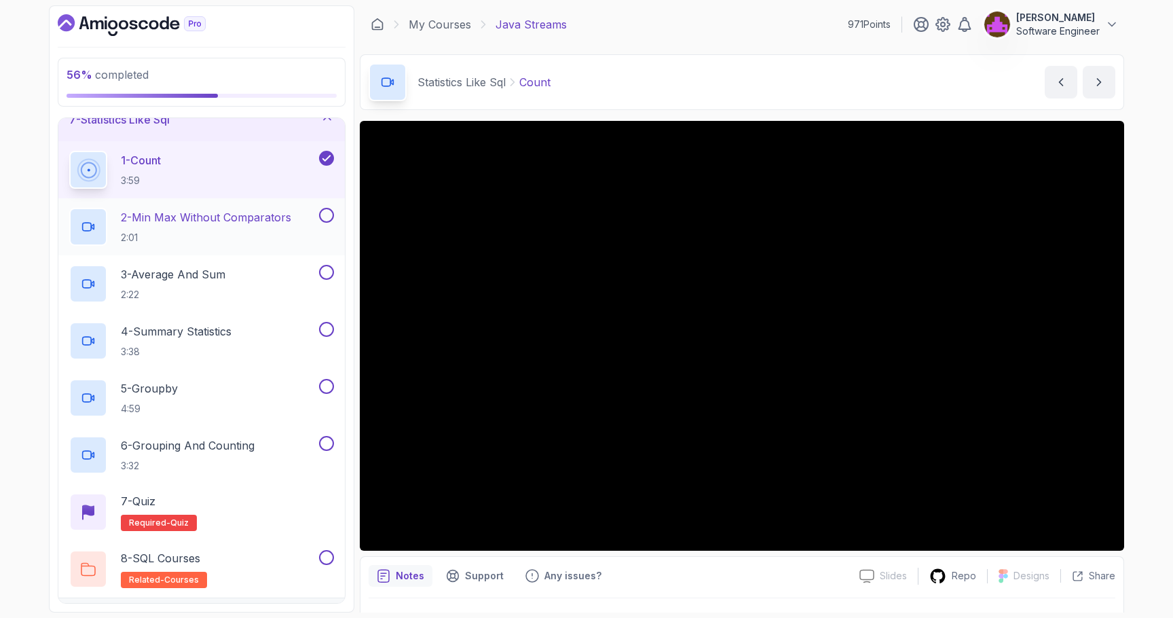
click at [227, 236] on p "2:01" at bounding box center [206, 238] width 170 height 14
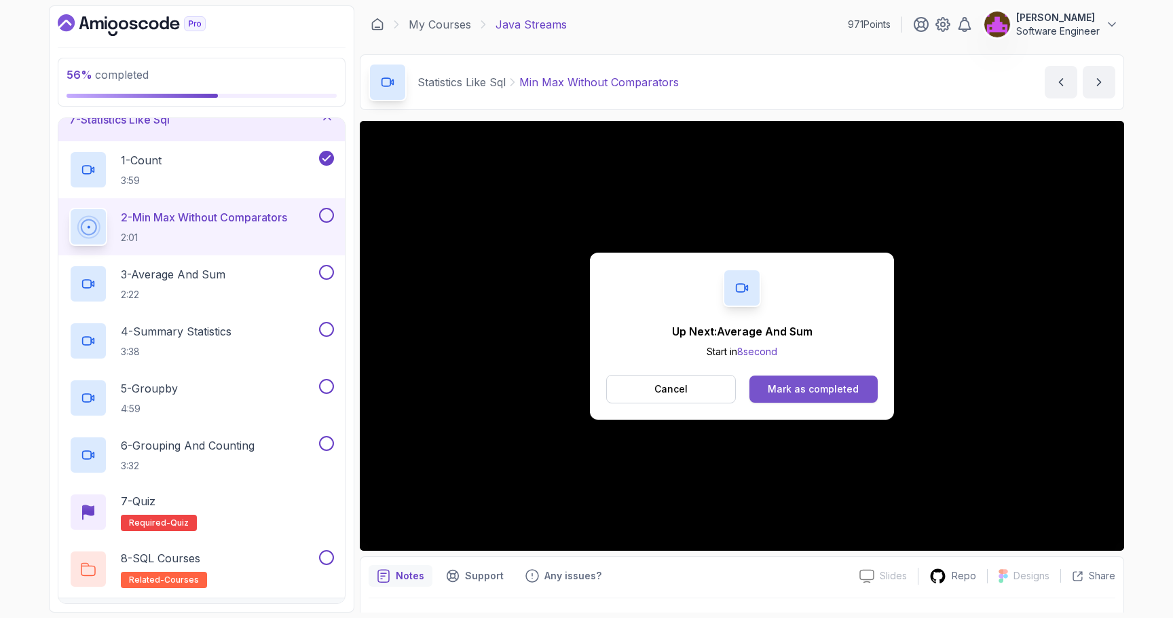
click at [792, 390] on div "Mark as completed" at bounding box center [813, 389] width 91 height 14
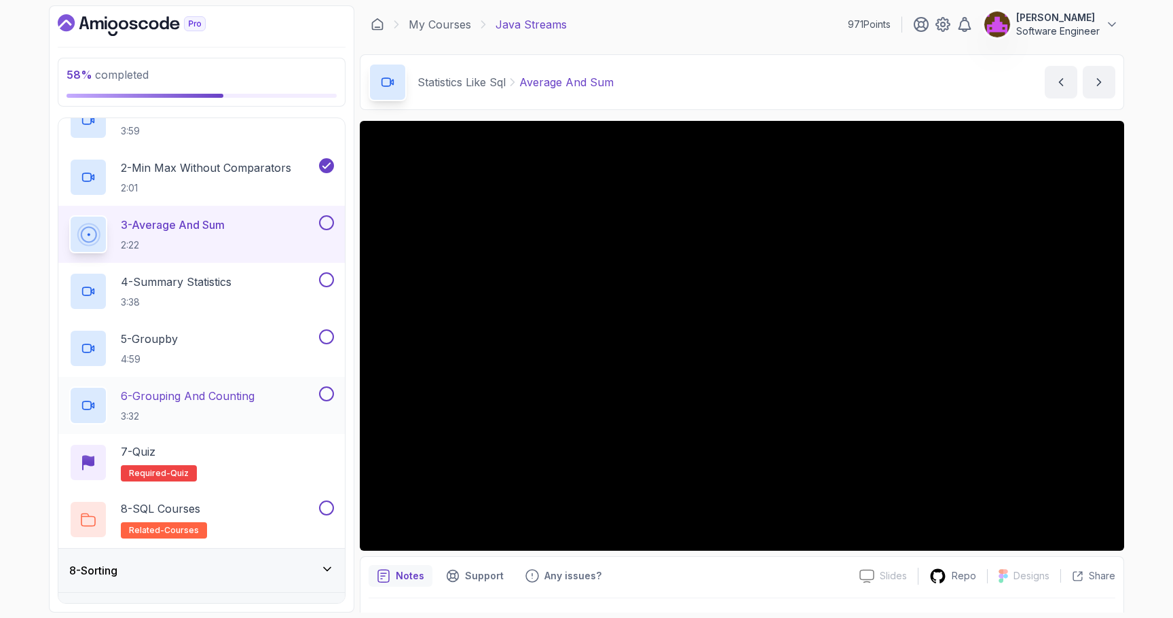
scroll to position [335, 0]
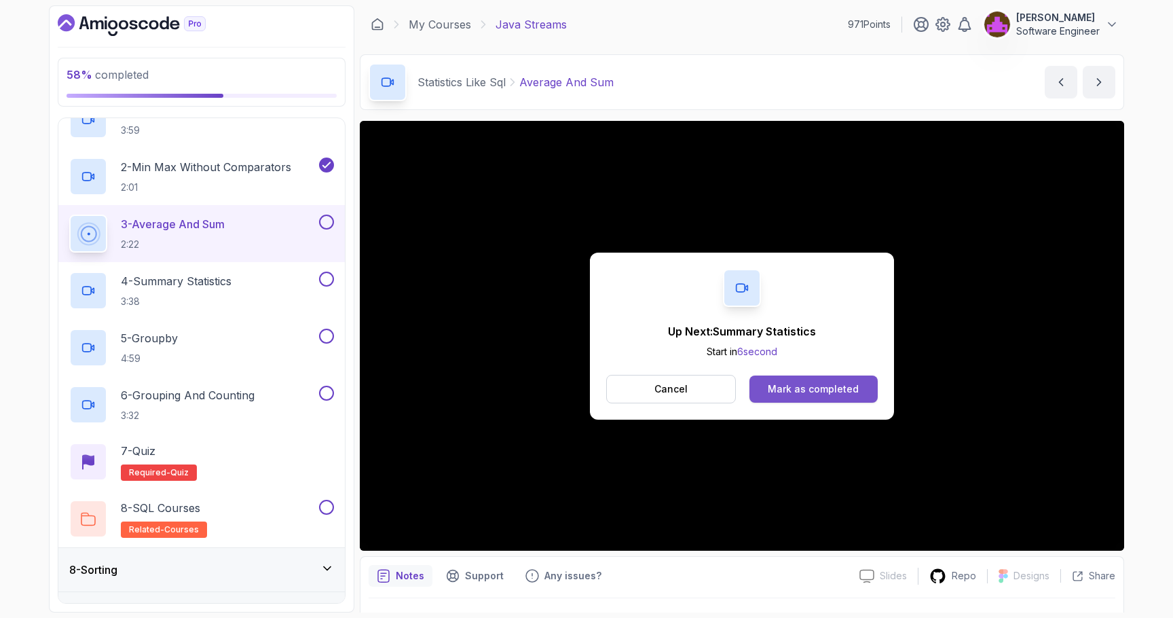
click at [847, 396] on button "Mark as completed" at bounding box center [813, 388] width 128 height 27
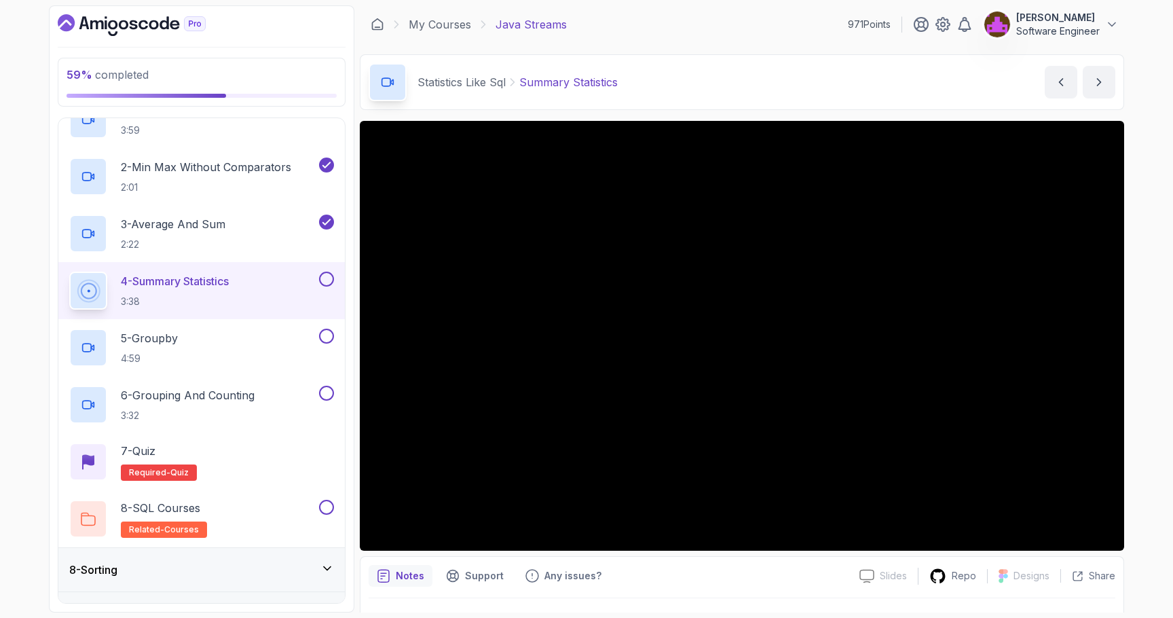
click at [737, 73] on div "Statistics Like Sql Summary Statistics Summary Statistics by nelson" at bounding box center [742, 82] width 764 height 56
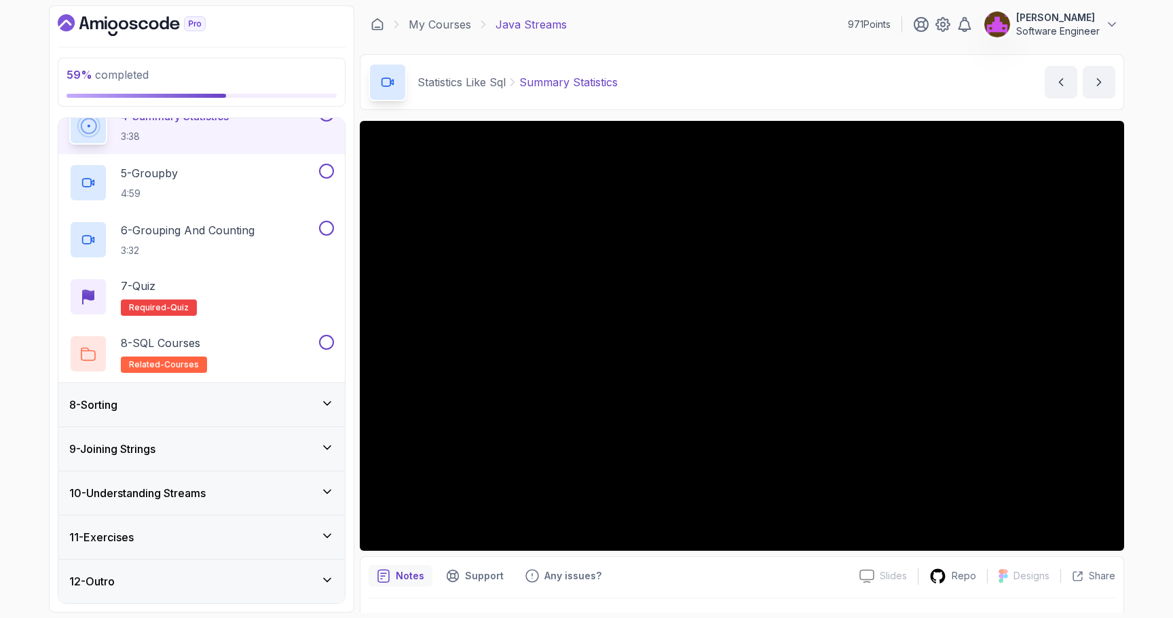
click at [183, 415] on div "8 - Sorting" at bounding box center [201, 404] width 286 height 43
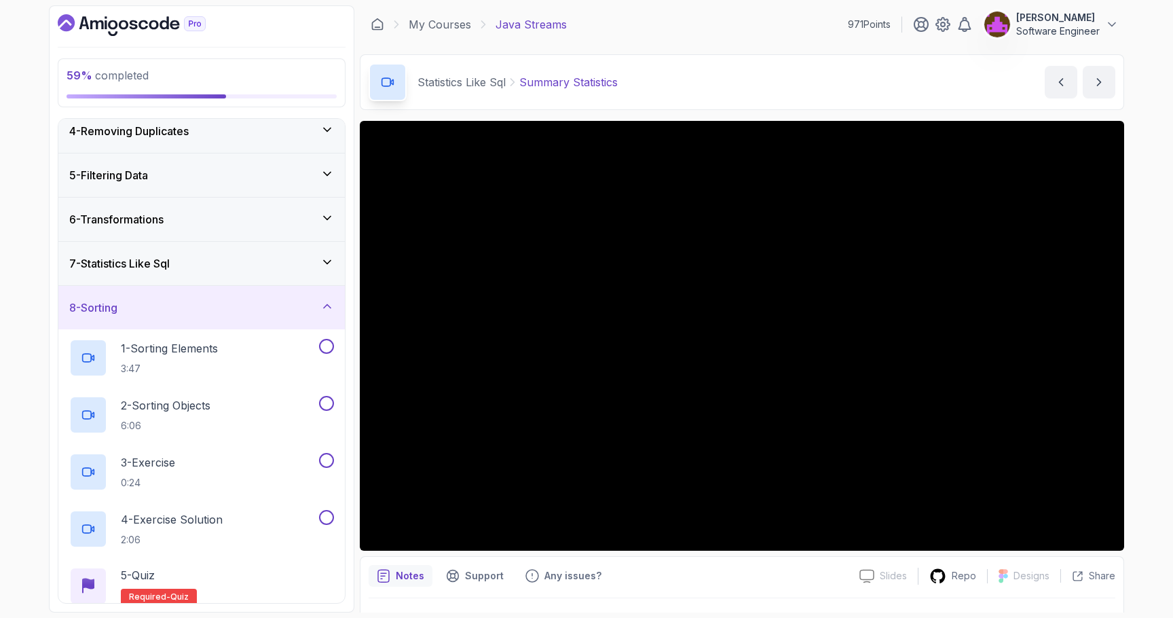
scroll to position [162, 0]
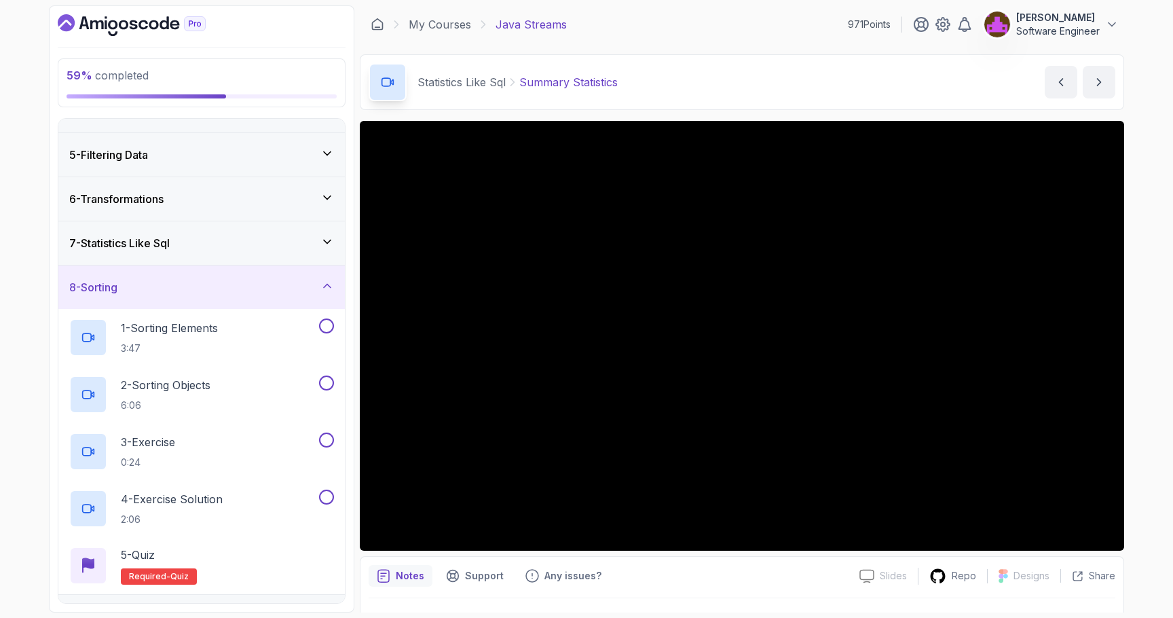
click at [162, 286] on div "8 - Sorting" at bounding box center [201, 287] width 265 height 16
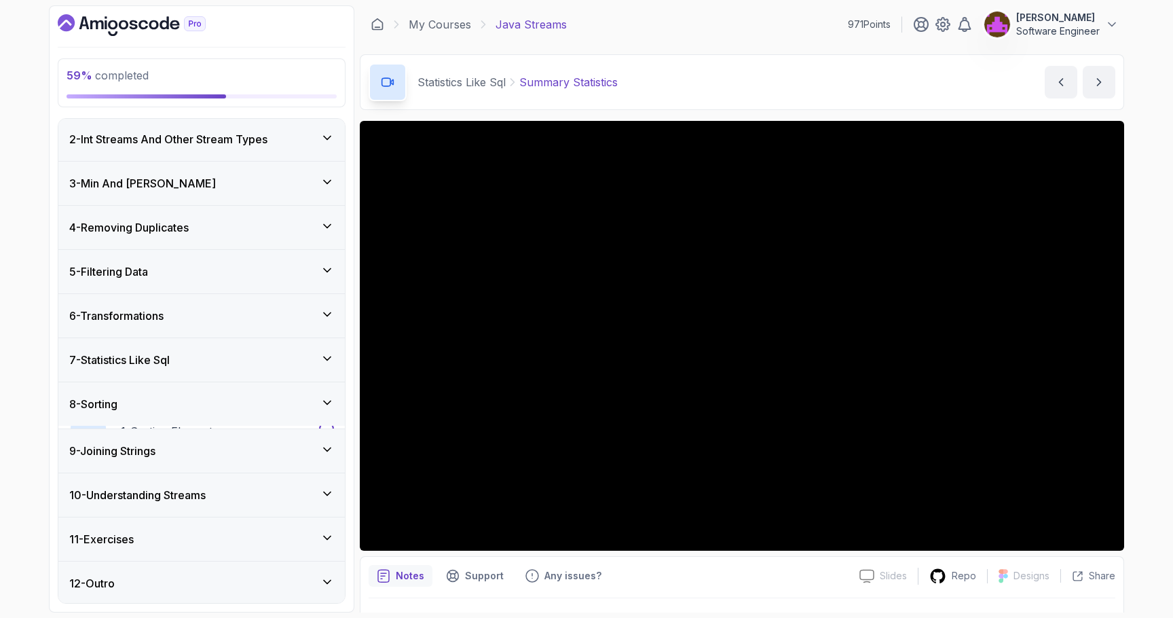
scroll to position [45, 0]
click at [165, 441] on div "9 - Joining Strings" at bounding box center [201, 449] width 265 height 16
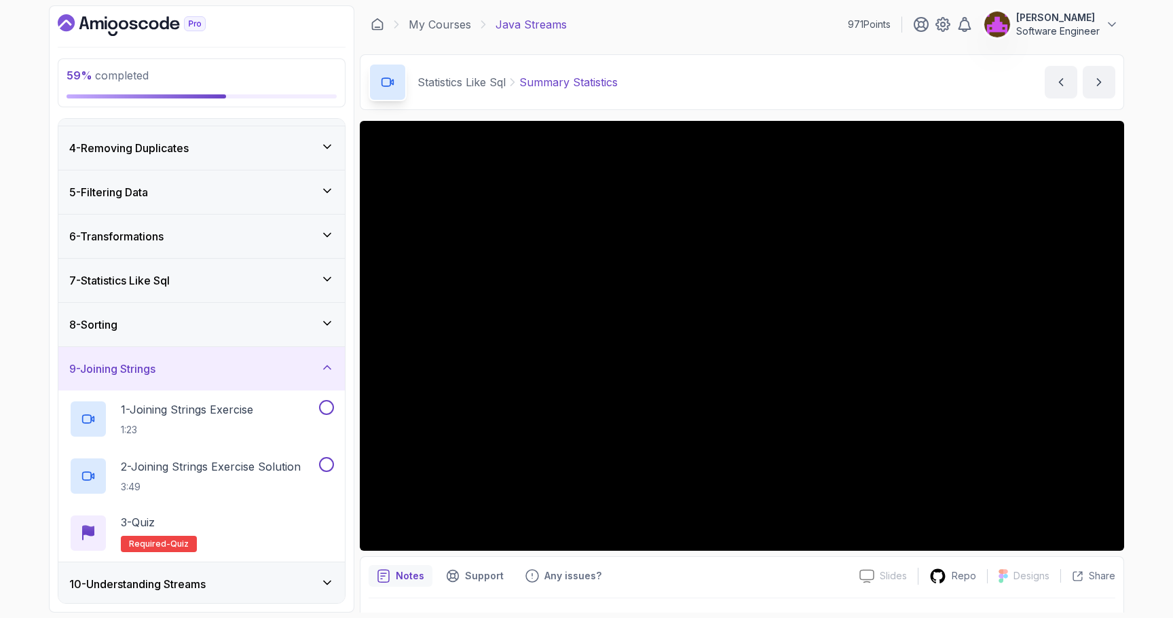
scroll to position [128, 0]
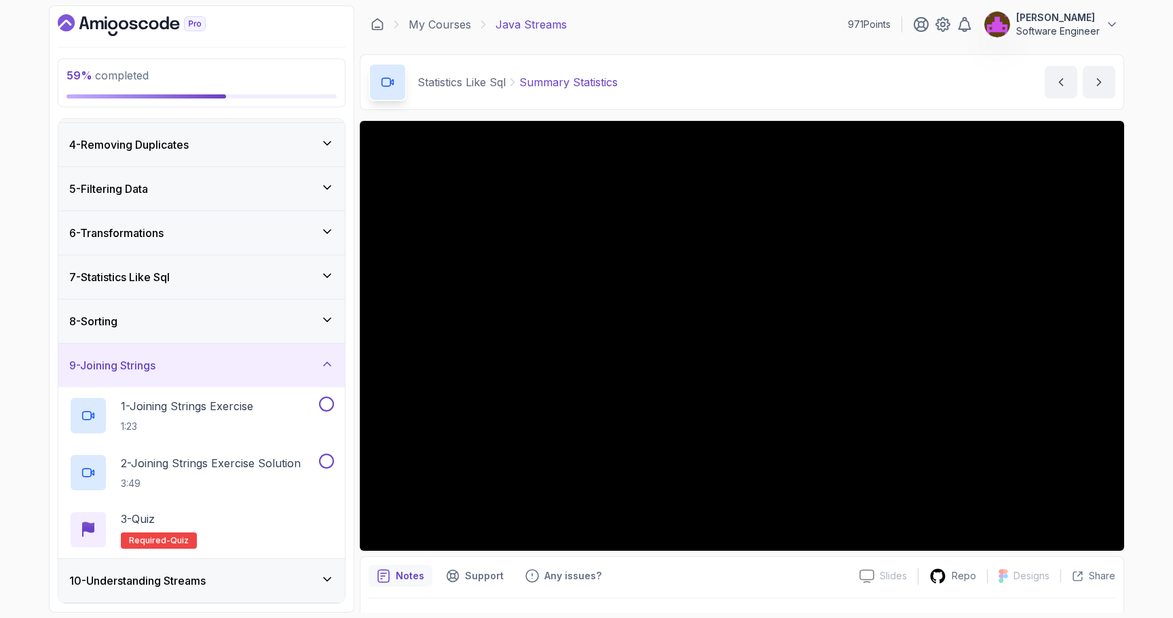
click at [773, 570] on div "Notes Support Any issues?" at bounding box center [609, 576] width 480 height 22
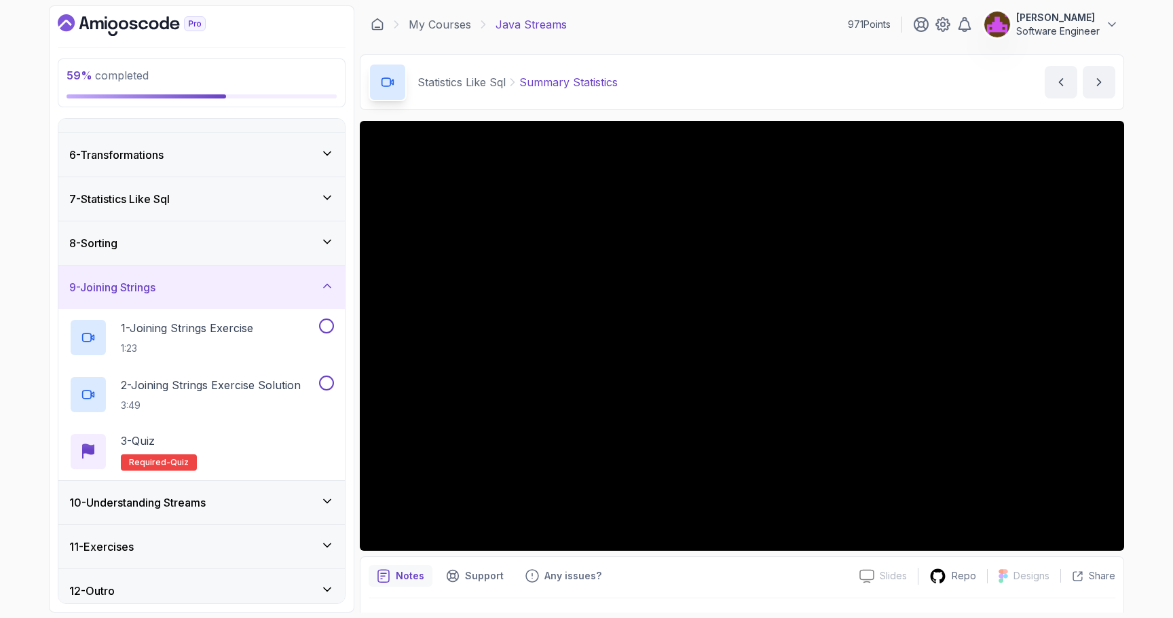
scroll to position [215, 0]
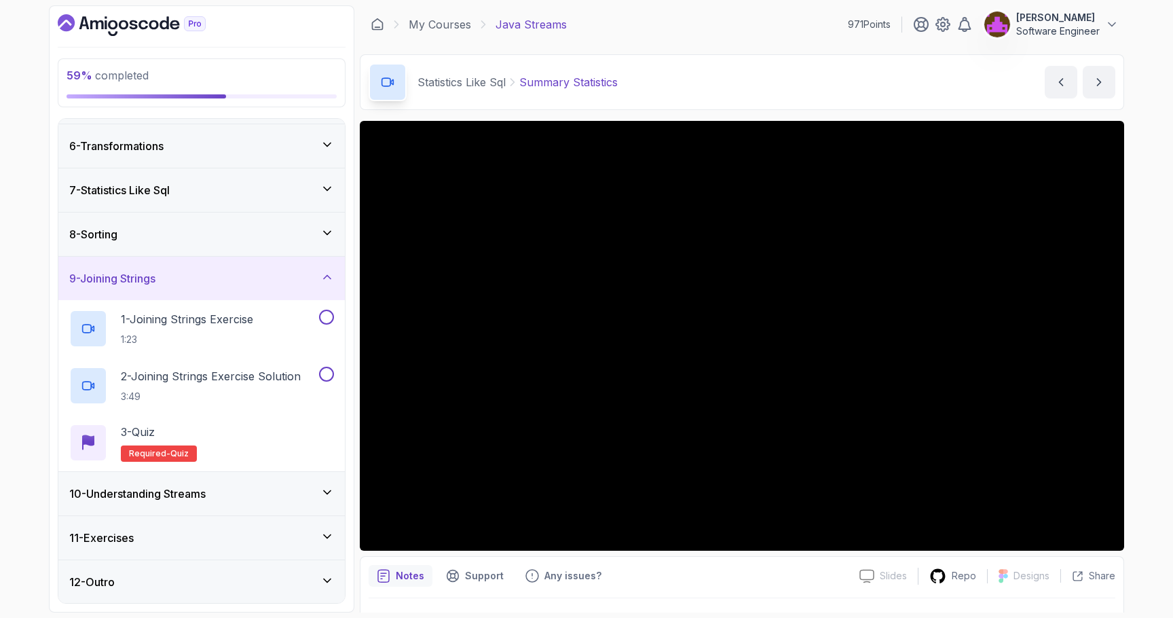
click at [202, 189] on div "7 - Statistics Like Sql" at bounding box center [201, 190] width 265 height 16
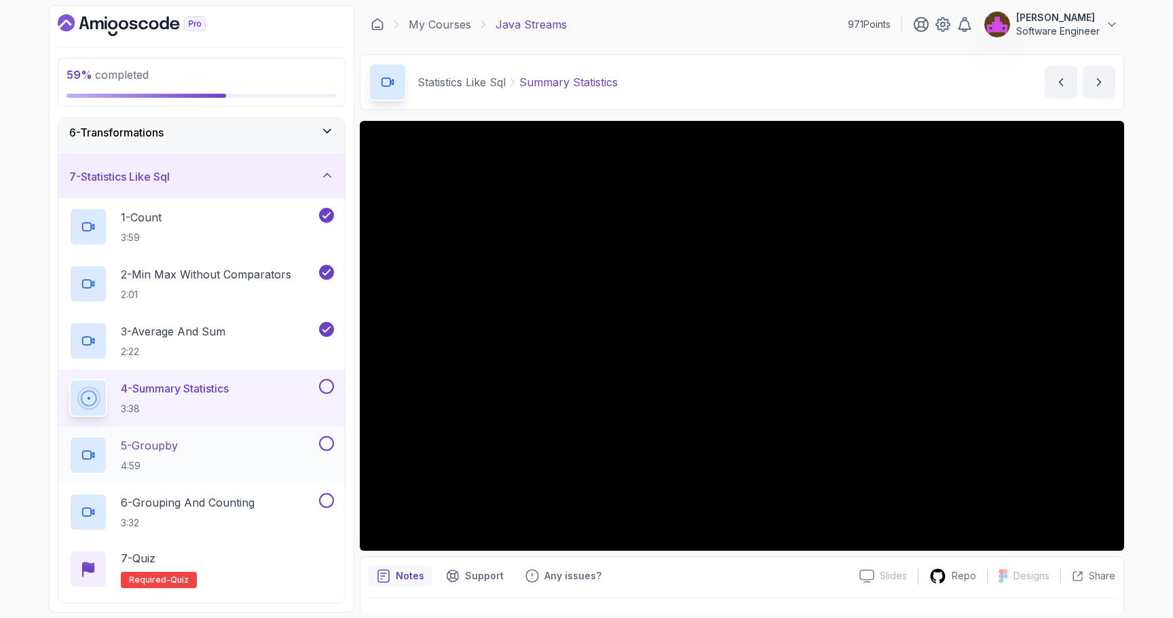
scroll to position [240, 0]
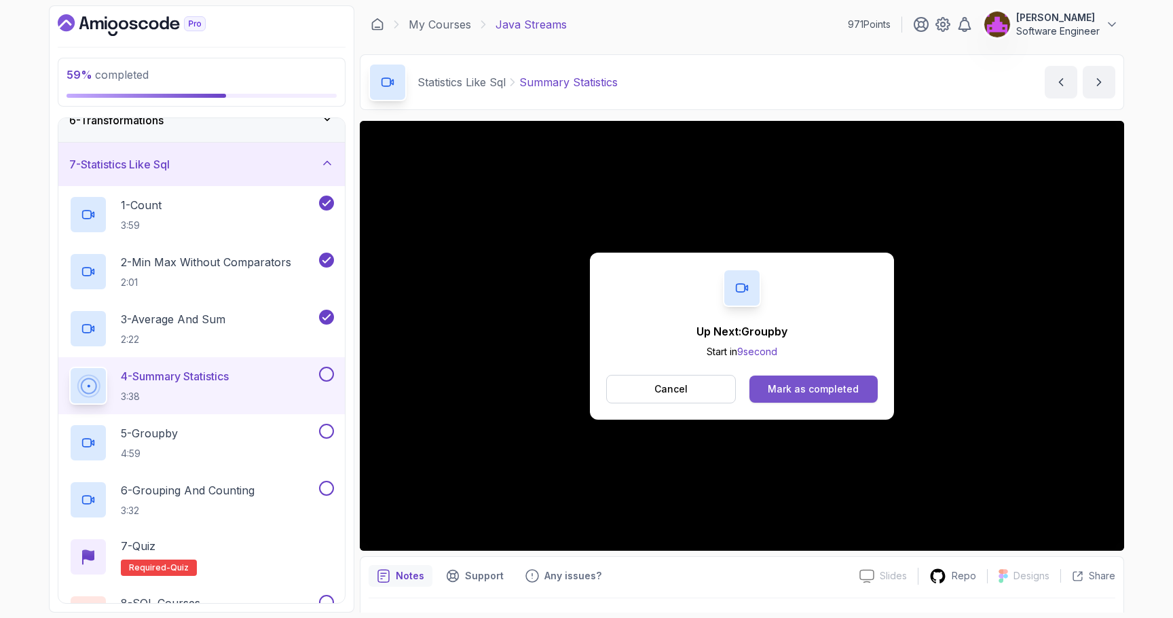
click at [842, 383] on div "Mark as completed" at bounding box center [813, 389] width 91 height 14
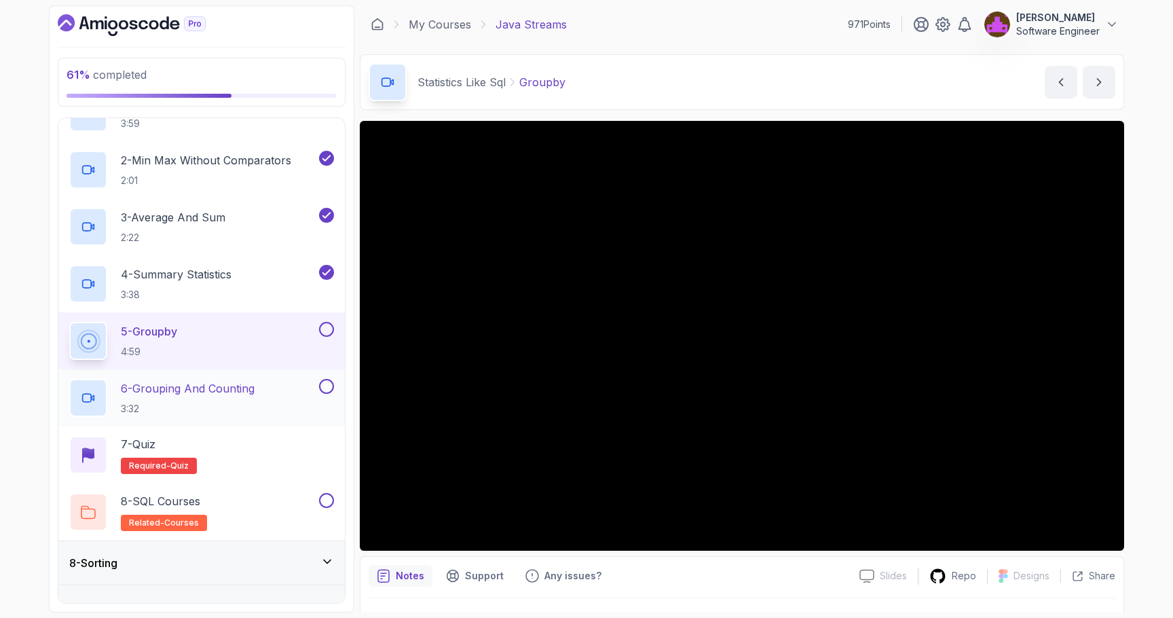
scroll to position [348, 0]
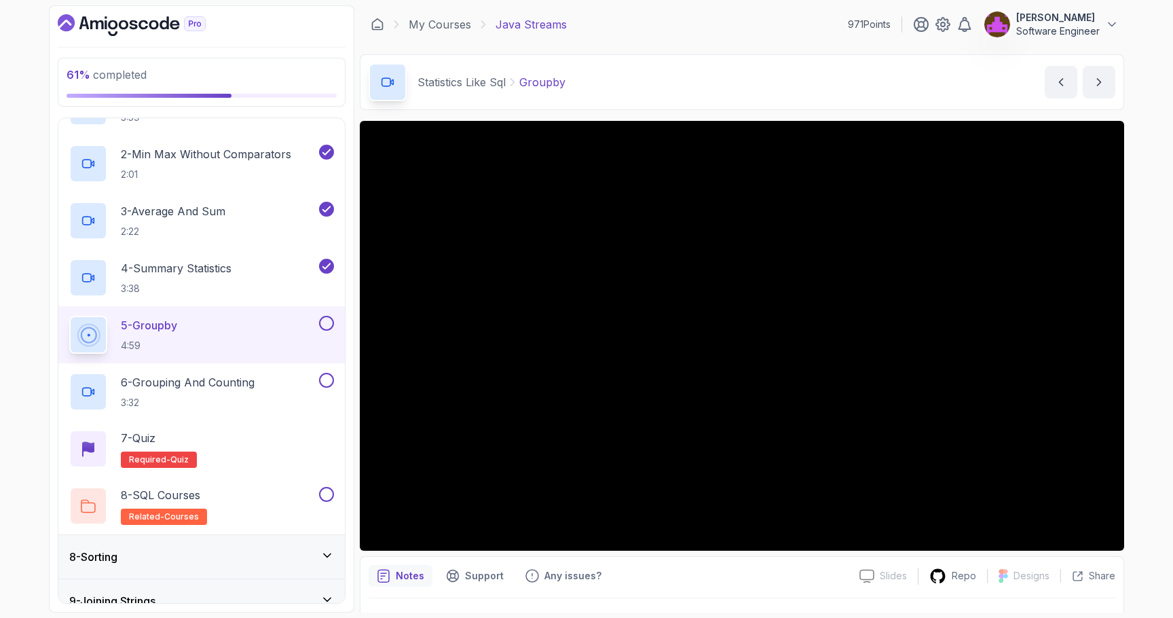
click at [677, 582] on div "Notes Support Any issues?" at bounding box center [609, 576] width 480 height 22
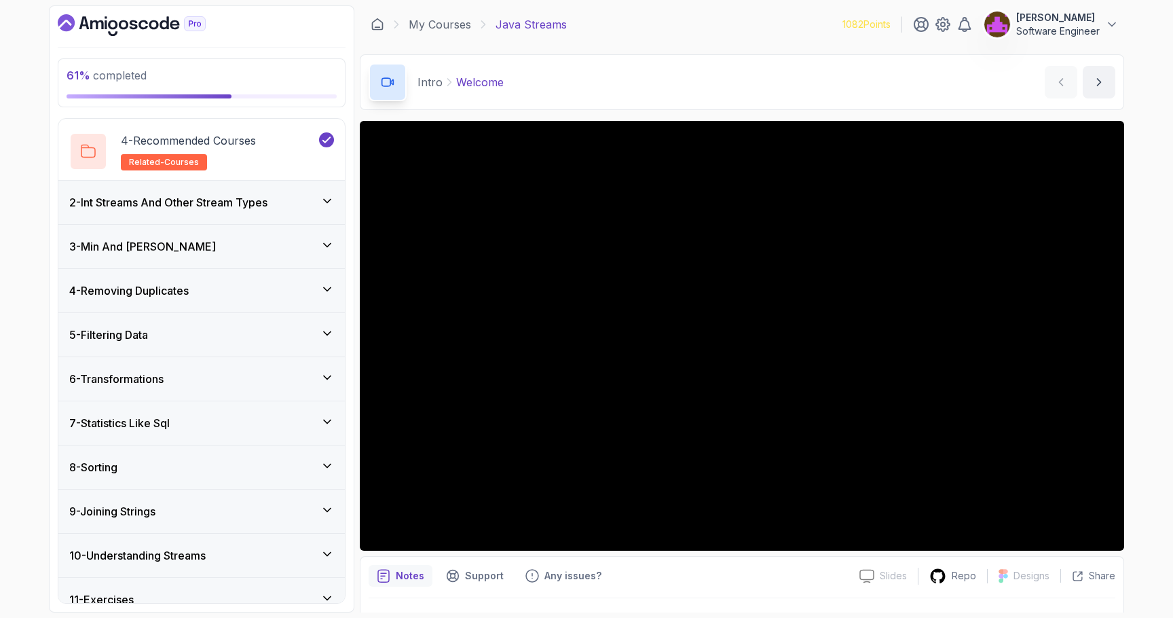
click at [161, 418] on h3 "7 - Statistics Like Sql" at bounding box center [119, 423] width 100 height 16
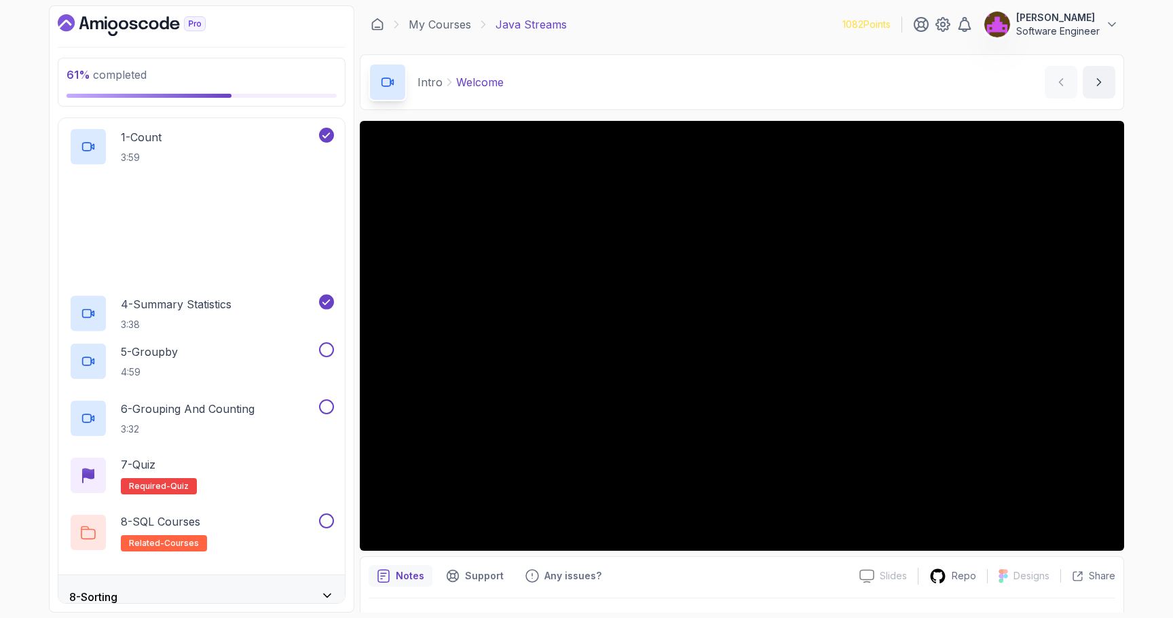
scroll to position [314, 0]
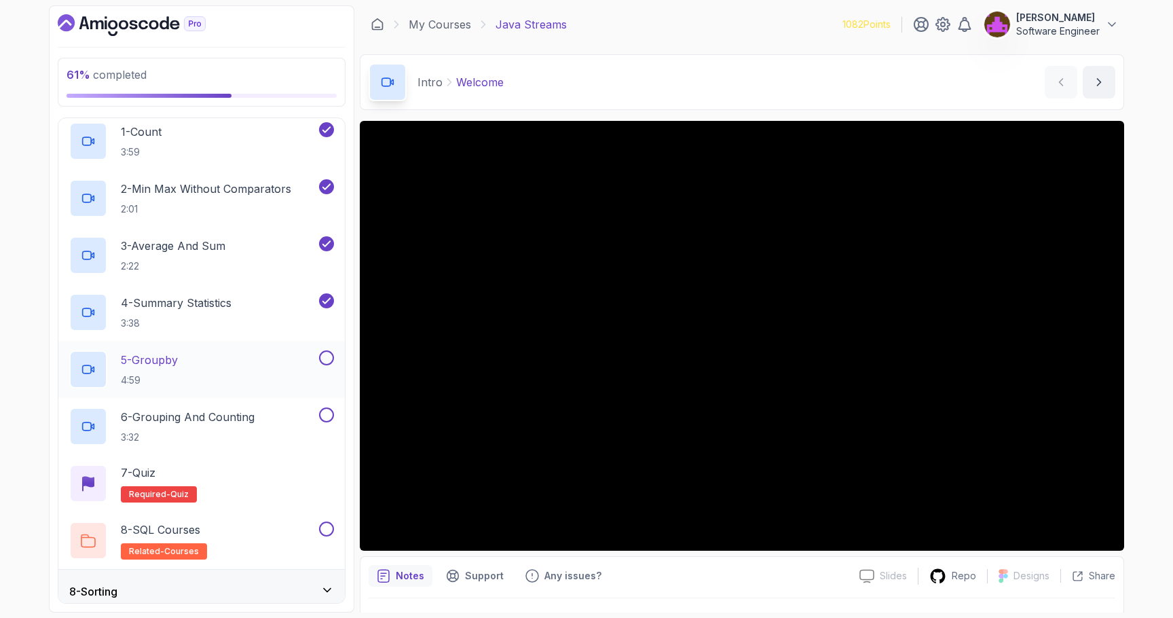
click at [226, 370] on div "5 - Groupby 4:59" at bounding box center [192, 369] width 247 height 38
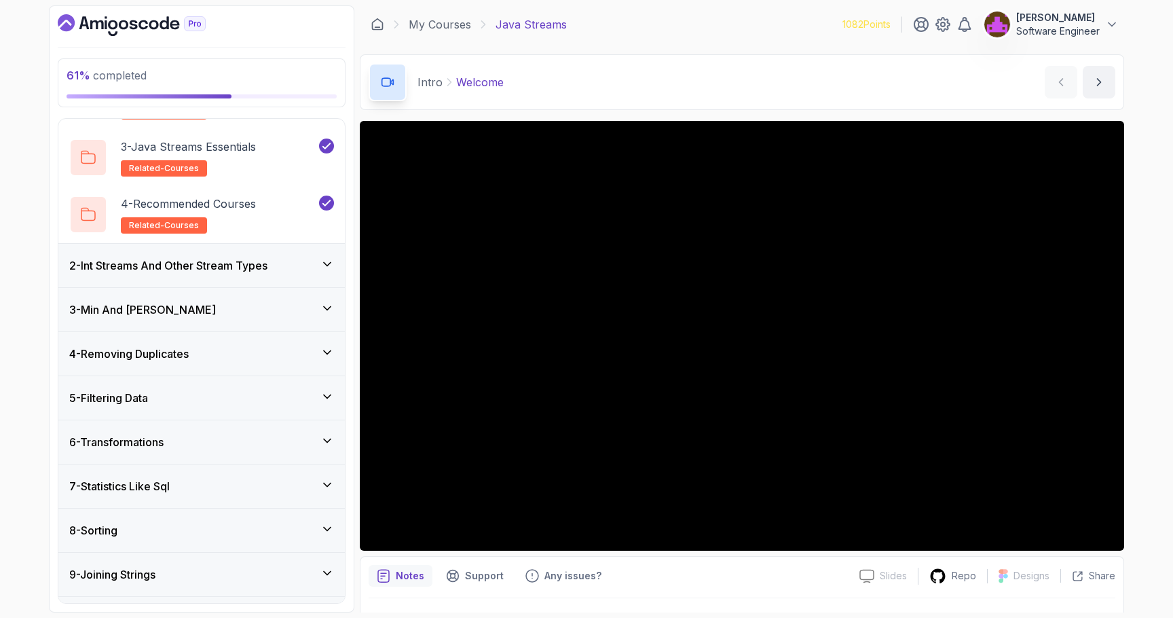
click at [170, 489] on h3 "7 - Statistics Like Sql" at bounding box center [119, 486] width 100 height 16
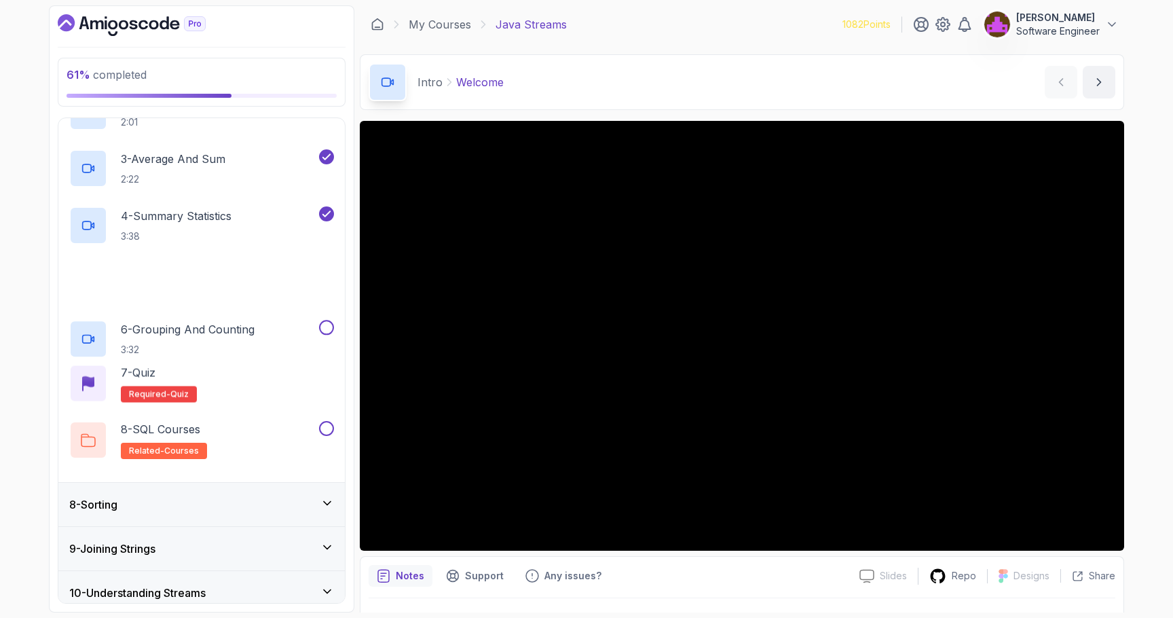
scroll to position [420, 0]
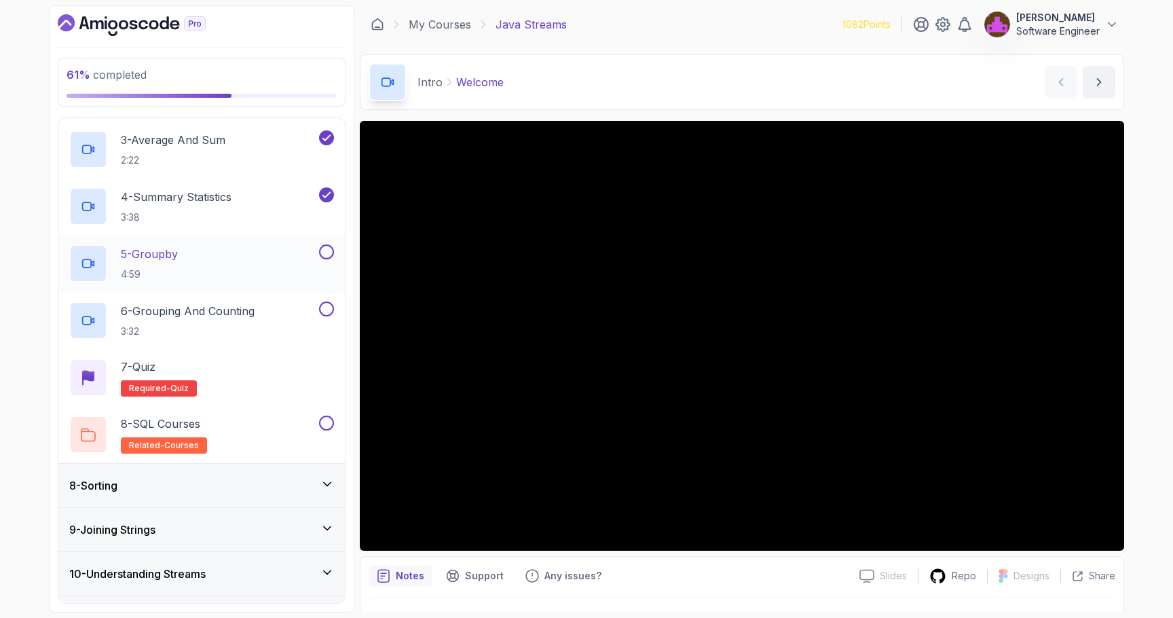
click at [236, 263] on div "5 - Groupby 4:59" at bounding box center [192, 263] width 247 height 38
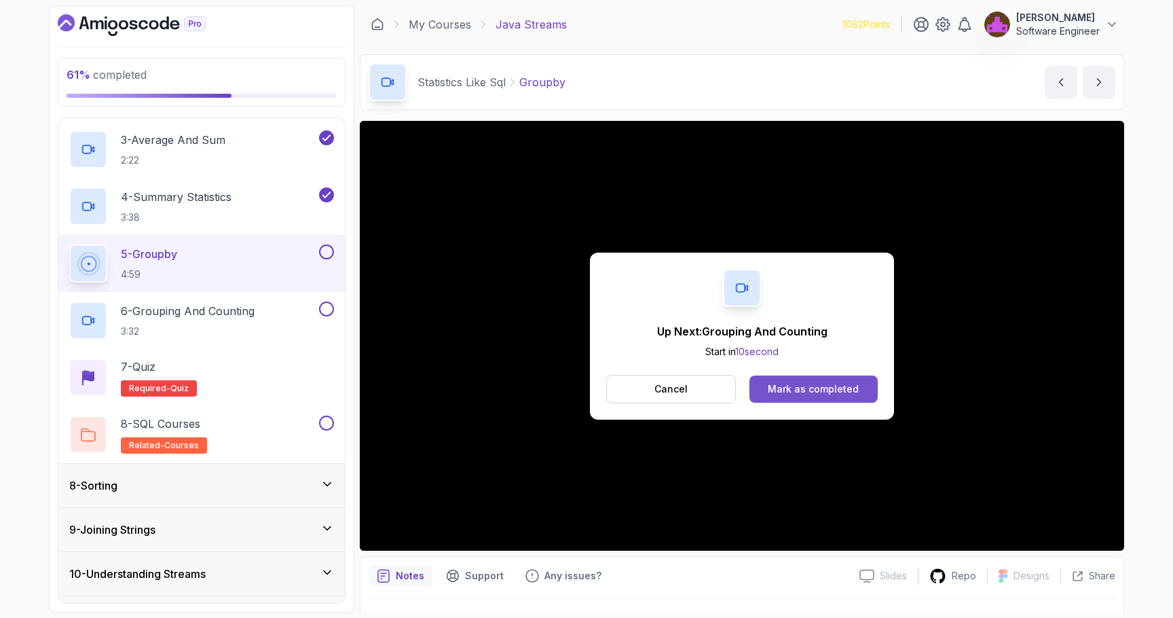
click at [849, 391] on div "Mark as completed" at bounding box center [813, 389] width 91 height 14
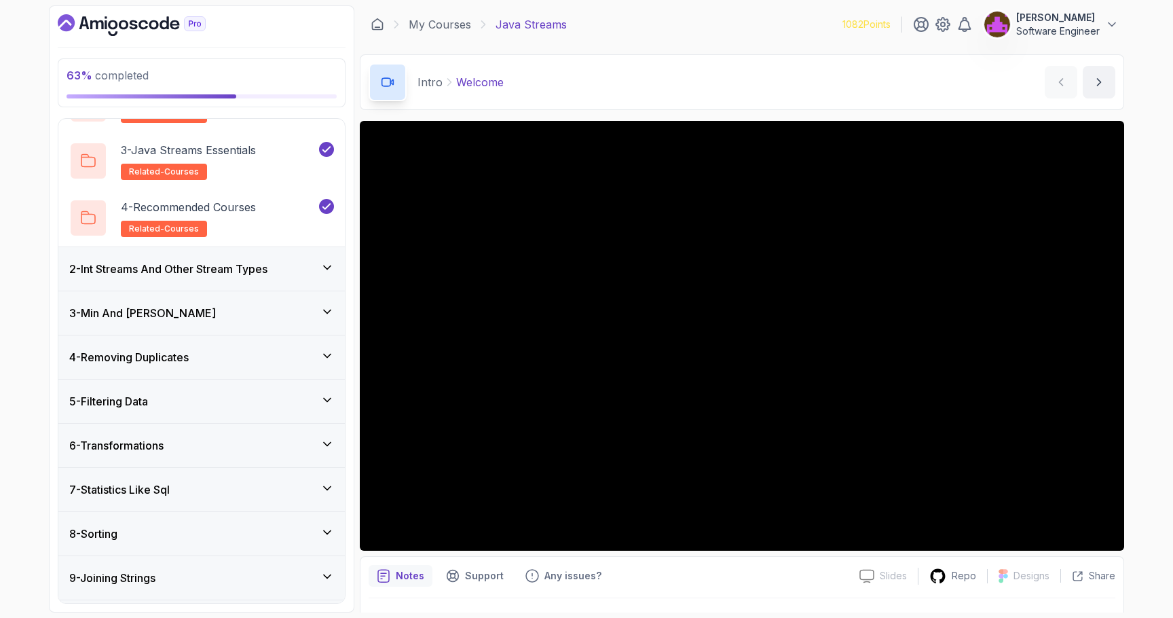
click at [147, 495] on h3 "7 - Statistics Like Sql" at bounding box center [119, 489] width 100 height 16
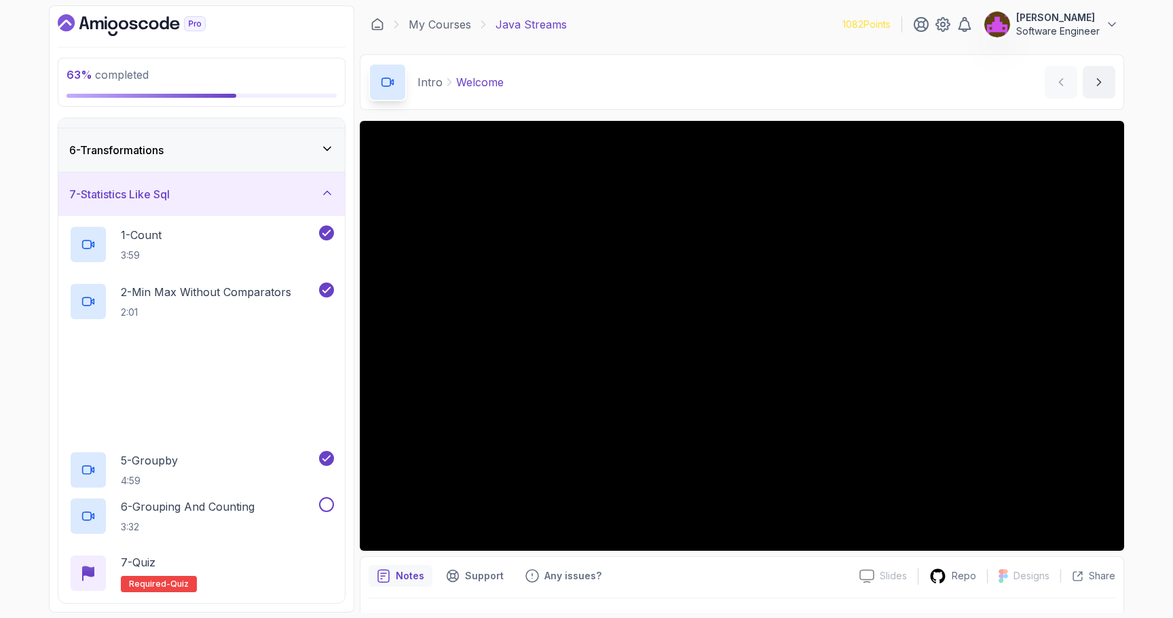
scroll to position [217, 0]
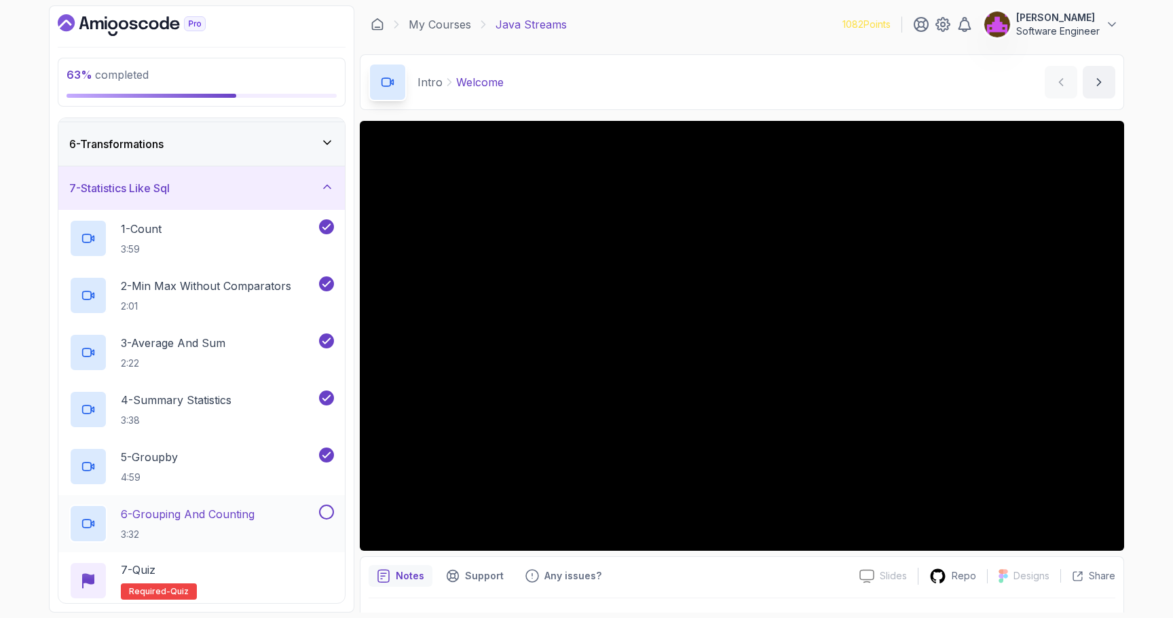
click at [220, 507] on p "6 - Grouping And Counting" at bounding box center [188, 514] width 134 height 16
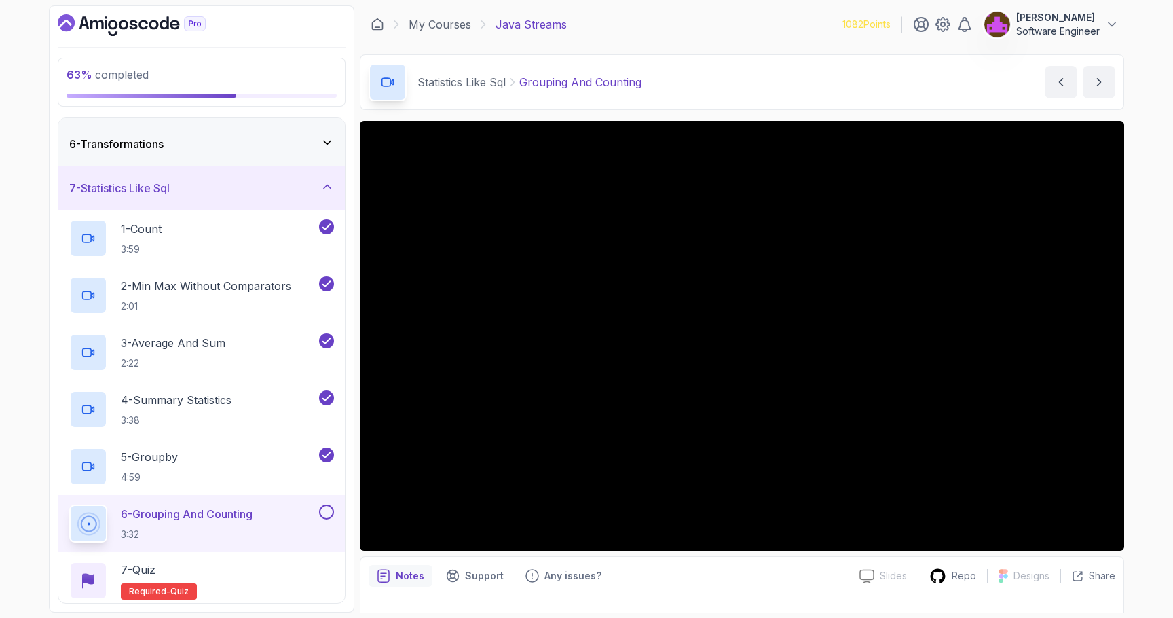
click at [713, 576] on div "Notes Support Any issues?" at bounding box center [609, 576] width 480 height 22
click at [677, 565] on div "Notes Support Any issues?" at bounding box center [609, 576] width 480 height 22
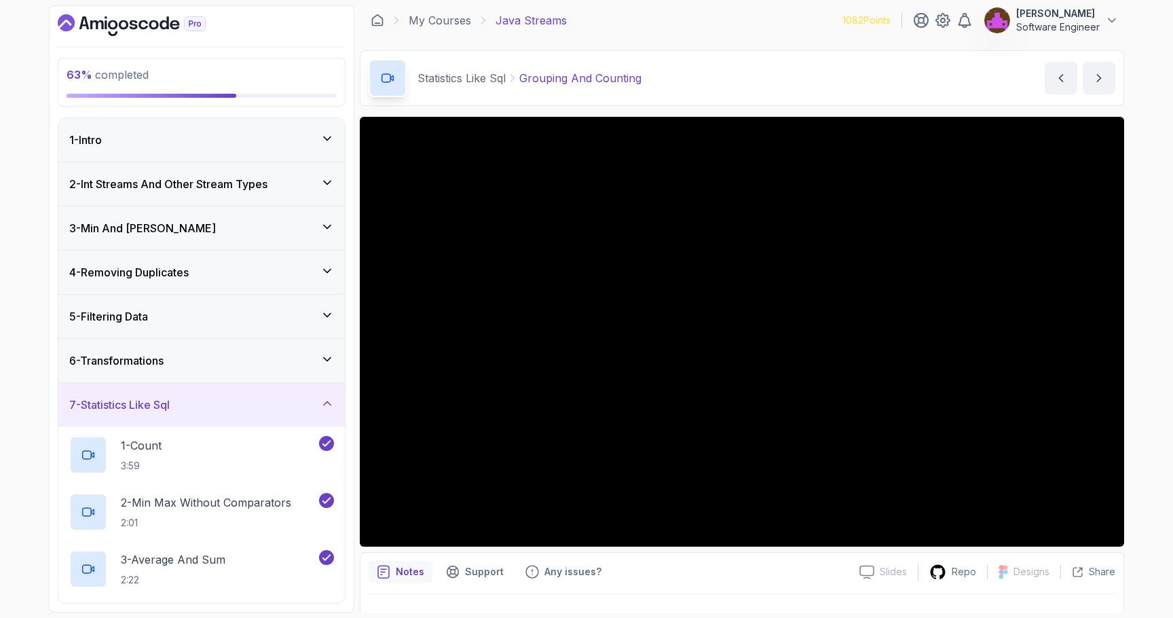
click at [148, 311] on h3 "5 - Filtering Data" at bounding box center [108, 316] width 79 height 16
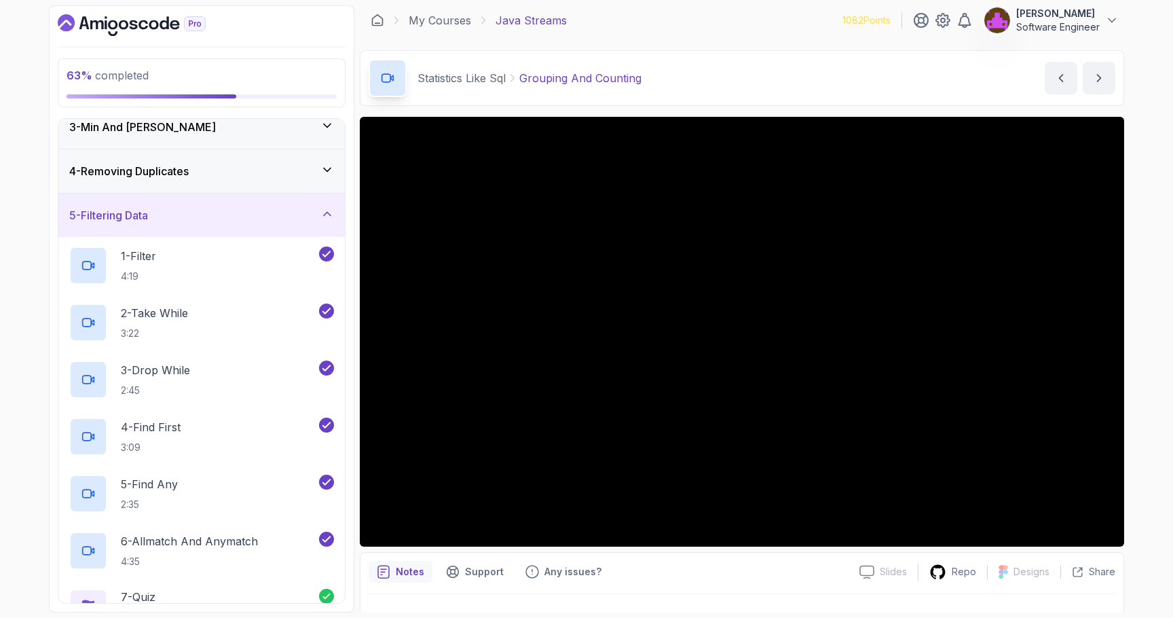
click at [136, 223] on div "5 - Filtering Data" at bounding box center [201, 214] width 286 height 43
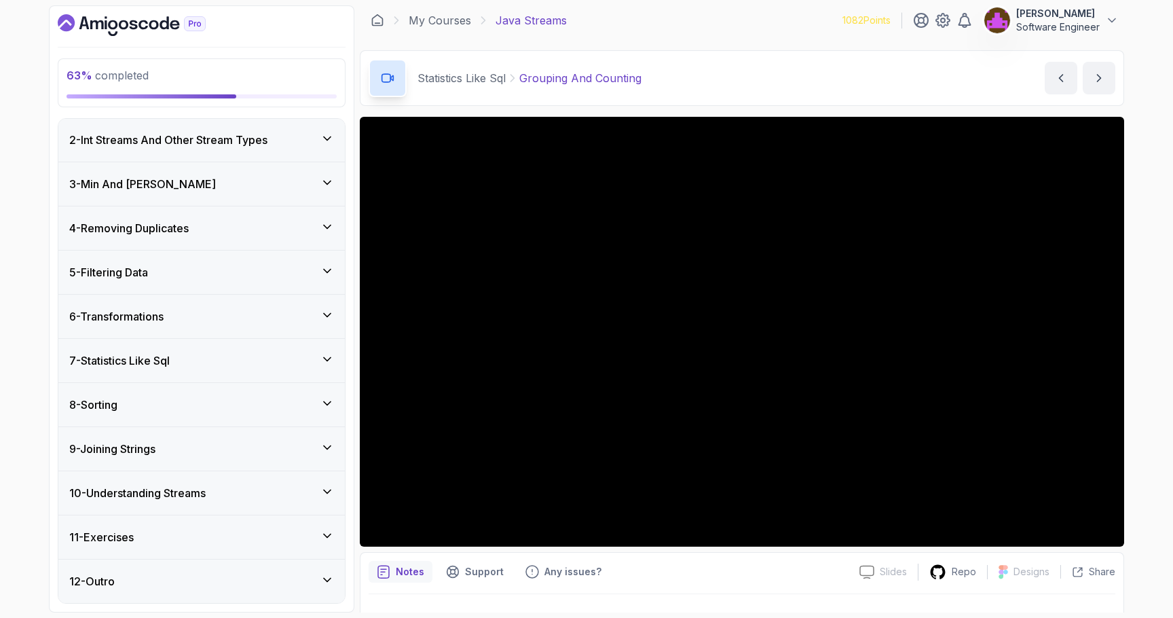
click at [146, 318] on h3 "6 - Transformations" at bounding box center [116, 316] width 94 height 16
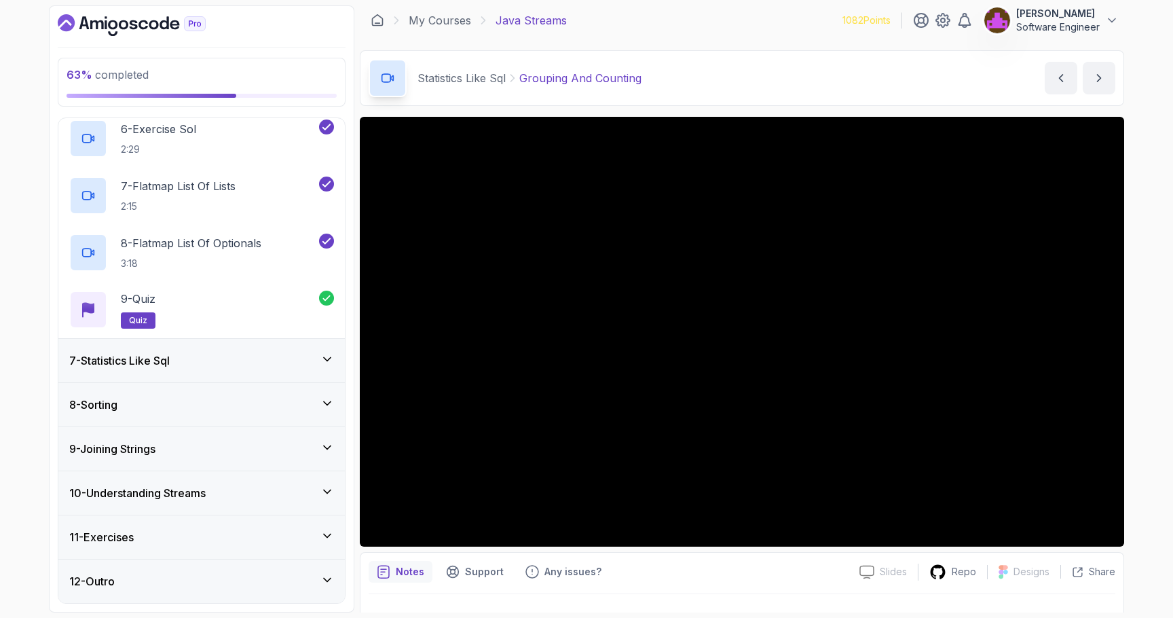
click at [149, 365] on h3 "7 - Statistics Like Sql" at bounding box center [119, 360] width 100 height 16
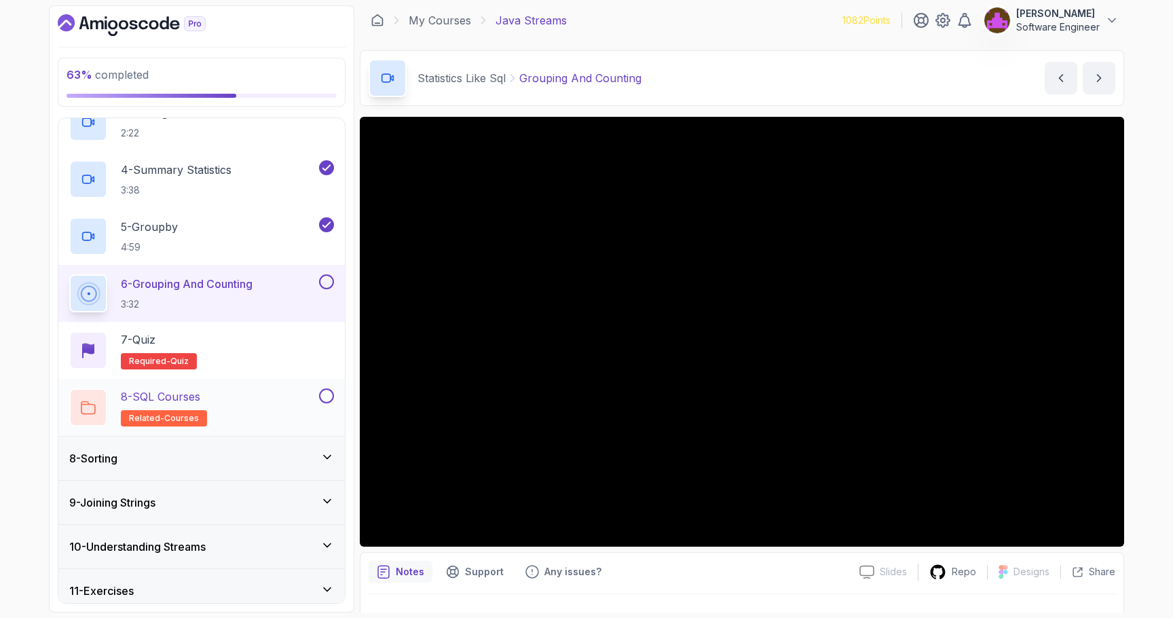
scroll to position [500, 0]
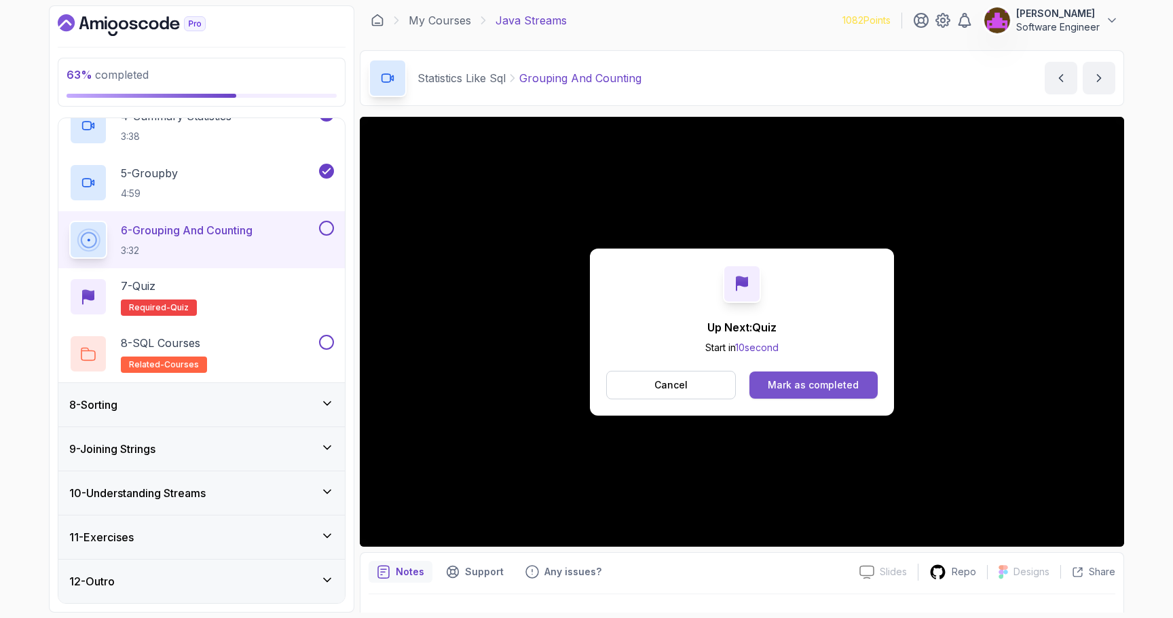
click at [823, 382] on div "Mark as completed" at bounding box center [813, 385] width 91 height 14
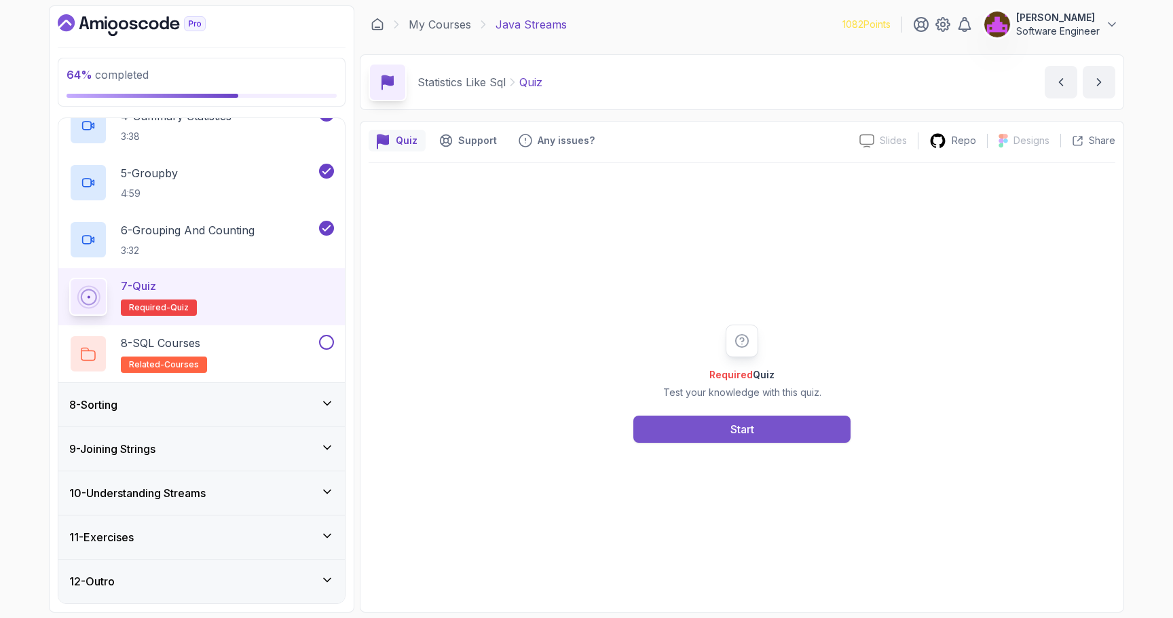
click at [764, 438] on button "Start" at bounding box center [741, 428] width 217 height 27
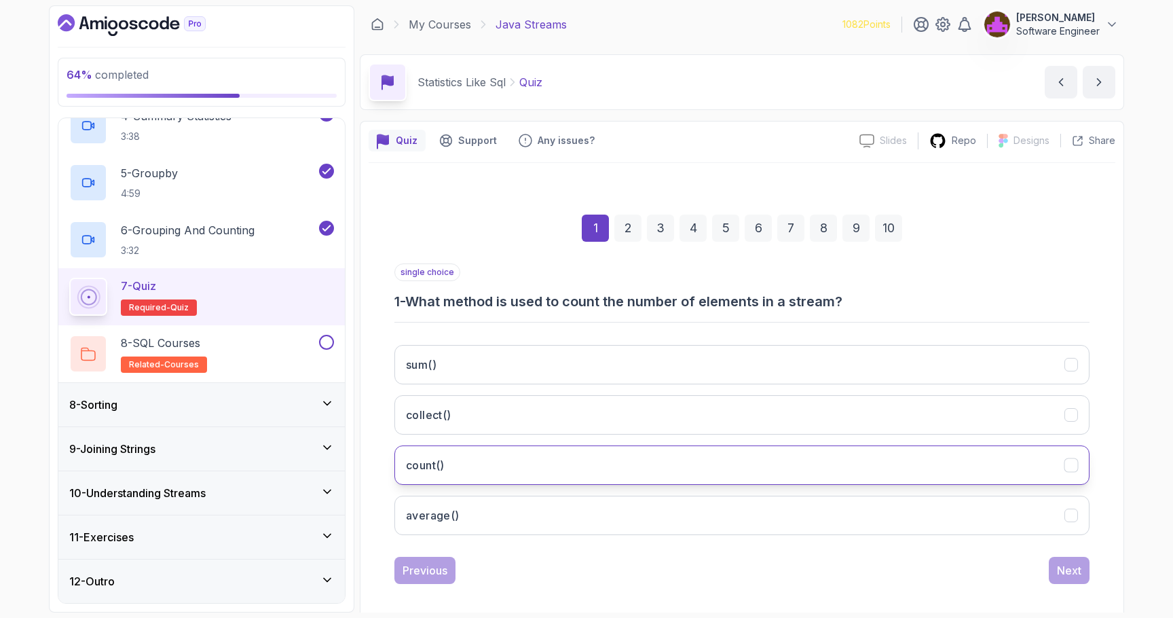
click at [576, 479] on button "count()" at bounding box center [741, 464] width 695 height 39
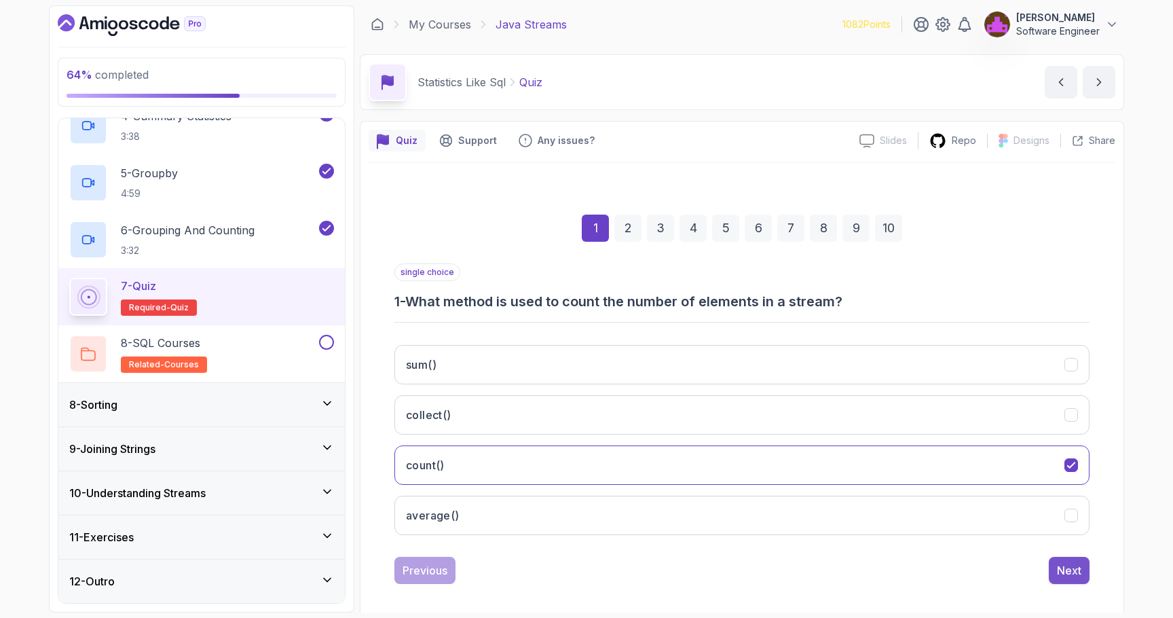
click at [1061, 574] on div "Next" at bounding box center [1069, 570] width 24 height 16
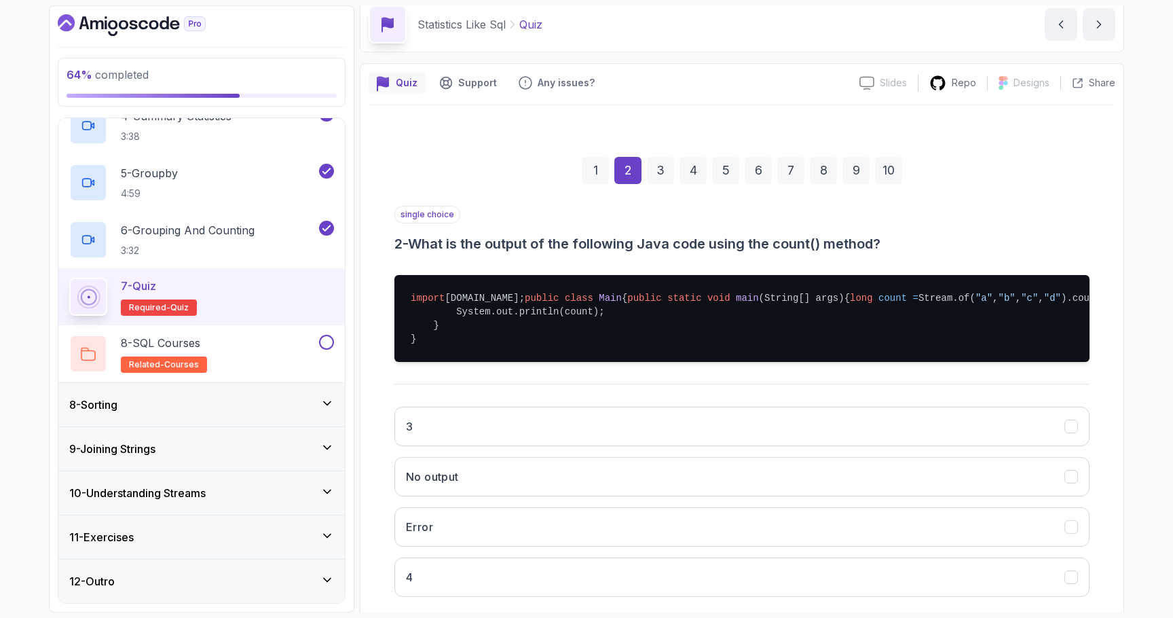
scroll to position [60, 0]
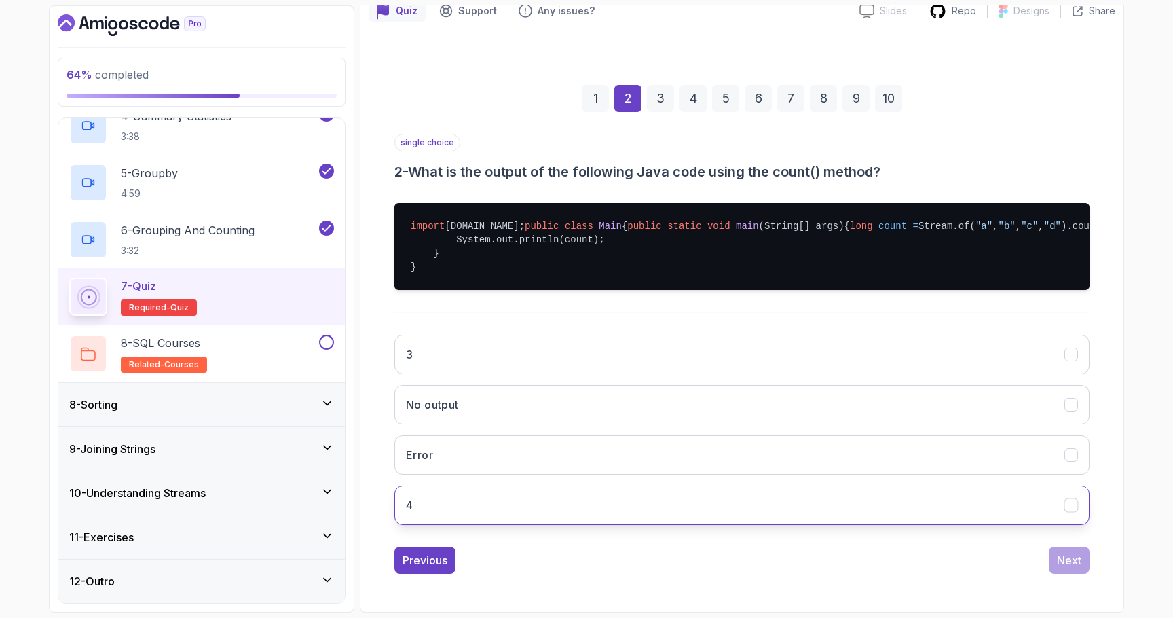
click at [534, 525] on button "4" at bounding box center [741, 504] width 695 height 39
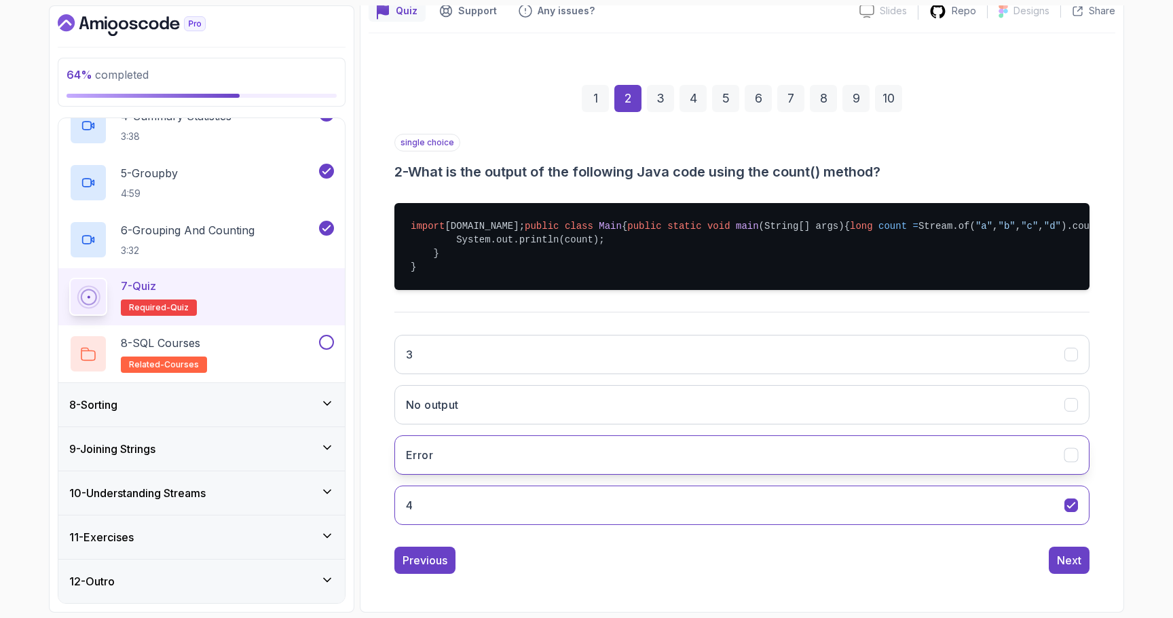
scroll to position [183, 0]
click at [1068, 571] on button "Next" at bounding box center [1069, 559] width 41 height 27
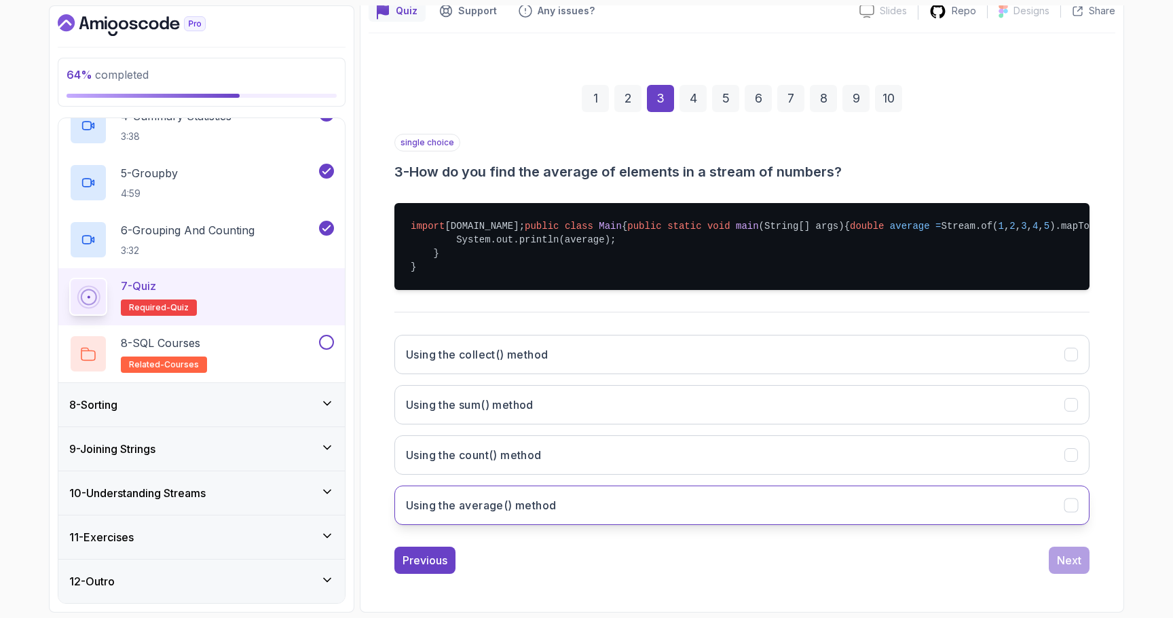
click at [544, 502] on h3 "Using the average() method" at bounding box center [481, 505] width 150 height 16
click at [1064, 567] on div "Next" at bounding box center [1069, 560] width 24 height 16
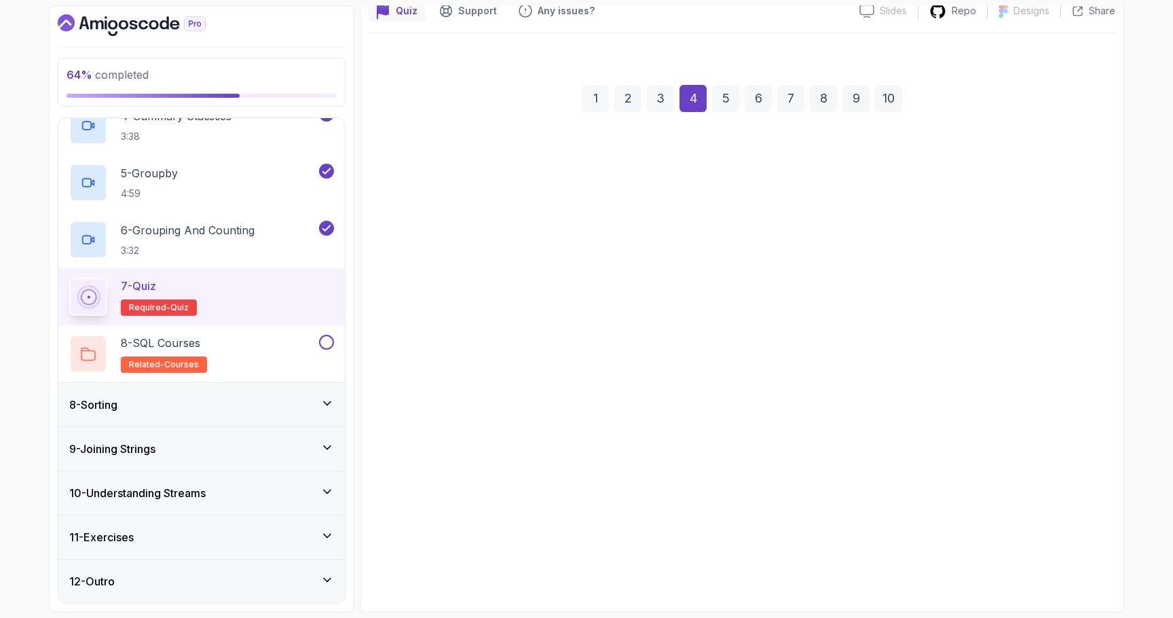
scroll to position [170, 0]
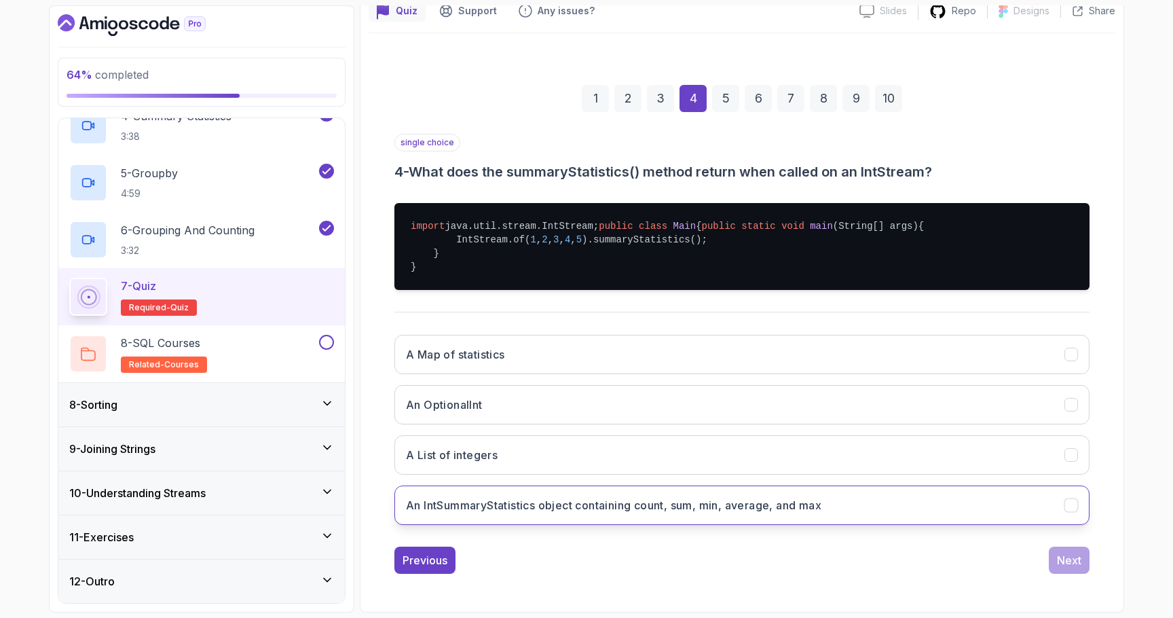
click at [637, 505] on h3 "An IntSummaryStatistics object containing count, sum, min, average, and max" at bounding box center [613, 505] width 415 height 16
click at [1068, 569] on button "Next" at bounding box center [1069, 559] width 41 height 27
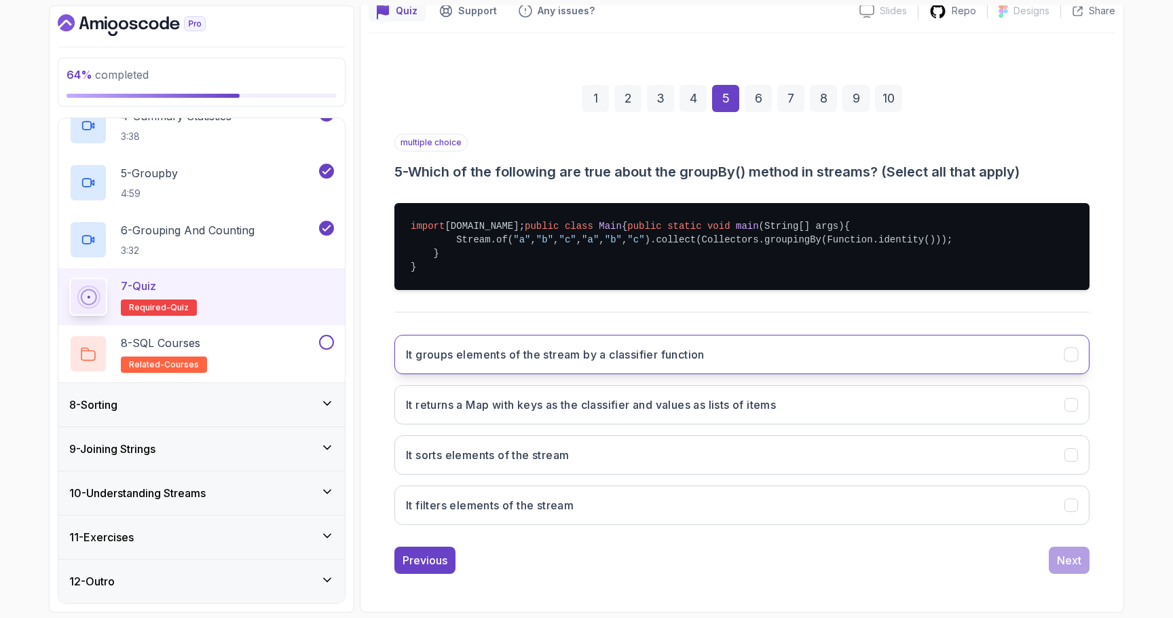
click at [652, 367] on button "It groups elements of the stream by a classifier function" at bounding box center [741, 354] width 695 height 39
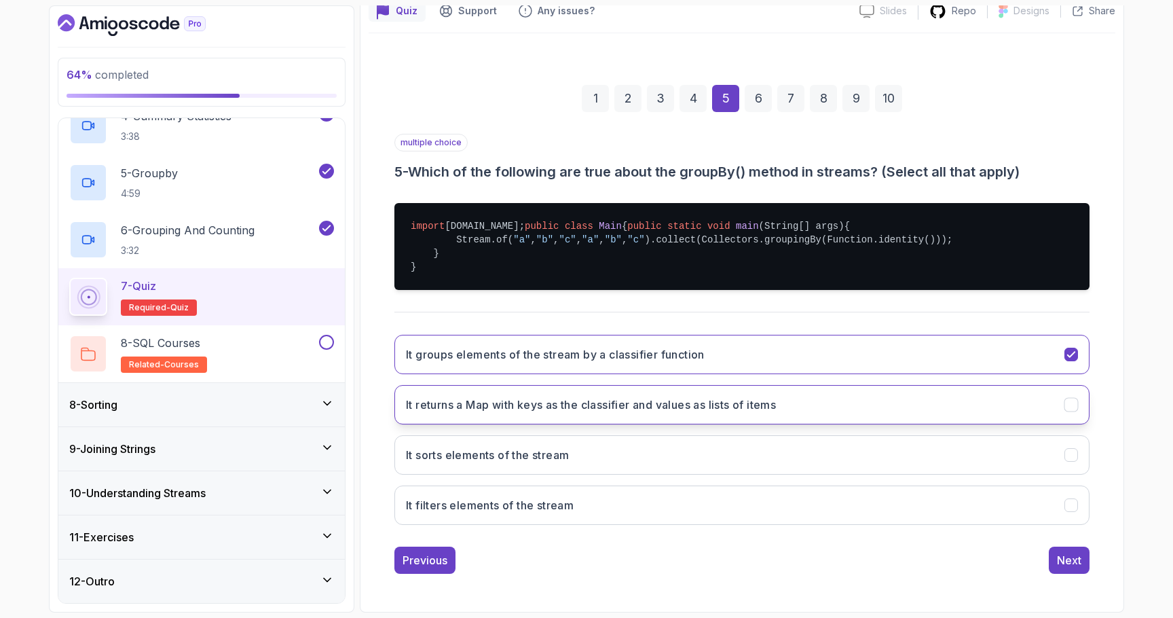
click at [642, 420] on button "It returns a Map with keys as the classifier and values as lists of items" at bounding box center [741, 404] width 695 height 39
click at [1069, 551] on button "Next" at bounding box center [1069, 559] width 41 height 27
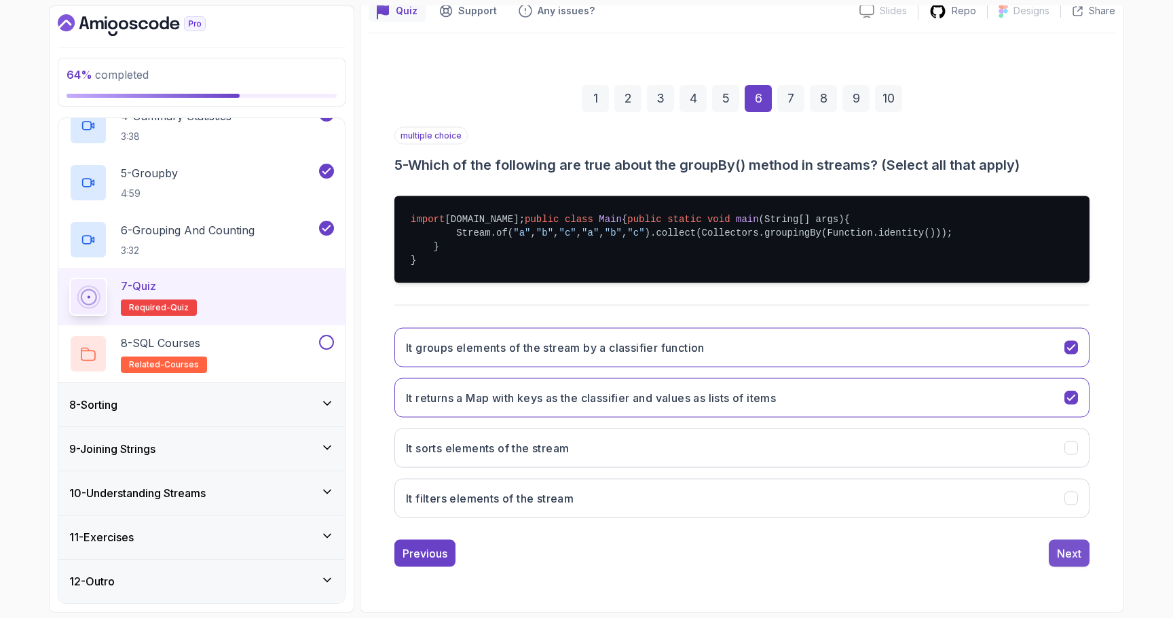
scroll to position [10, 0]
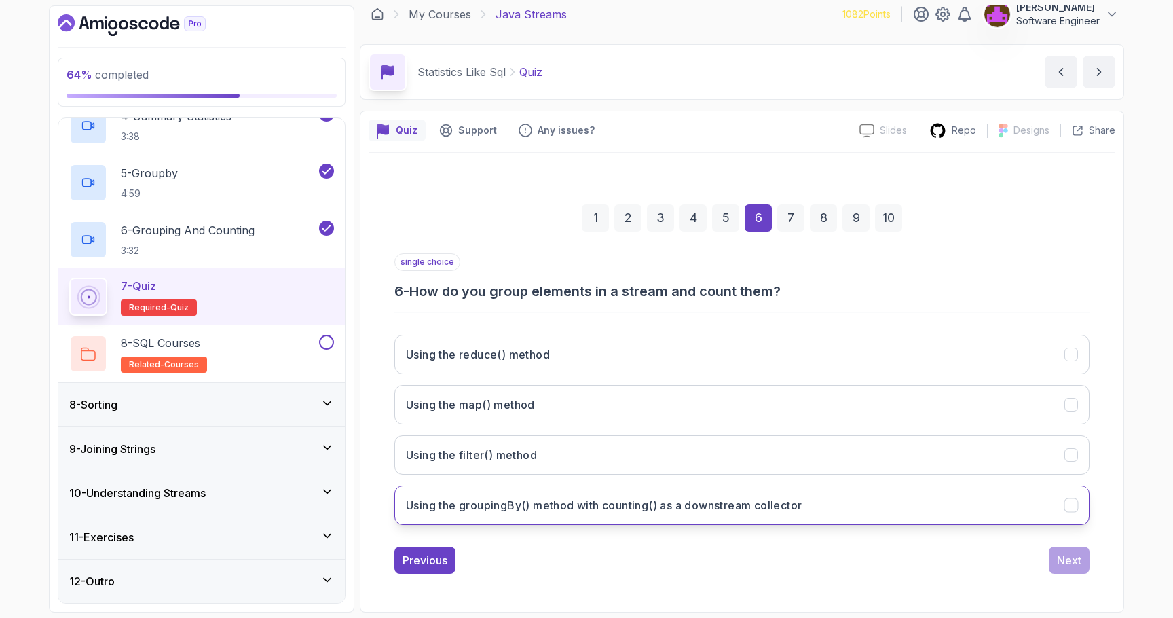
click at [576, 501] on h3 "Using the groupingBy() method with counting() as a downstream collector" at bounding box center [604, 505] width 396 height 16
click at [1069, 568] on div "Next" at bounding box center [1069, 560] width 24 height 16
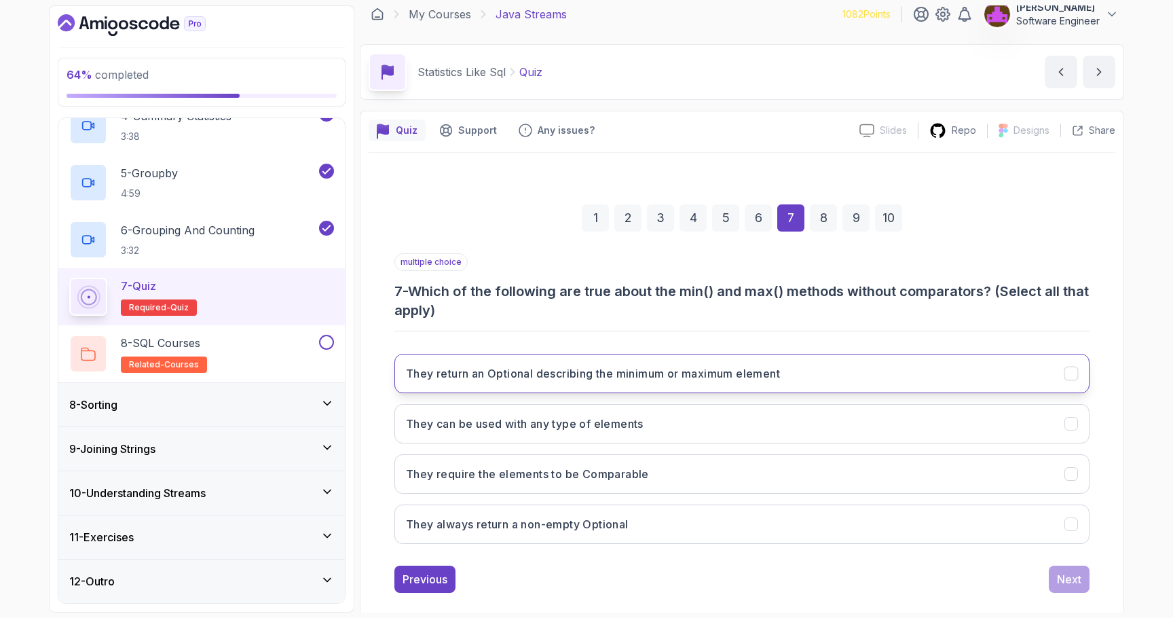
click at [508, 384] on button "They return an Optional describing the minimum or maximum element" at bounding box center [741, 373] width 695 height 39
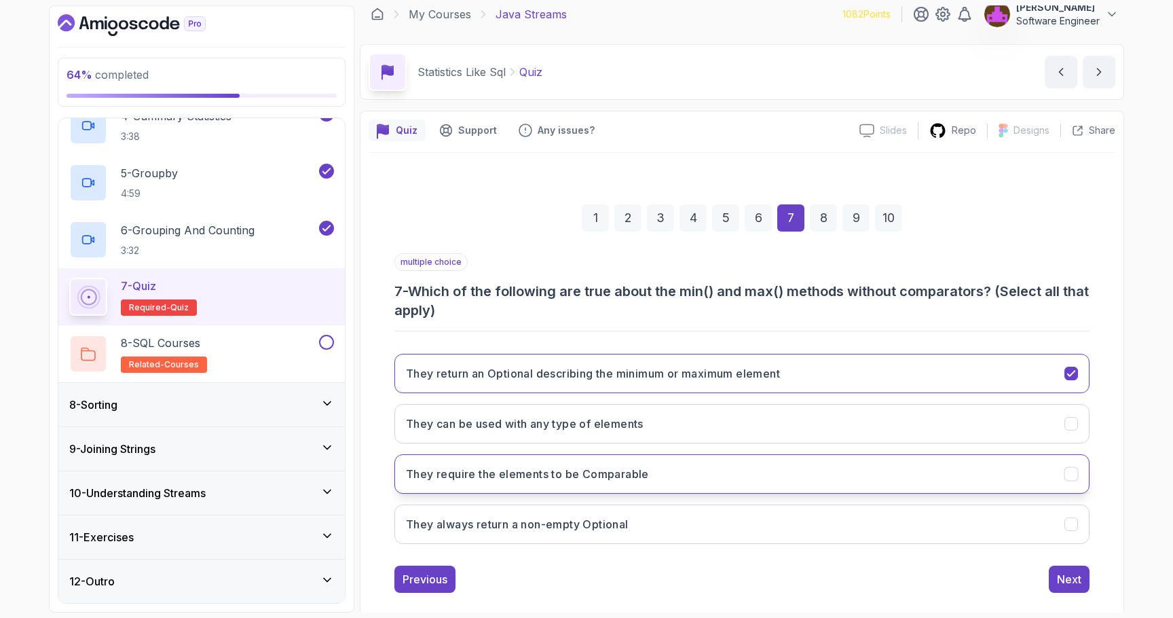
click at [554, 480] on h3 "They require the elements to be Comparable" at bounding box center [527, 474] width 243 height 16
click at [682, 429] on button "They can be used with any type of elements" at bounding box center [741, 423] width 695 height 39
click at [650, 426] on button "They can be used with any type of elements" at bounding box center [741, 423] width 695 height 39
click at [1064, 576] on div "Next" at bounding box center [1069, 579] width 24 height 16
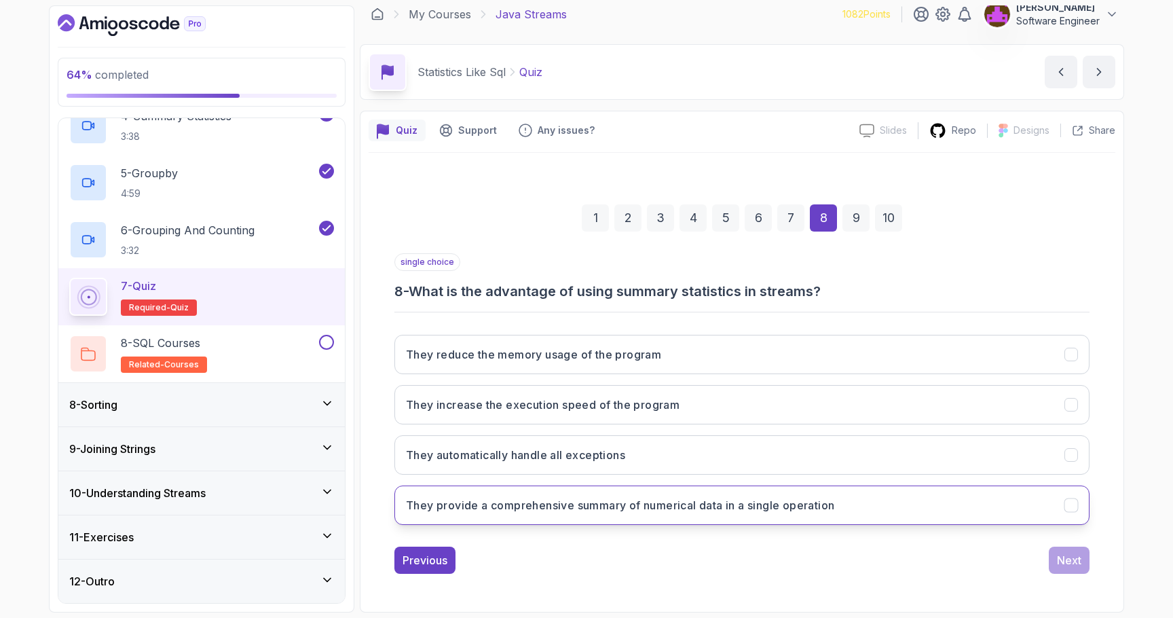
click at [490, 508] on h3 "They provide a comprehensive summary of numerical data in a single operation" at bounding box center [620, 505] width 428 height 16
click at [1078, 572] on button "Next" at bounding box center [1069, 559] width 41 height 27
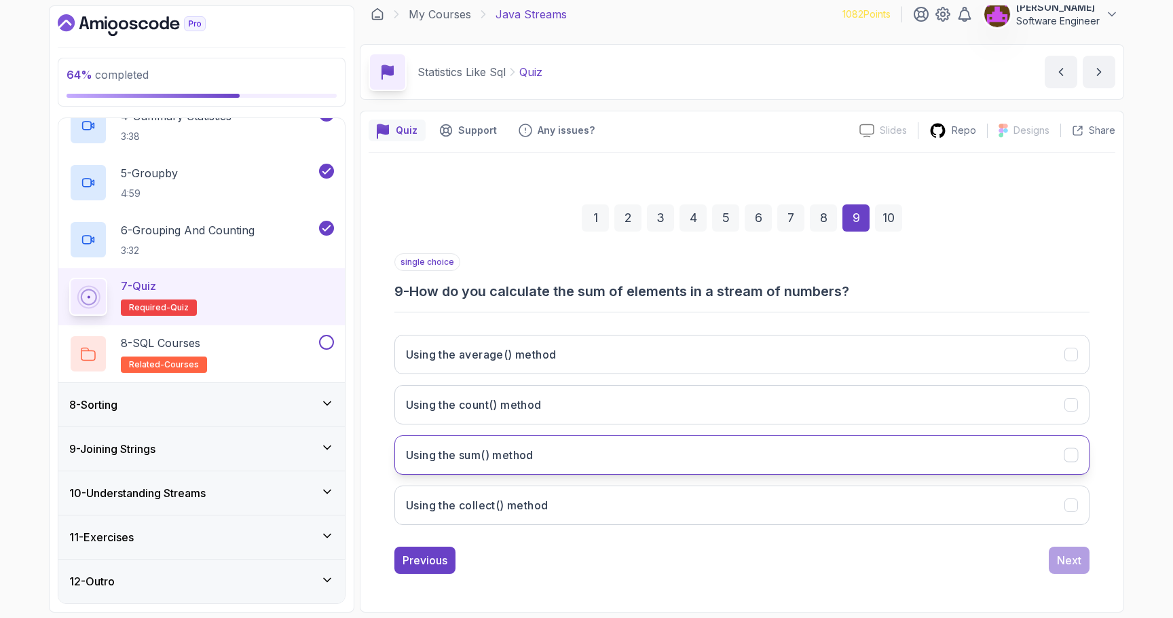
click at [501, 445] on button "Using the sum() method" at bounding box center [741, 454] width 695 height 39
click at [1064, 559] on div "Next" at bounding box center [1069, 560] width 24 height 16
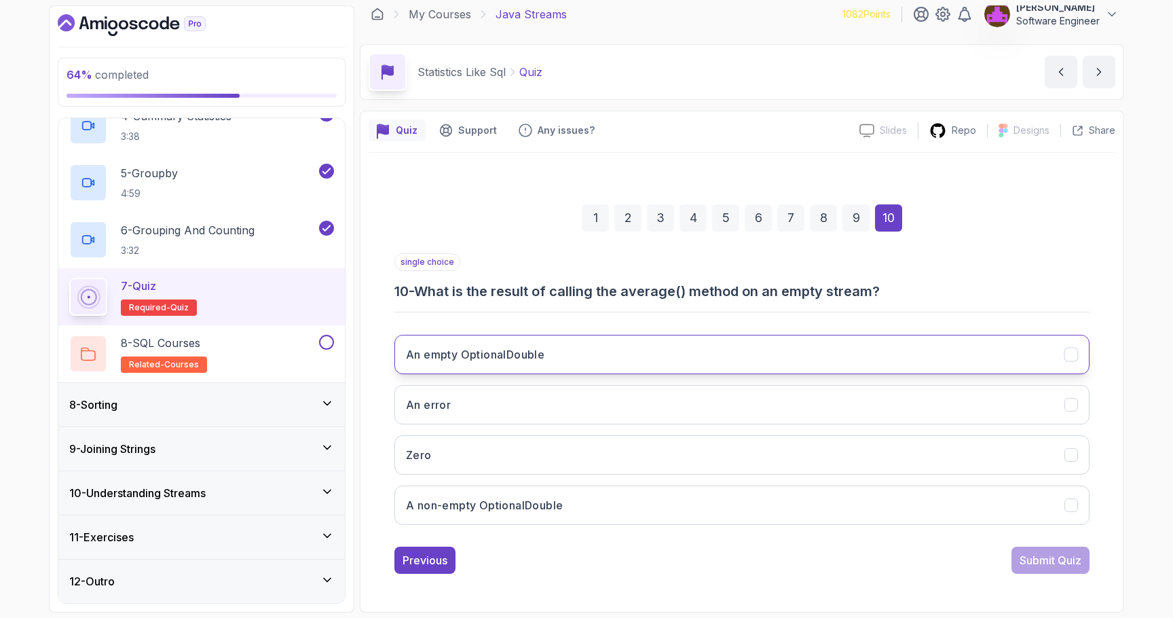
click at [544, 352] on h3 "An empty OptionalDouble" at bounding box center [475, 354] width 138 height 16
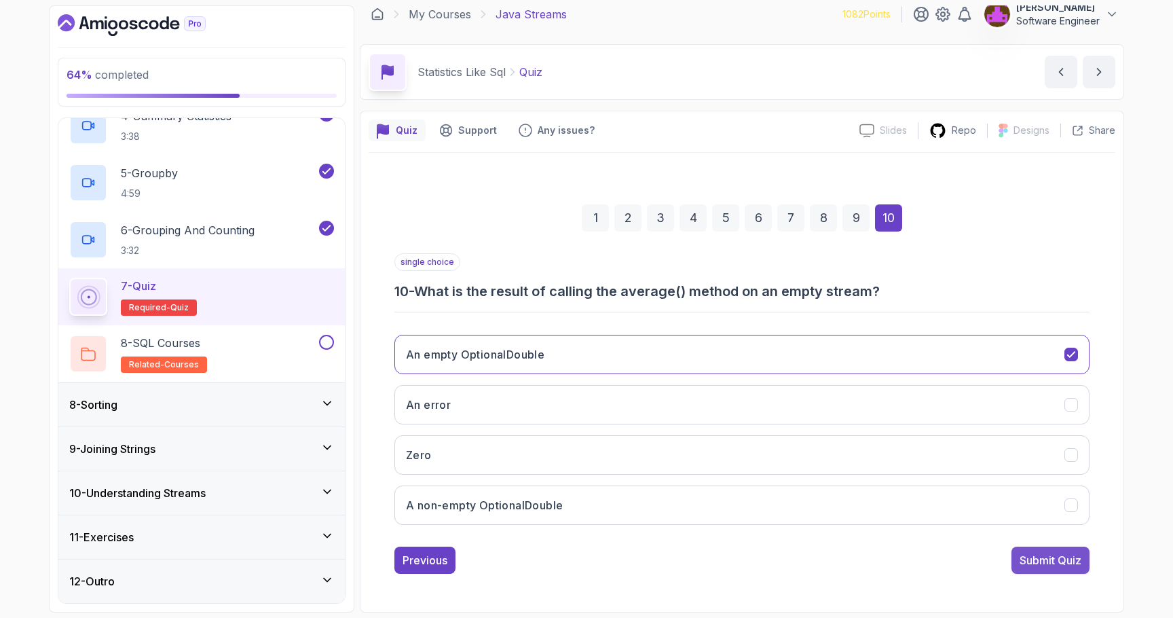
click at [1045, 559] on div "Submit Quiz" at bounding box center [1051, 560] width 62 height 16
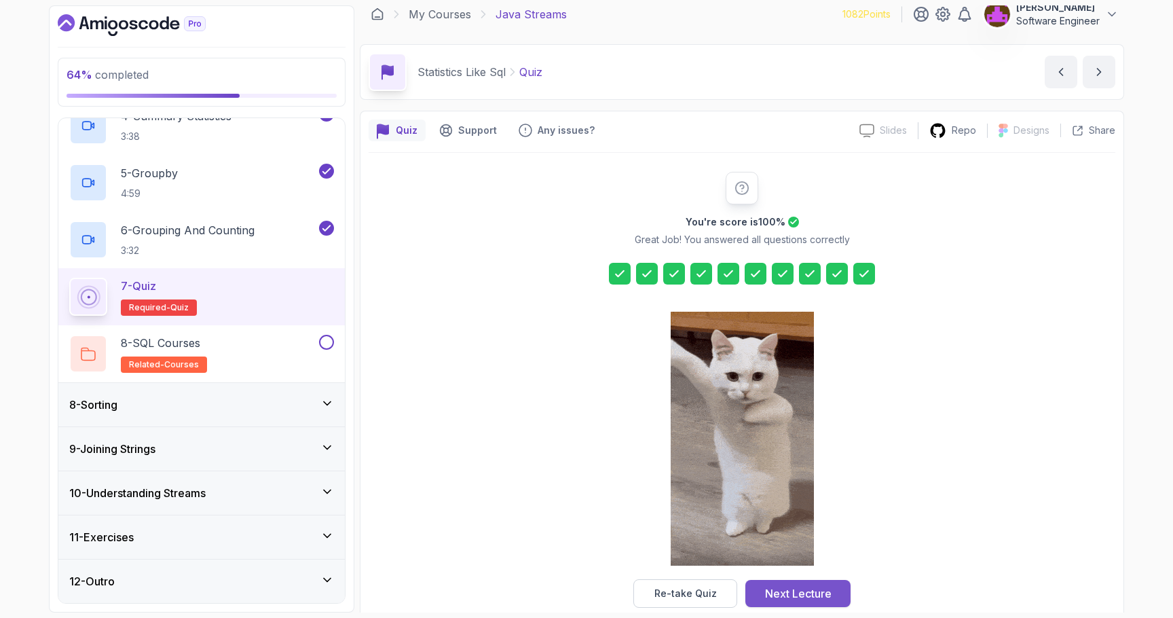
click at [798, 598] on div "Next Lecture" at bounding box center [798, 593] width 67 height 16
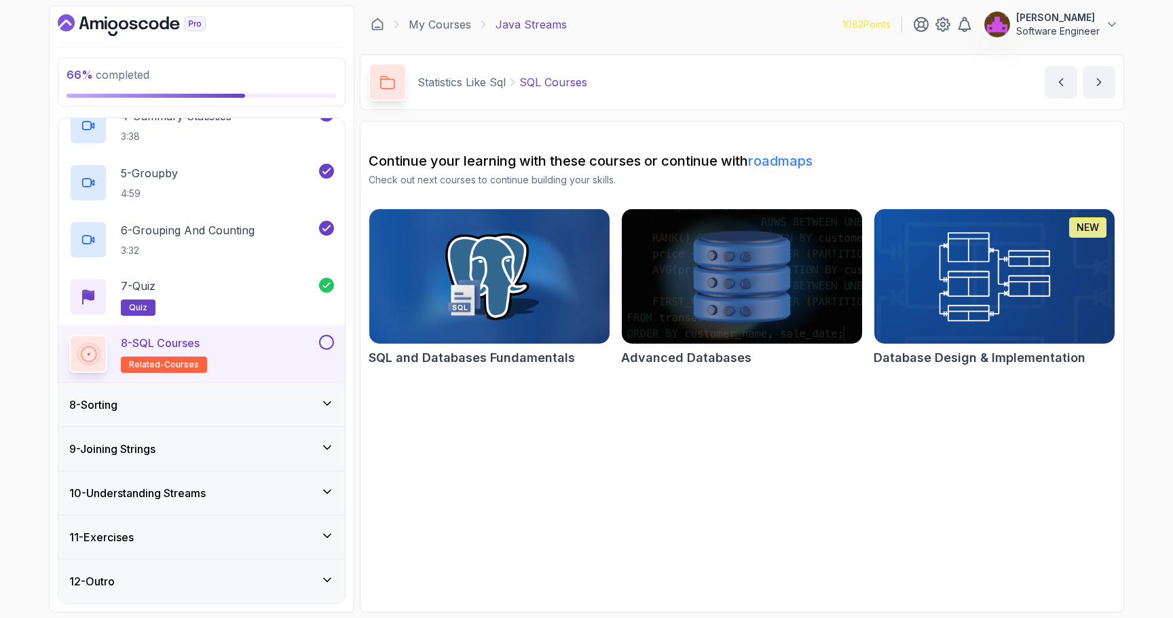
click at [327, 341] on button at bounding box center [326, 342] width 15 height 15
click at [228, 394] on div "8 - Sorting" at bounding box center [201, 404] width 286 height 43
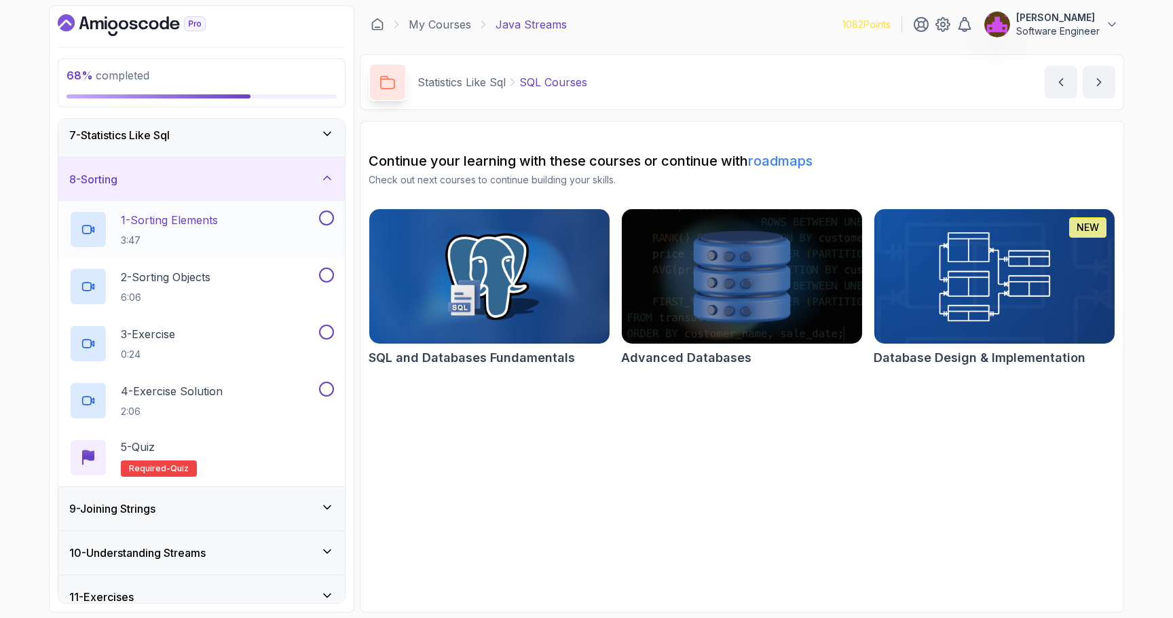
scroll to position [269, 0]
click at [181, 224] on p "1 - Sorting Elements" at bounding box center [169, 221] width 97 height 16
